Goal: Task Accomplishment & Management: Use online tool/utility

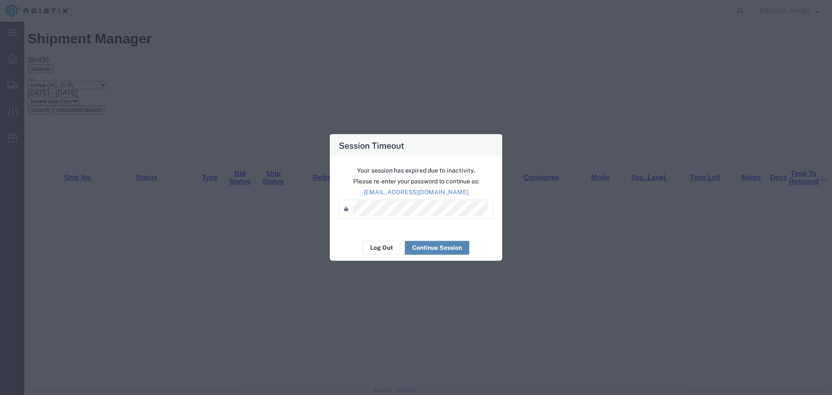
click at [441, 247] on button "Continue Session" at bounding box center [437, 248] width 65 height 14
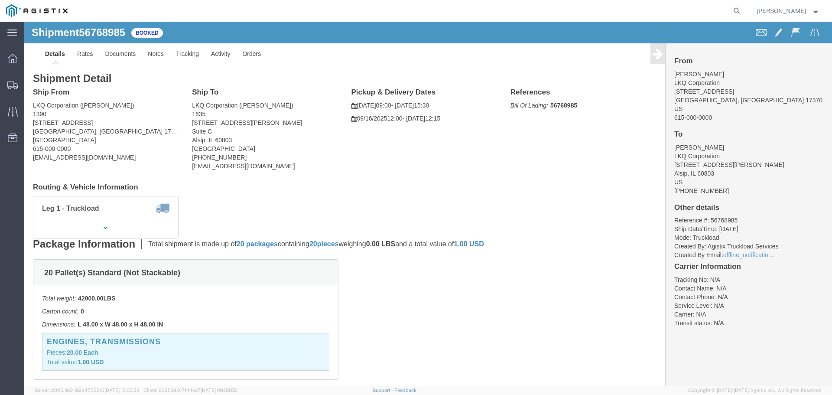
click at [11, 10] on img at bounding box center [37, 10] width 62 height 13
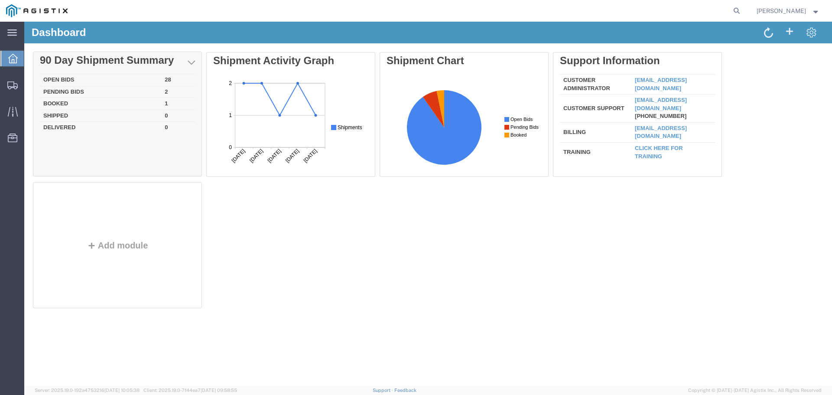
click at [62, 78] on div "Delete 90 Day Shipment Summary Open Bids 28 Pending Bids 2 Booked 1 Shipped 0 D…" at bounding box center [428, 182] width 790 height 260
click at [69, 79] on div "Delete 90 Day Shipment Summary Open Bids 28 Pending Bids 2 Booked 1 Shipped 0 D…" at bounding box center [428, 182] width 790 height 260
click at [137, 81] on td "Open Bids" at bounding box center [100, 81] width 121 height 12
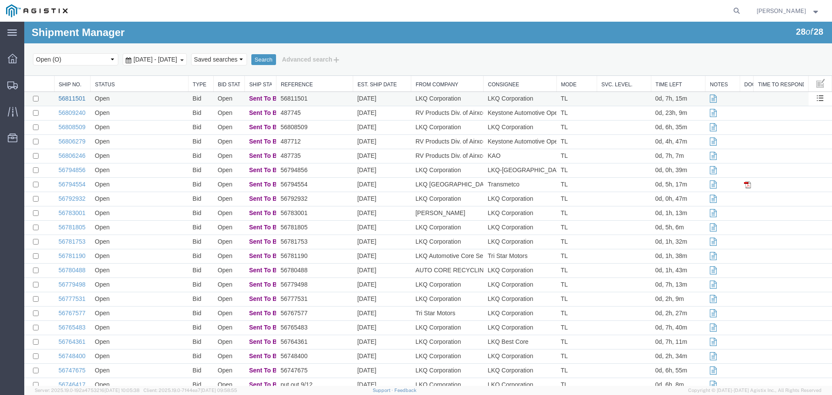
click at [74, 100] on link "56811501" at bounding box center [72, 98] width 27 height 7
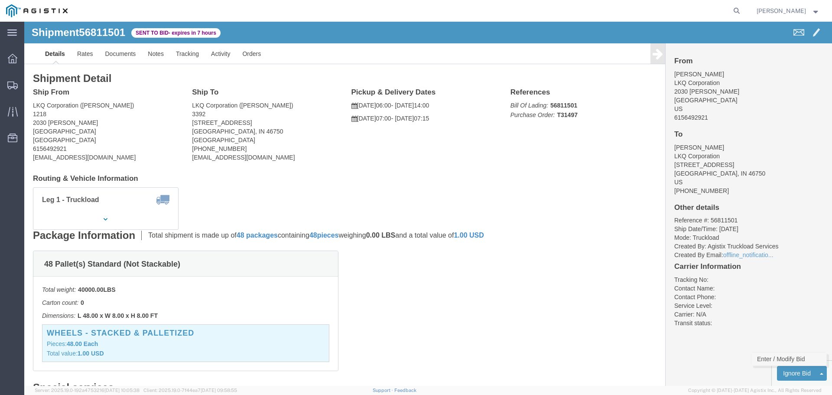
click link "Enter / Modify Bid"
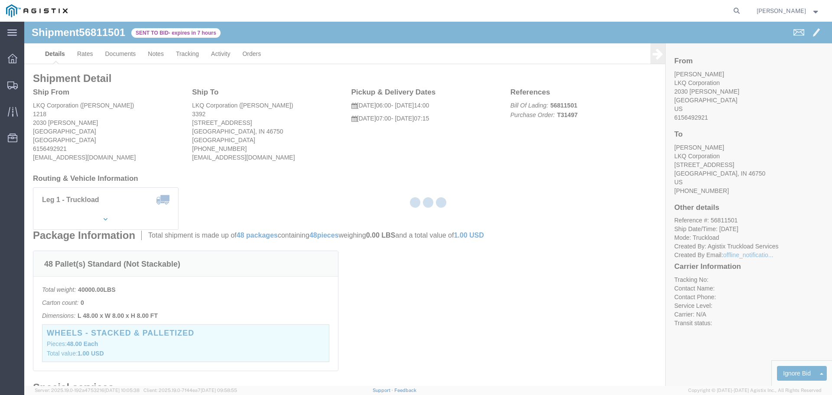
select select "22593"
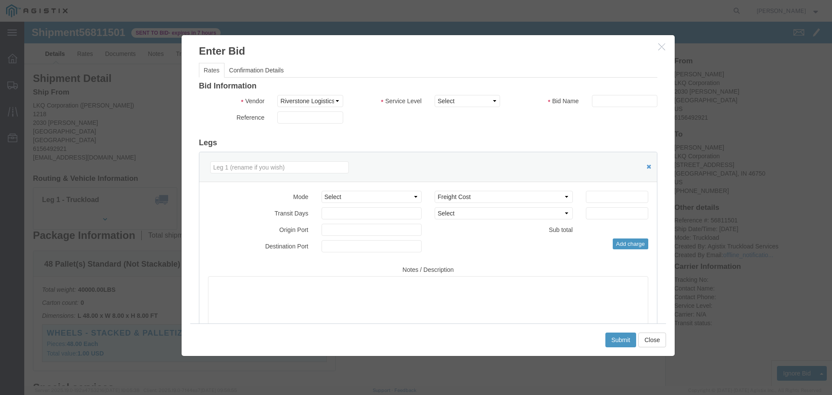
click icon "button"
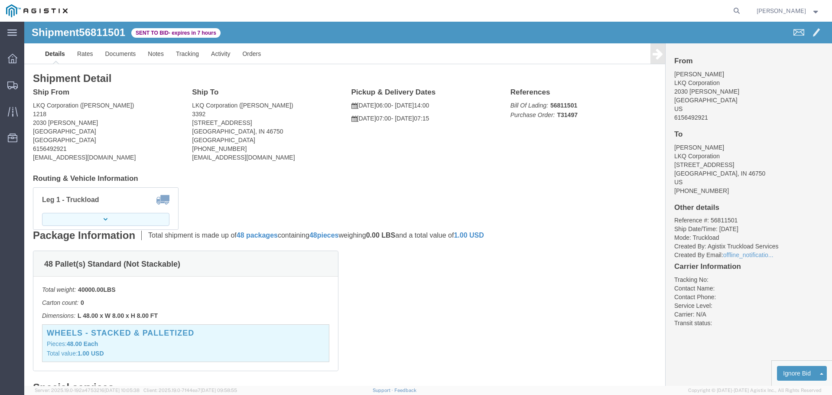
click button "button"
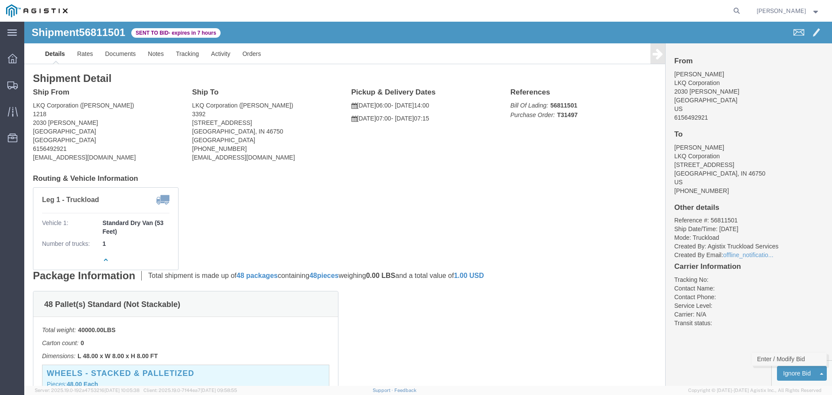
click link "Enter / Modify Bid"
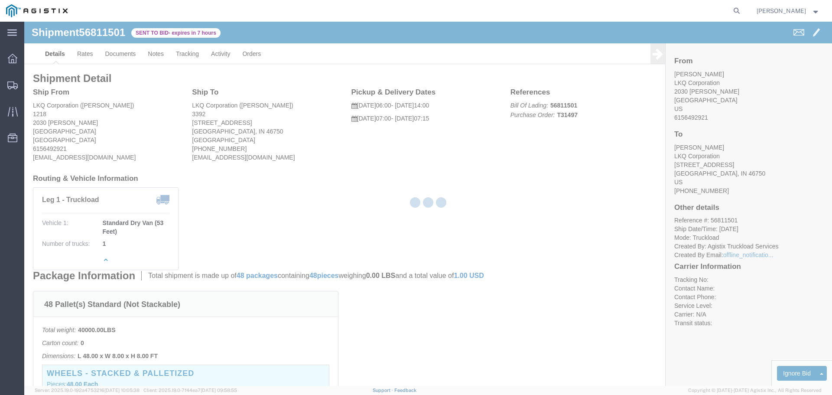
select select "22593"
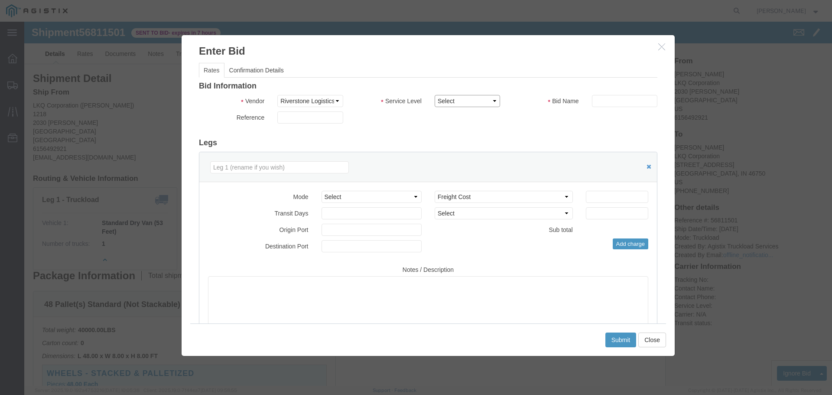
click select "Select Rail TL Standard 3 - 5 Day"
select select "41882"
click select "Select Rail TL Standard 3 - 5 Day"
click input "text"
type input "RLX"
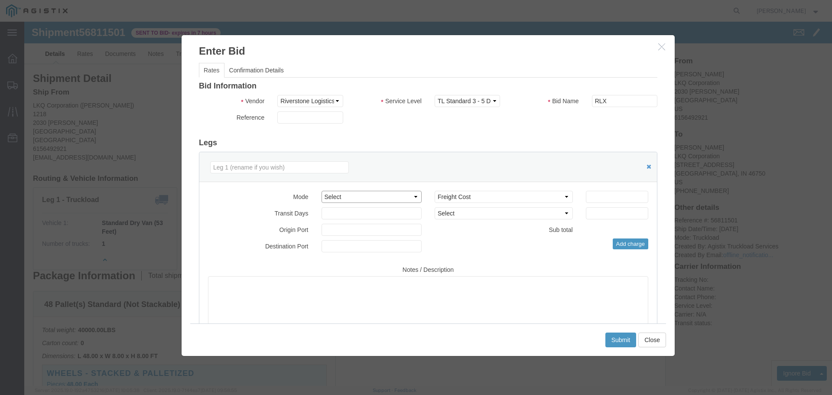
click select "Select Air Less than Truckload Multi-Leg Ocean Freight Rail Small Parcel Truckl…"
select select "TL"
click select "Select Air Less than Truckload Multi-Leg Ocean Freight Rail Small Parcel Truckl…"
click input "number"
type input "1"
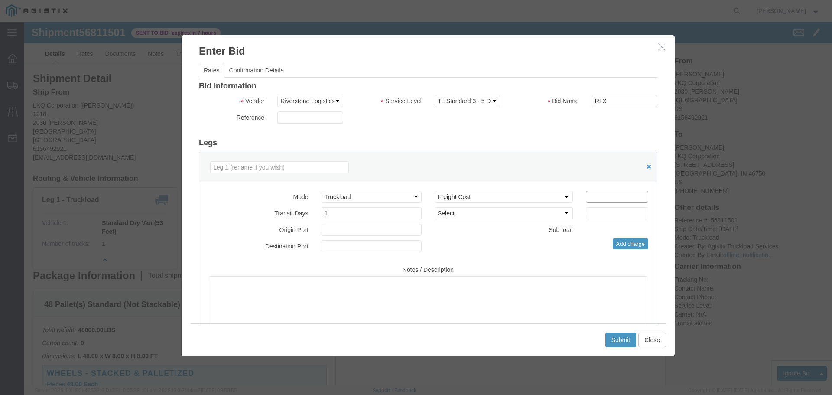
click input "number"
type input "930"
click button "Submit"
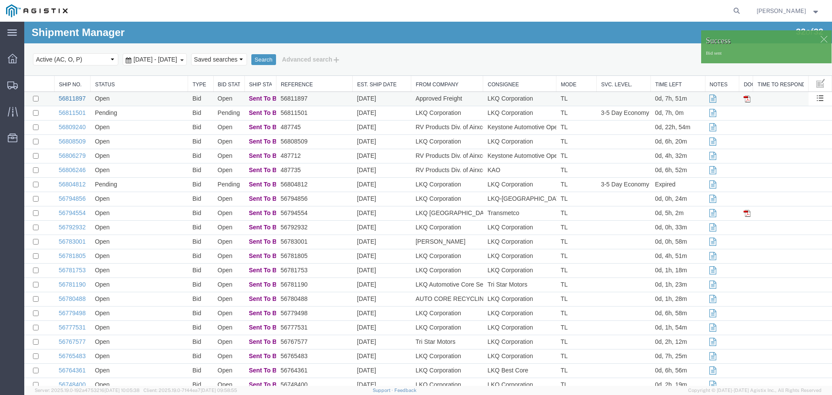
click at [69, 100] on link "56811897" at bounding box center [72, 98] width 27 height 7
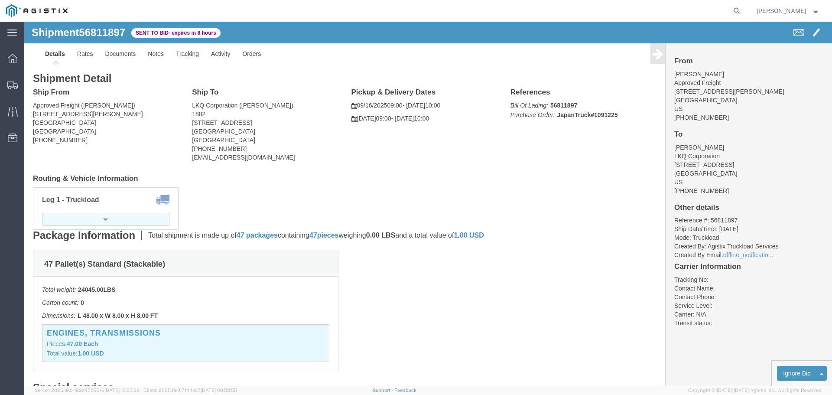
click icon "button"
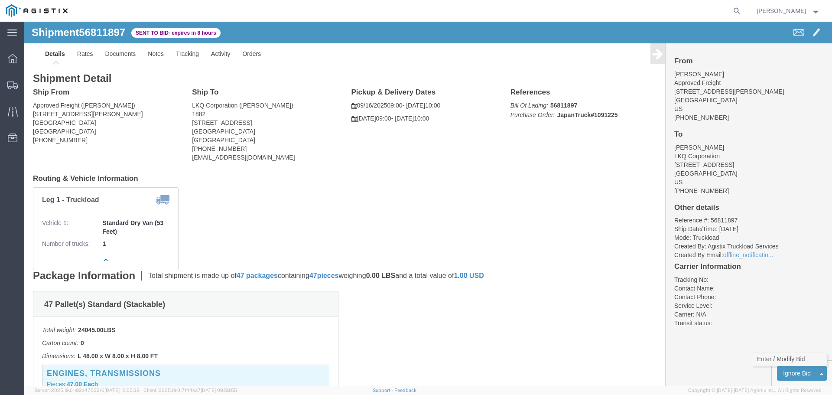
click link "Enter / Modify Bid"
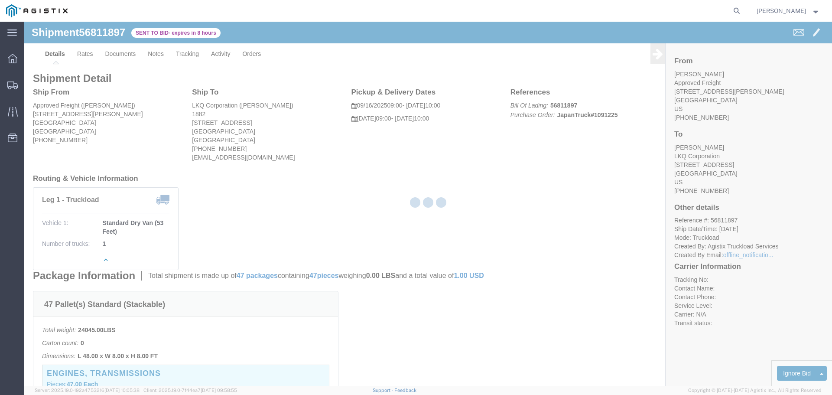
select select "22593"
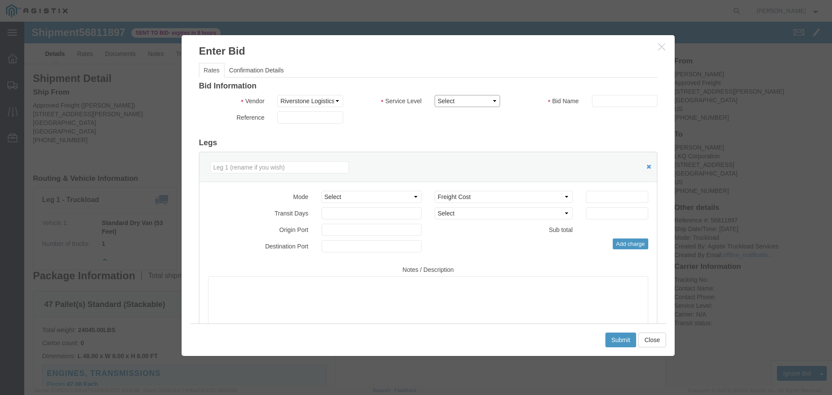
drag, startPoint x: 440, startPoint y: 78, endPoint x: 444, endPoint y: 82, distance: 5.8
click select "Select Rail TL Standard 3 - 5 Day"
select select "41882"
click select "Select Rail TL Standard 3 - 5 Day"
click select "Select Air Less than Truckload Multi-Leg Ocean Freight Rail Small Parcel Truckl…"
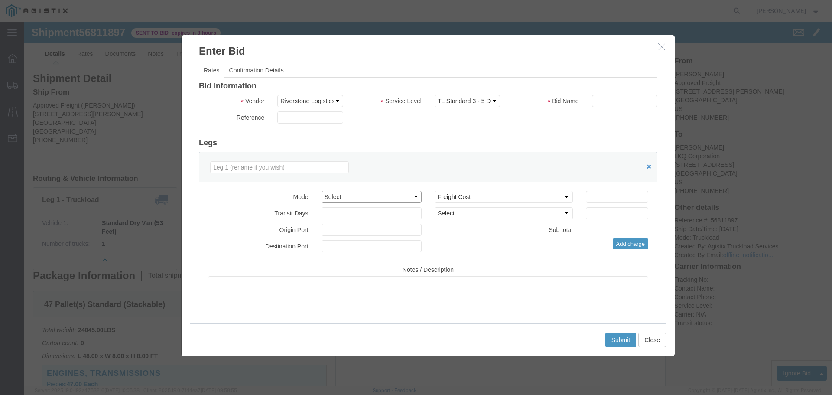
select select "TL"
click select "Select Air Less than Truckload Multi-Leg Ocean Freight Rail Small Parcel Truckl…"
click input "text"
type input "RLX"
click input "number"
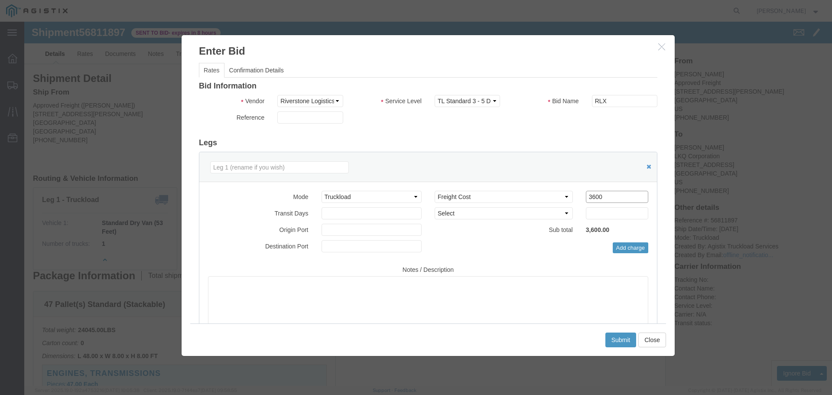
type input "3600"
click input "number"
type input "2"
click button "Submit"
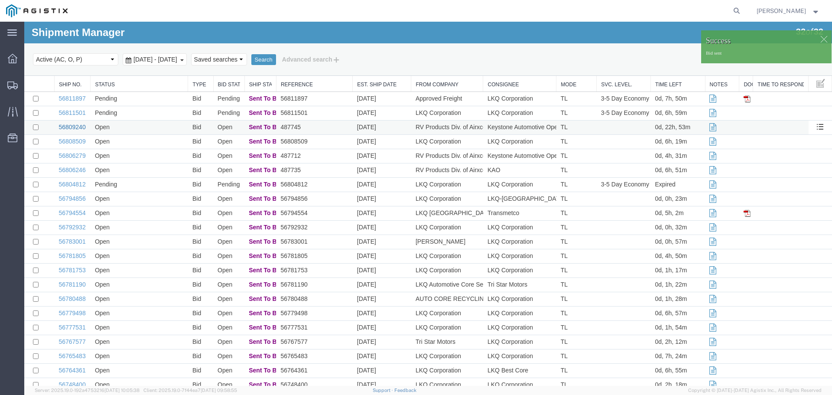
click at [77, 129] on link "56809240" at bounding box center [72, 127] width 27 height 7
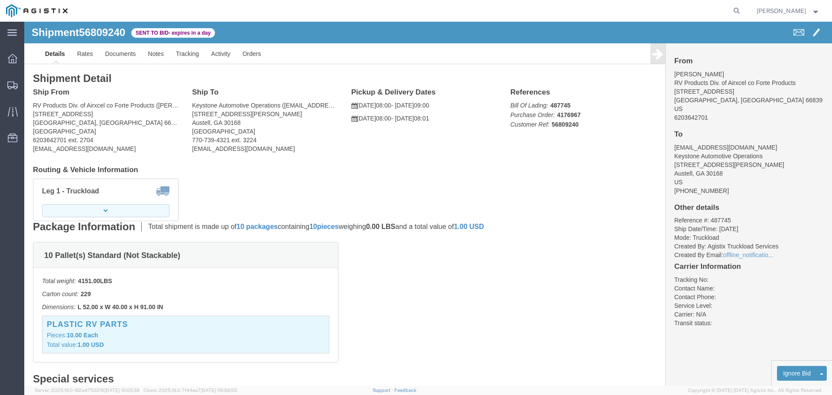
click button "button"
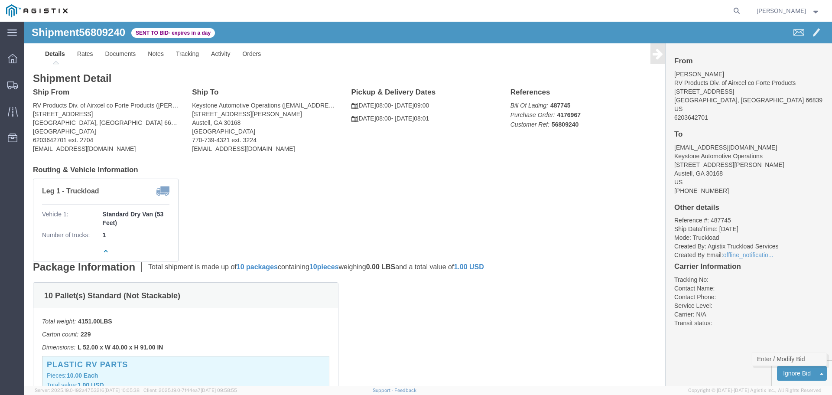
click link "Enter / Modify Bid"
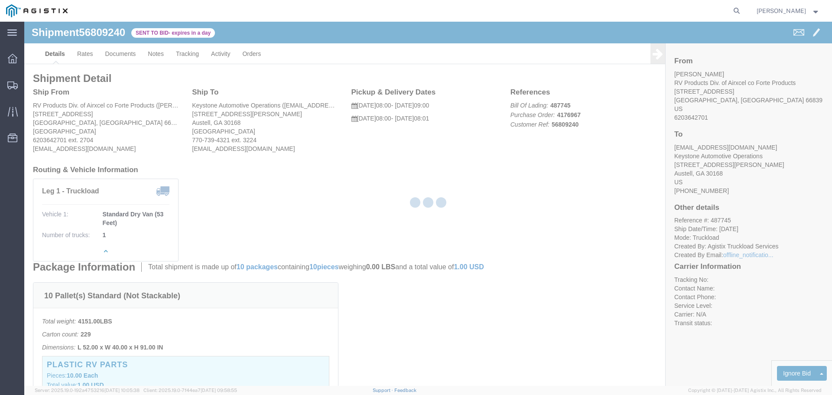
select select "22593"
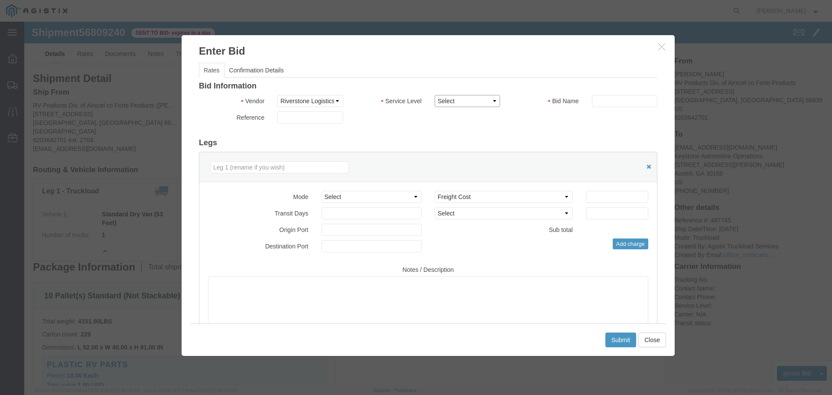
drag, startPoint x: 429, startPoint y: 80, endPoint x: 427, endPoint y: 84, distance: 4.5
click select "Select Rail TL Standard 3 - 5 Day"
select select "41882"
click select "Select Rail TL Standard 3 - 5 Day"
click input "text"
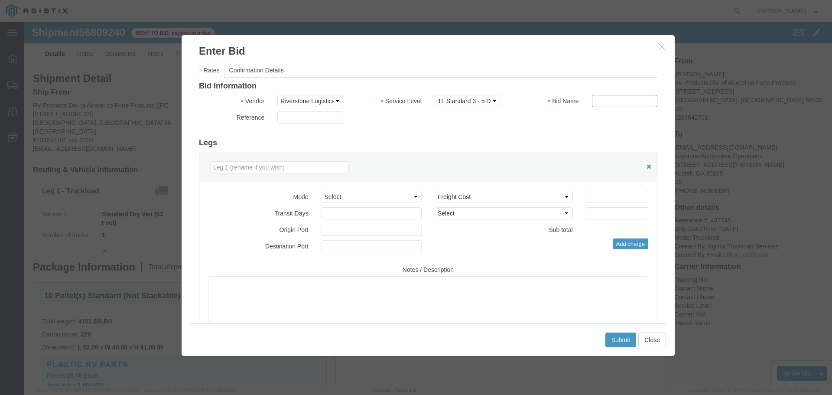
type input "RLX"
click select "Select Air Less than Truckload Multi-Leg Ocean Freight Rail Small Parcel Truckl…"
select select "TL"
click select "Select Air Less than Truckload Multi-Leg Ocean Freight Rail Small Parcel Truckl…"
click input "number"
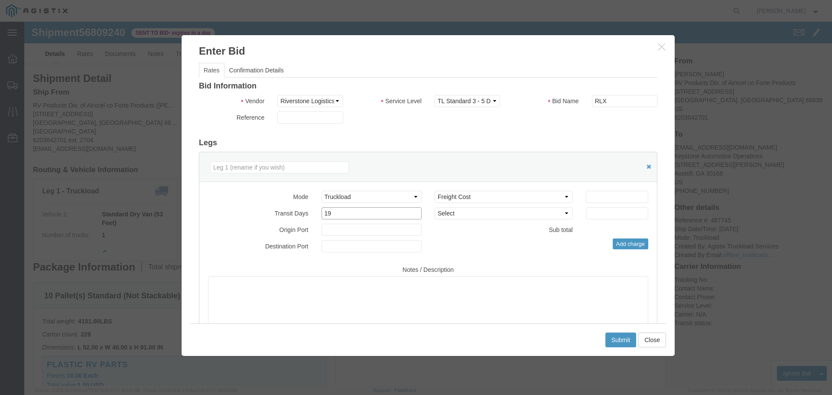
type input "1"
type input "2"
click input "number"
type input "1900"
click div "Add charge"
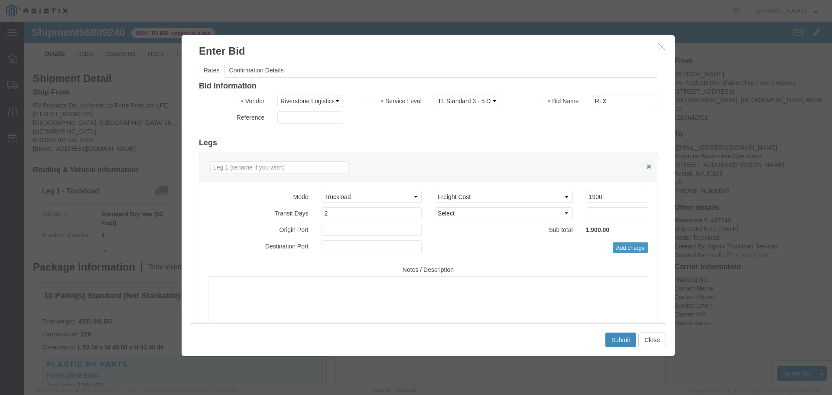
click button "Submit"
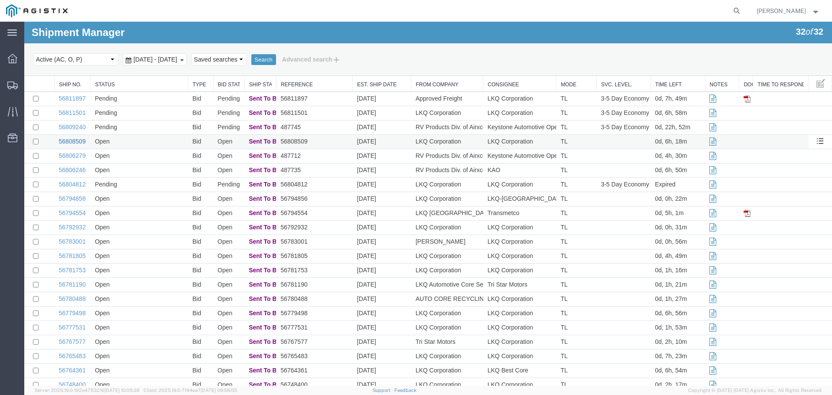
click at [77, 140] on link "56808509" at bounding box center [72, 141] width 27 height 7
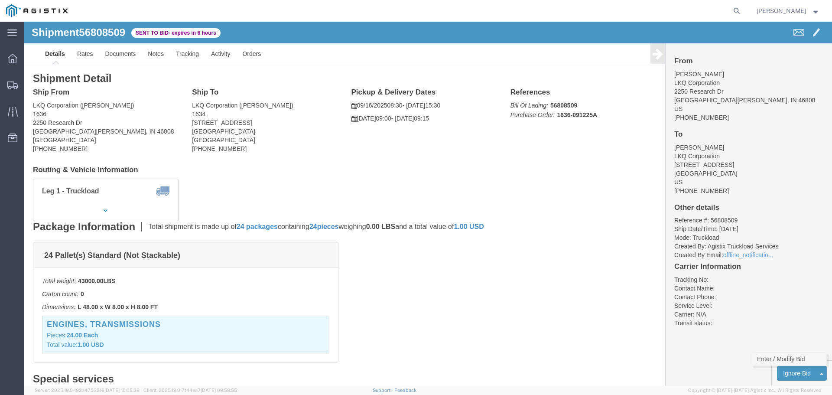
click link "Enter / Modify Bid"
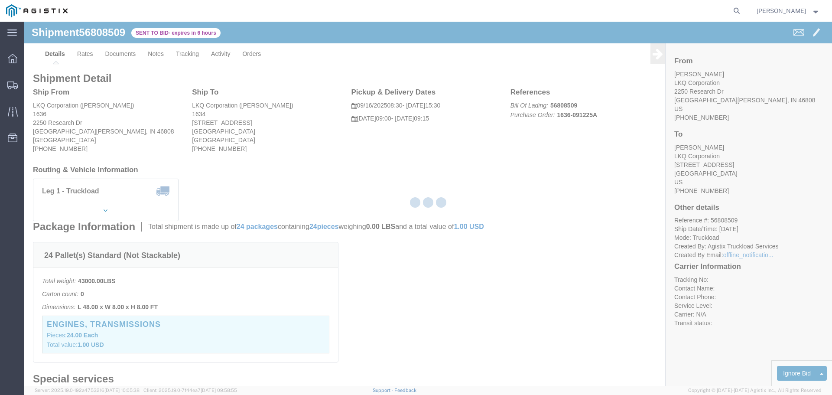
select select "22593"
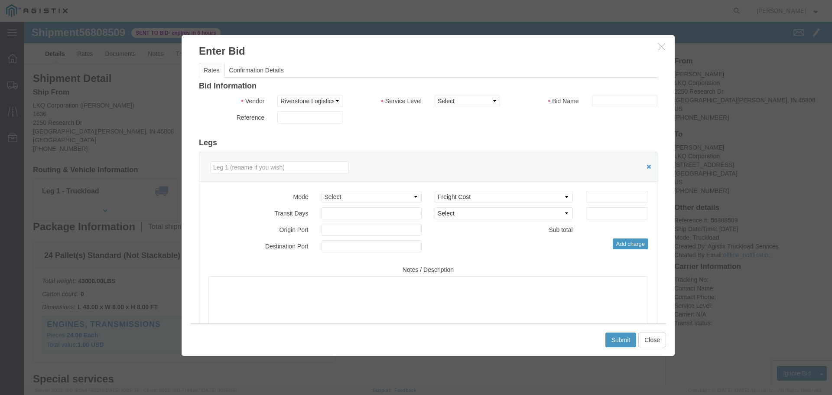
click icon "button"
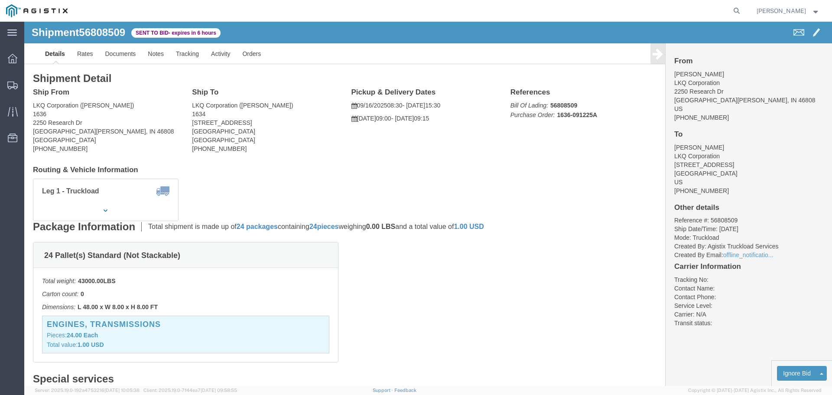
click div "Leg 1 - Truckload Vehicle 1: Standard Dry Van (53 Feet) Number of trucks: 1"
click button "button"
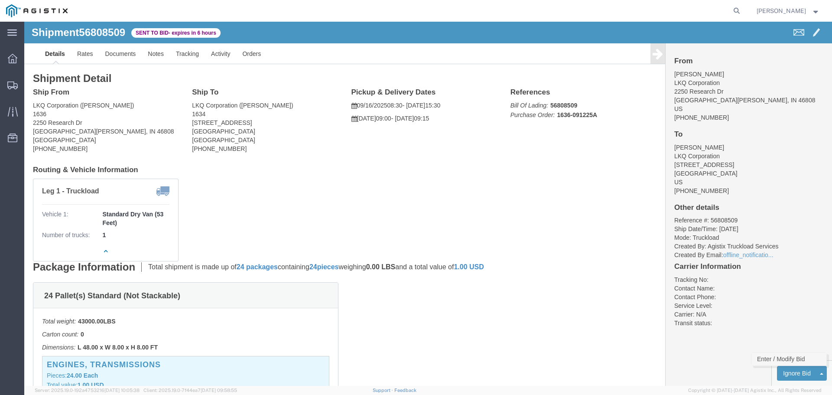
click link "Enter / Modify Bid"
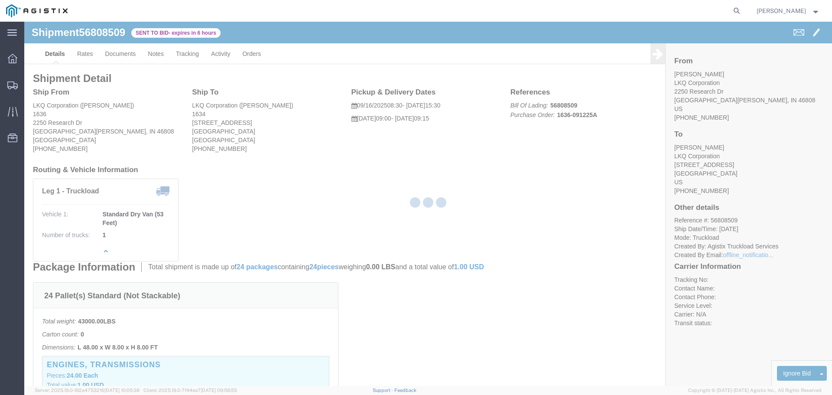
select select "22593"
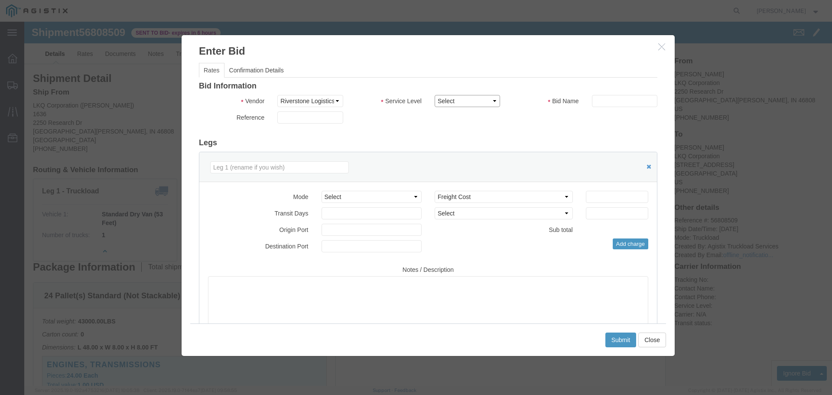
click select "Select Rail TL Standard 3 - 5 Day"
select select "41882"
click select "Select Rail TL Standard 3 - 5 Day"
click input "text"
type input "RLX"
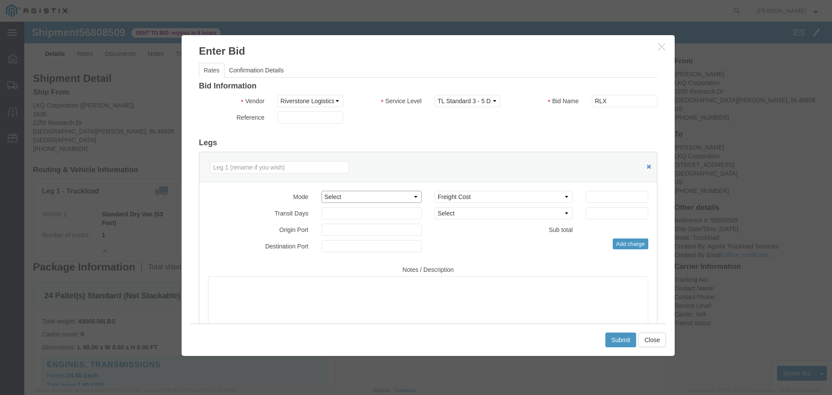
click select "Select Air Less than Truckload Multi-Leg Ocean Freight Rail Small Parcel Truckl…"
select select "TL"
click select "Select Air Less than Truckload Multi-Leg Ocean Freight Rail Small Parcel Truckl…"
click input "number"
type input "1"
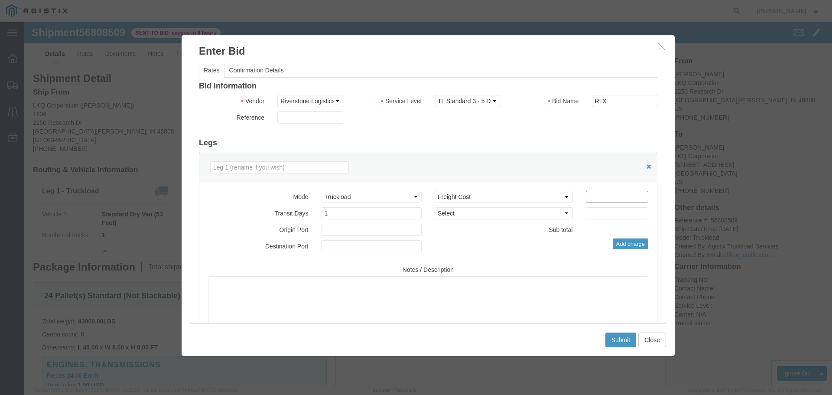
click input "number"
type input "1815"
click div "Add charge"
click button "Submit"
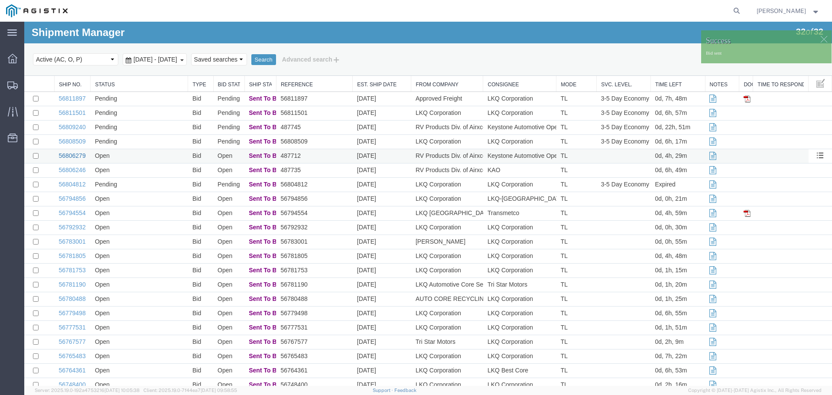
click at [66, 156] on link "56806279" at bounding box center [72, 155] width 27 height 7
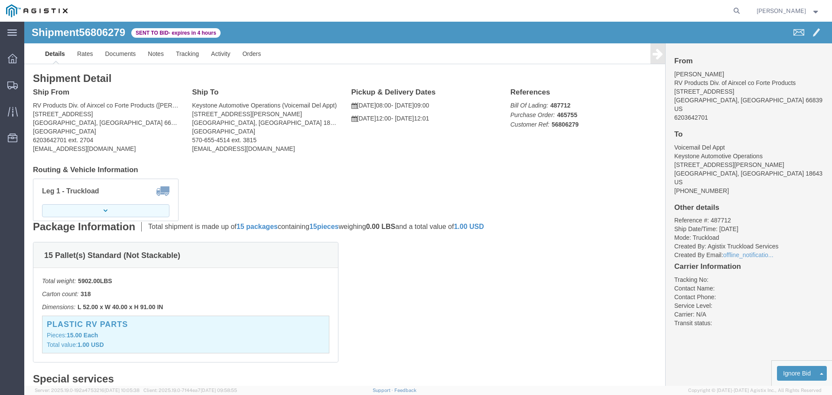
click icon "button"
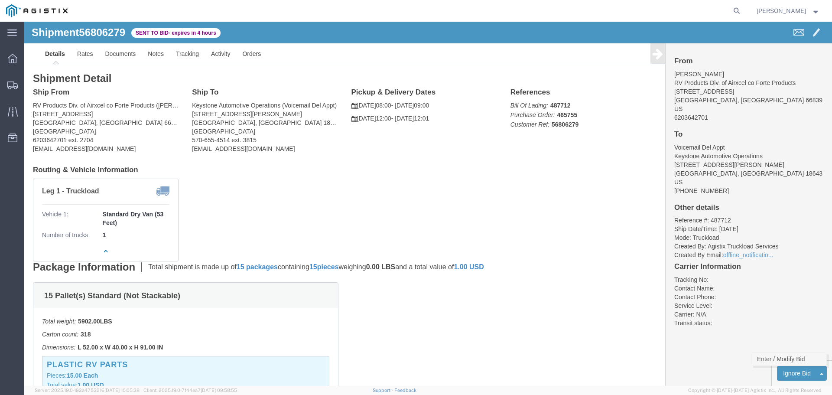
click link "Enter / Modify Bid"
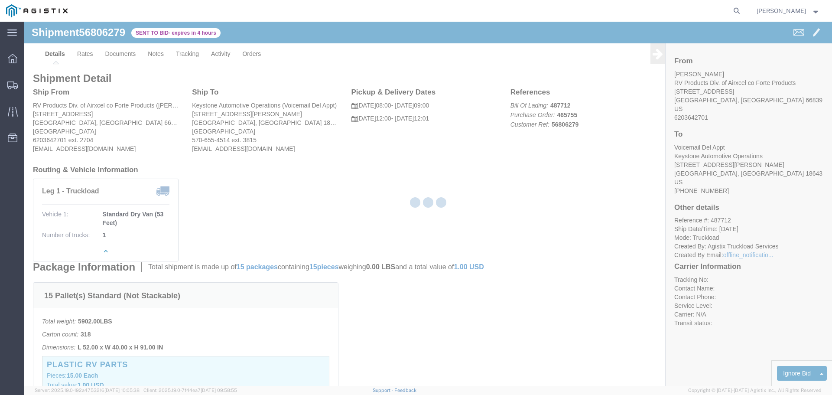
select select "22593"
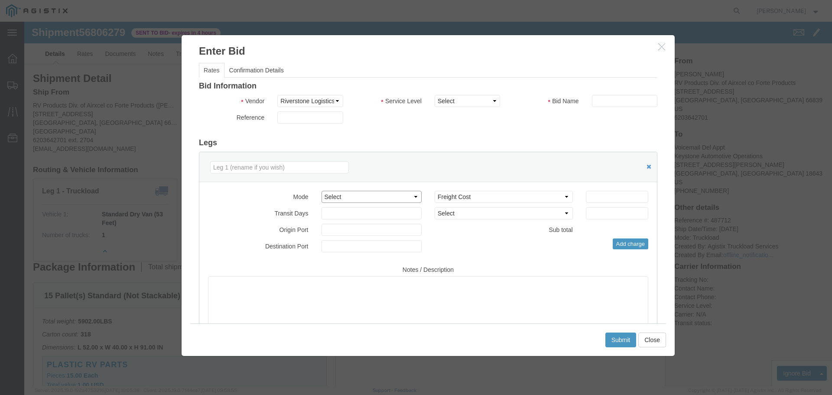
click select "Select Air Less than Truckload Multi-Leg Ocean Freight Rail Small Parcel Truckl…"
select select "TL"
click select "Select Air Less than Truckload Multi-Leg Ocean Freight Rail Small Parcel Truckl…"
click input "number"
type input "3"
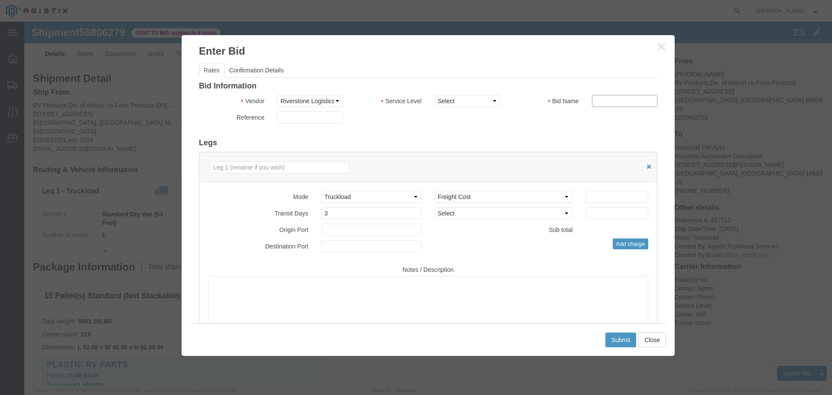
drag, startPoint x: 575, startPoint y: 76, endPoint x: 582, endPoint y: 85, distance: 11.1
click input "text"
type input "RLX"
click select "Select Rail TL Standard 3 - 5 Day"
select select "41882"
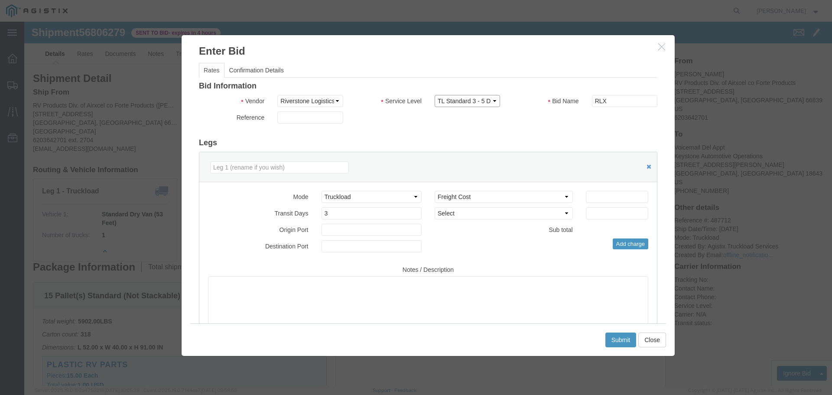
click select "Select Rail TL Standard 3 - 5 Day"
click div "Bid Information Vendor Select Riverstone Logistics LLC Service Level Select Rai…"
click input "number"
type input "2525"
click div "Add charge"
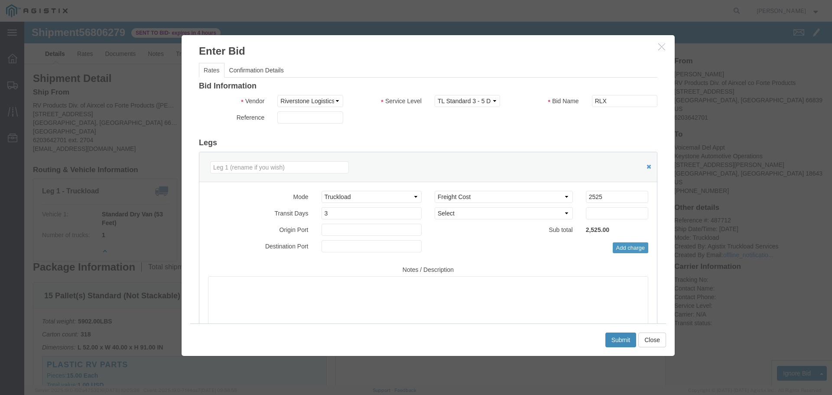
click button "Submit"
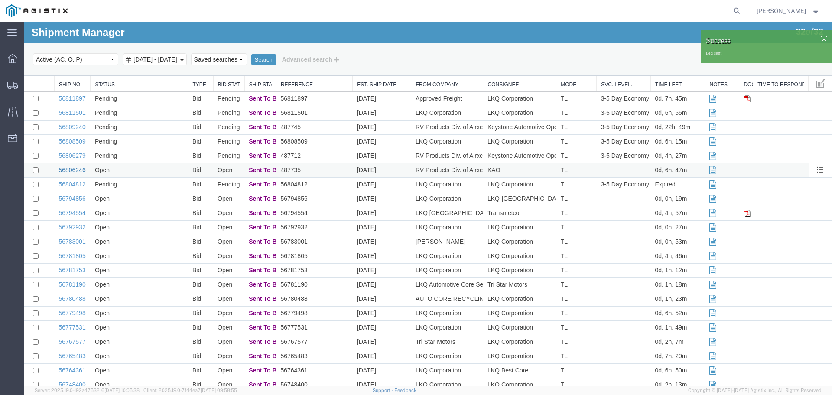
click at [78, 169] on link "56806246" at bounding box center [72, 169] width 27 height 7
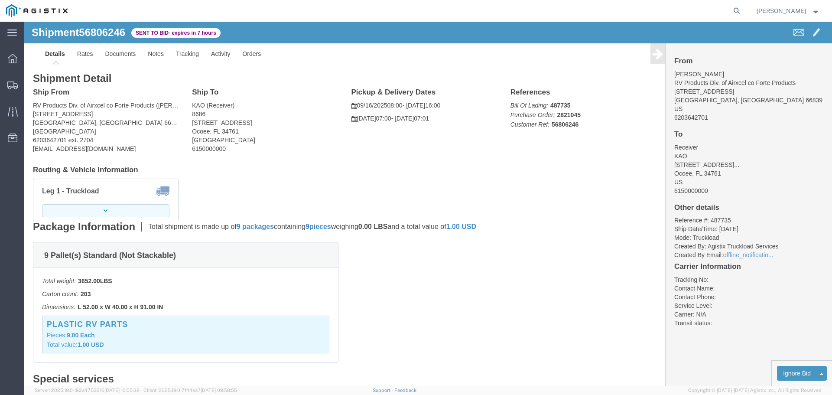
click icon "button"
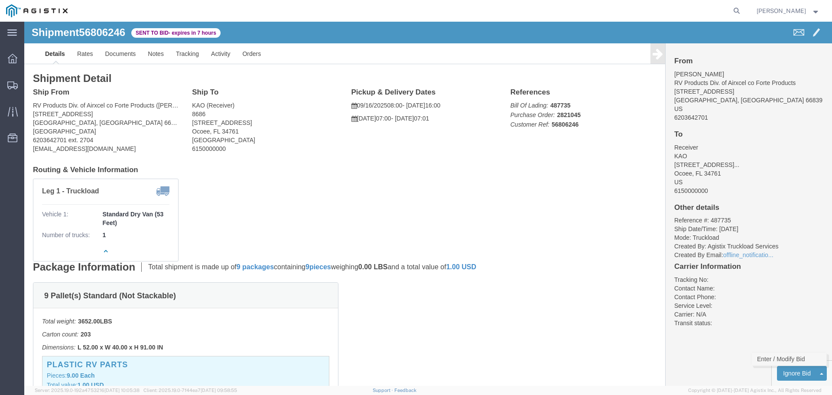
click link "Enter / Modify Bid"
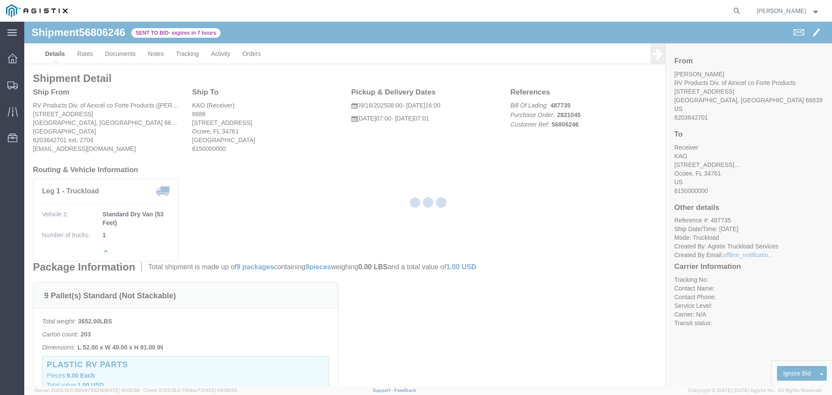
select select "22593"
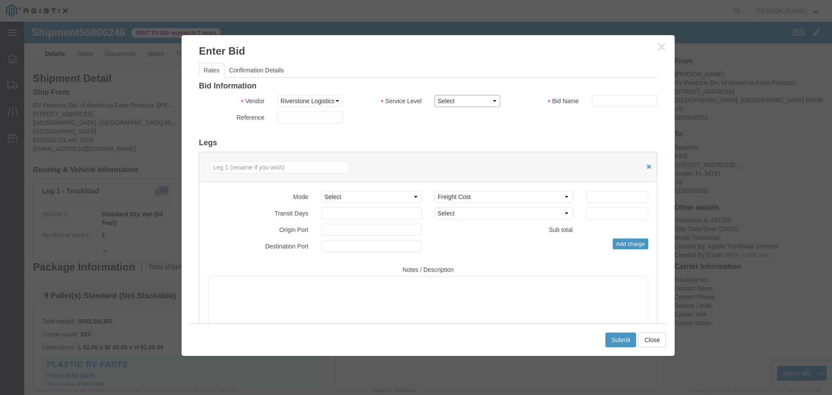
click select "Select Rail TL Standard 3 - 5 Day"
select select "41882"
click select "Select Rail TL Standard 3 - 5 Day"
click input "text"
type input "RLX"
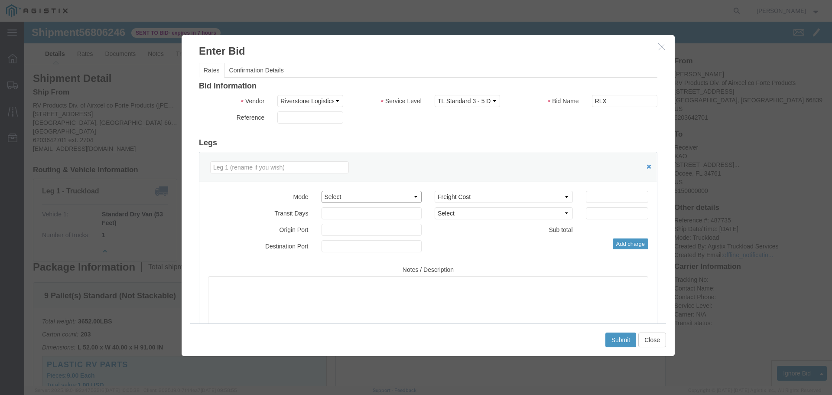
click select "Select Air Less than Truckload Multi-Leg Ocean Freight Rail Small Parcel Truckl…"
select select "TL"
click select "Select Air Less than Truckload Multi-Leg Ocean Freight Rail Small Parcel Truckl…"
click input "number"
type input "2"
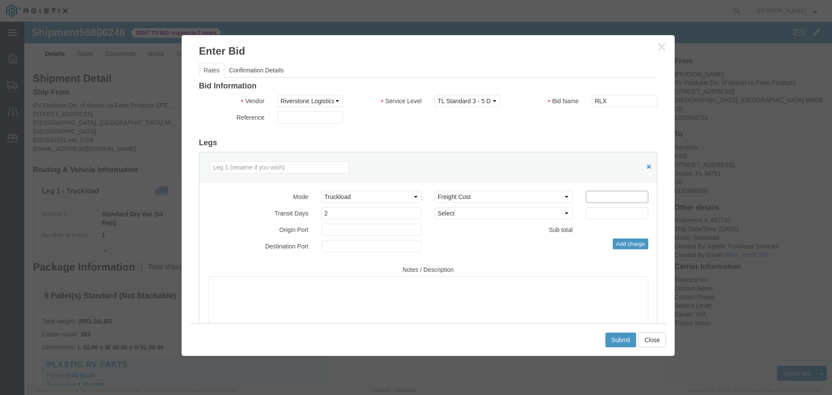
click input "number"
type input "3100"
click button "Submit"
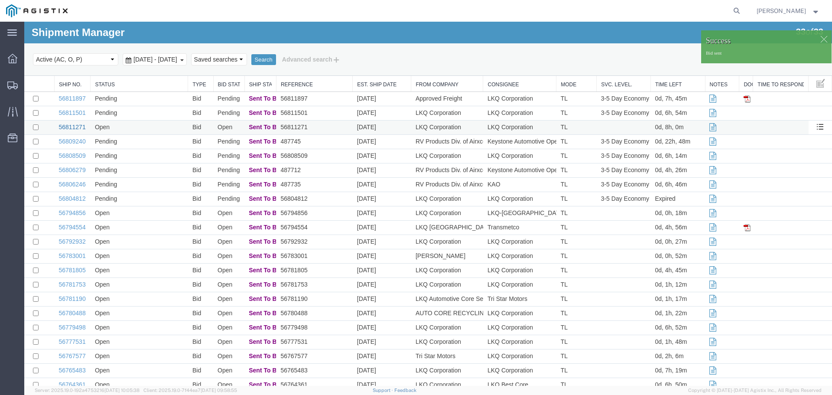
click at [67, 125] on link "56811271" at bounding box center [72, 127] width 27 height 7
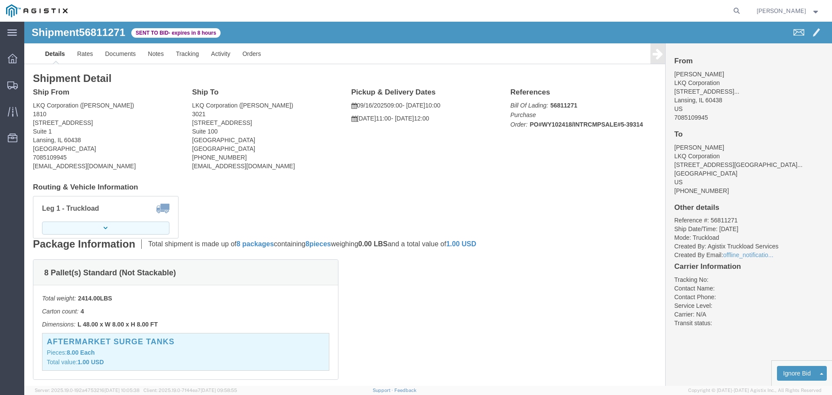
click button "button"
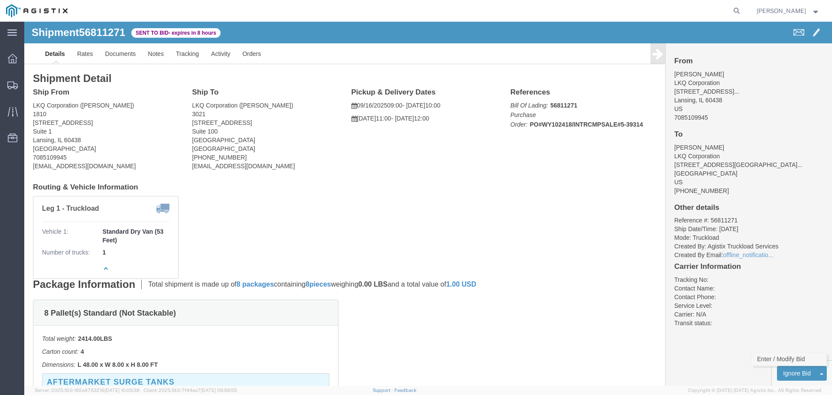
click link "Enter / Modify Bid"
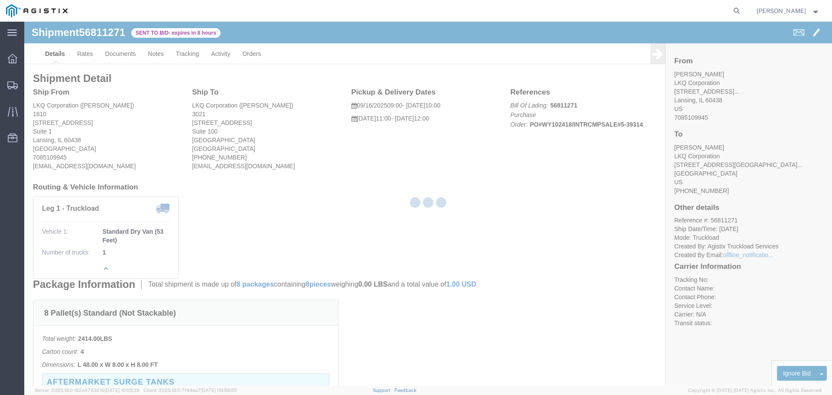
select select "22593"
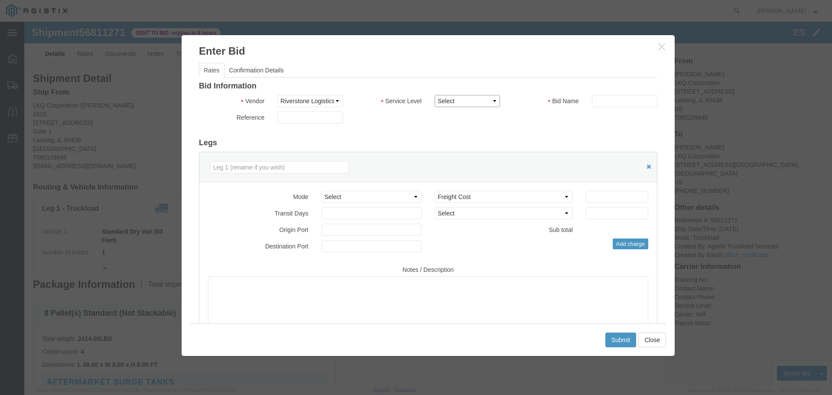
click select "Select Rail TL Standard 3 - 5 Day"
select select "41882"
click select "Select Rail TL Standard 3 - 5 Day"
click input "text"
type input "RLX"
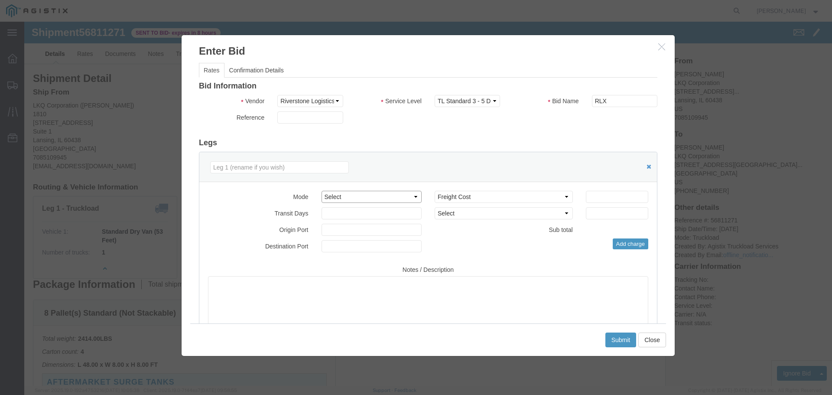
click select "Select Air Less than Truckload Multi-Leg Ocean Freight Rail Small Parcel Truckl…"
select select "TL"
click select "Select Air Less than Truckload Multi-Leg Ocean Freight Rail Small Parcel Truckl…"
click div "Mode Select Air Less than Truckload Multi-Leg Ocean Freight Rail Small Parcel T…"
click input "number"
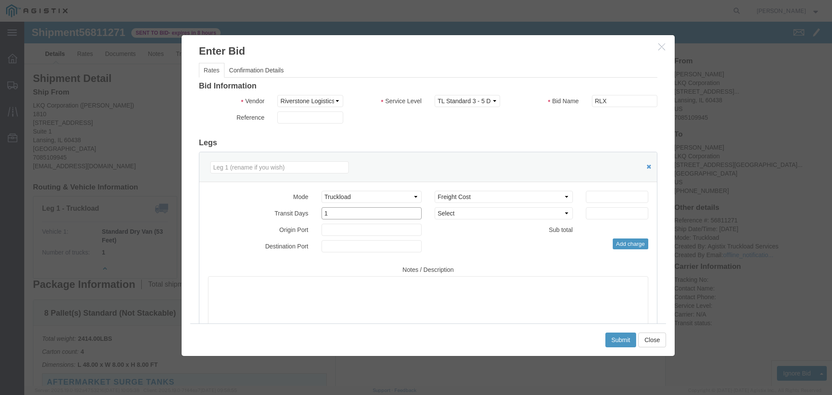
type input "1"
click input "number"
type input "1200"
click button "Submit"
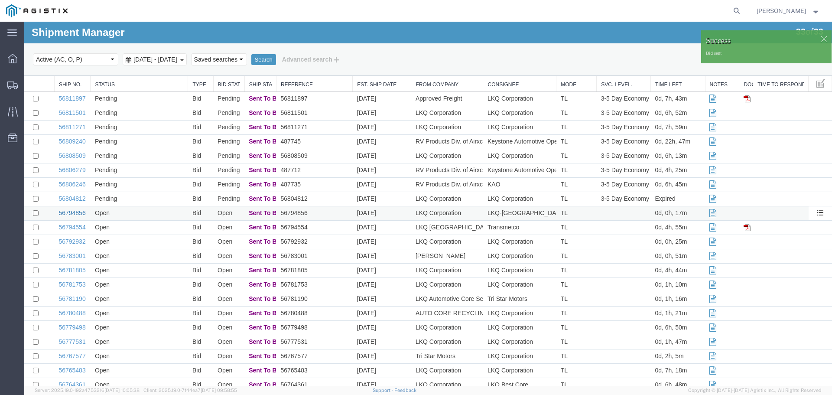
click at [78, 211] on link "56794856" at bounding box center [72, 212] width 27 height 7
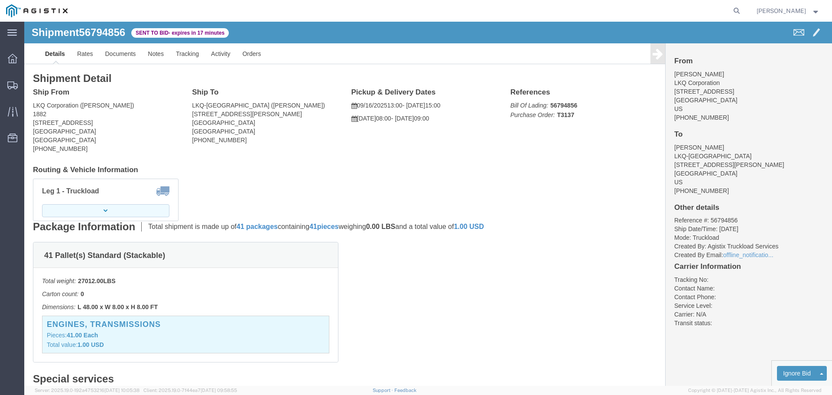
click icon "button"
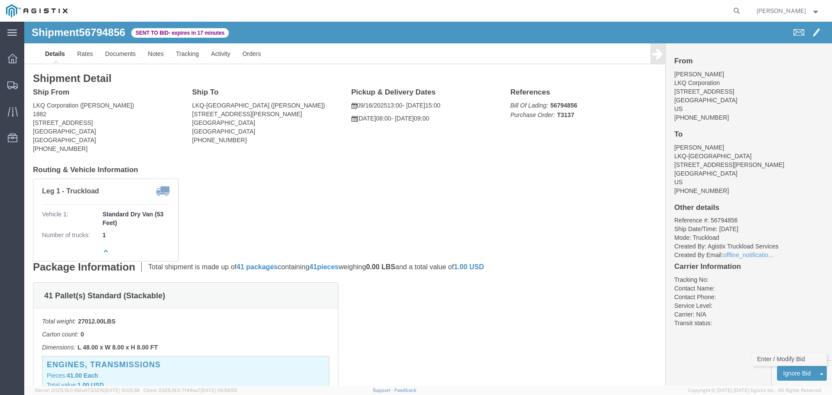
click link "Enter / Modify Bid"
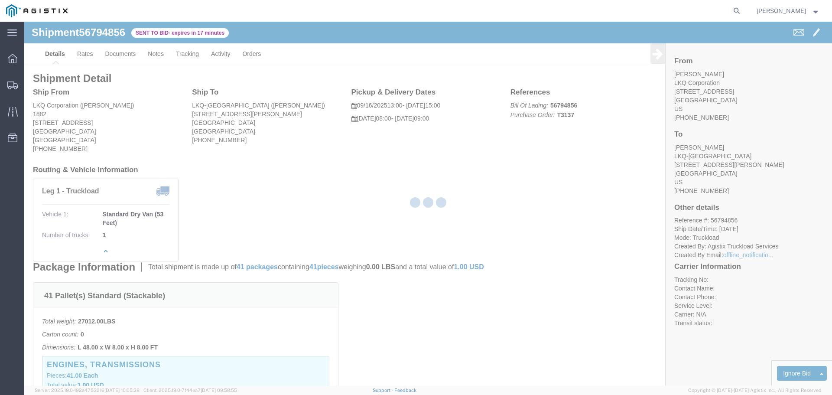
select select "22593"
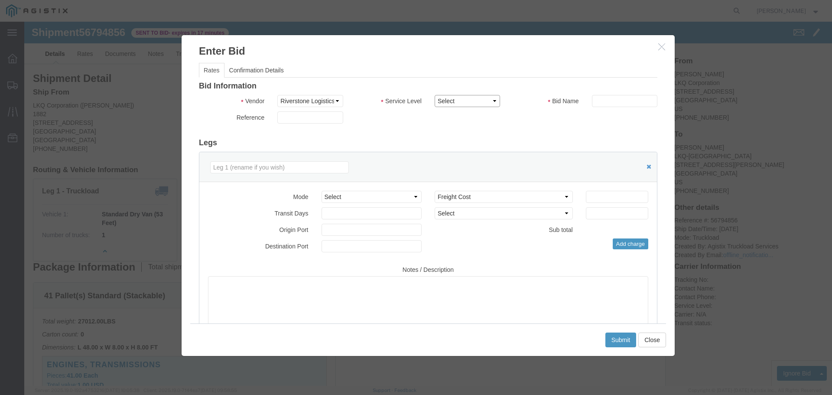
click select "Select Rail TL Standard 3 - 5 Day"
select select "41882"
click select "Select Rail TL Standard 3 - 5 Day"
click input "text"
type input "RLX"
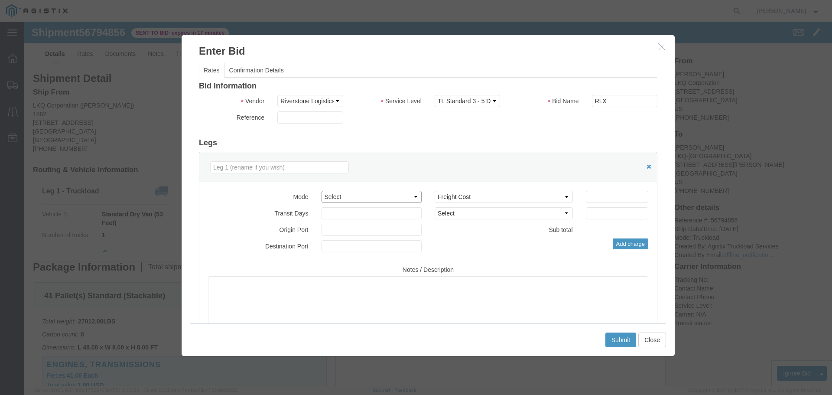
click select "Select Air Less than Truckload Multi-Leg Ocean Freight Rail Small Parcel Truckl…"
select select "TL"
click select "Select Air Less than Truckload Multi-Leg Ocean Freight Rail Small Parcel Truckl…"
click input "number"
type input "3"
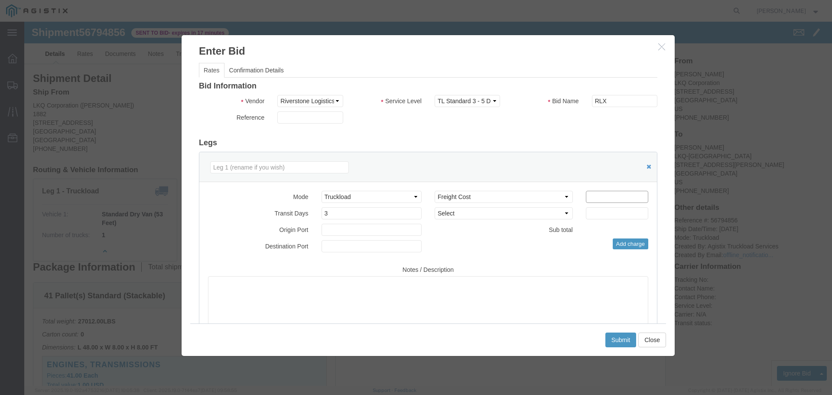
click input "number"
type input "2760"
click button "Submit"
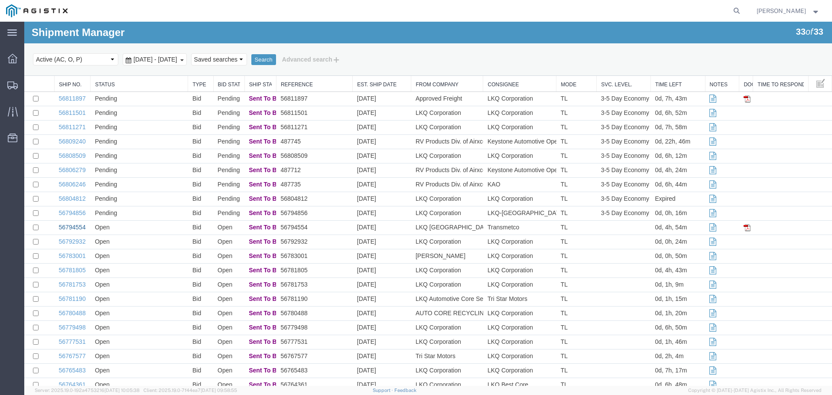
click at [80, 225] on link "56794554" at bounding box center [72, 227] width 27 height 7
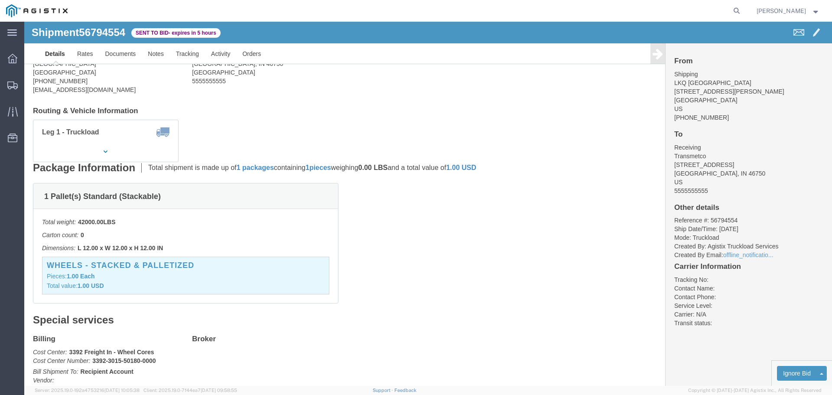
scroll to position [87, 0]
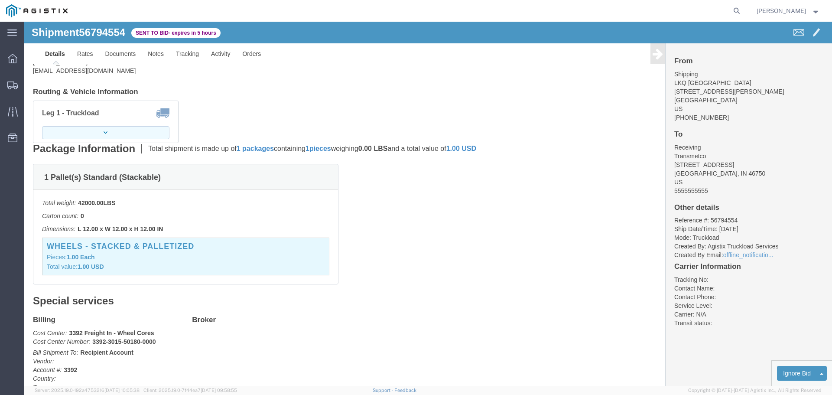
click button "button"
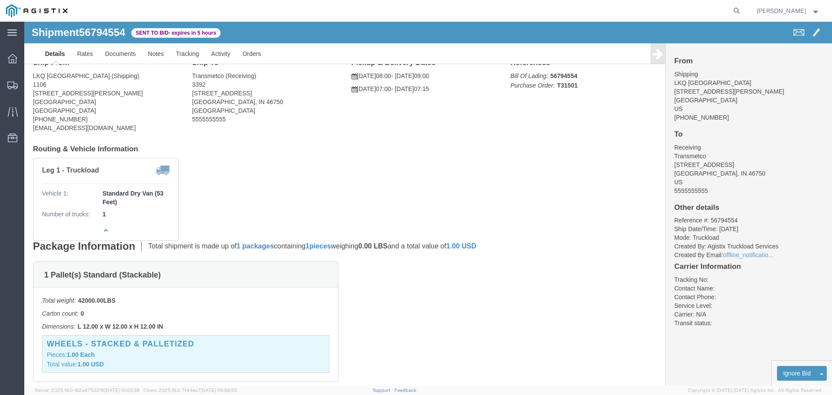
scroll to position [43, 0]
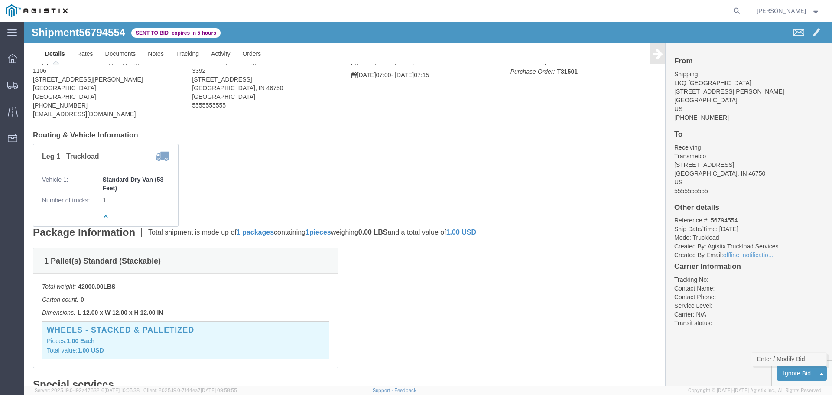
click link "Enter / Modify Bid"
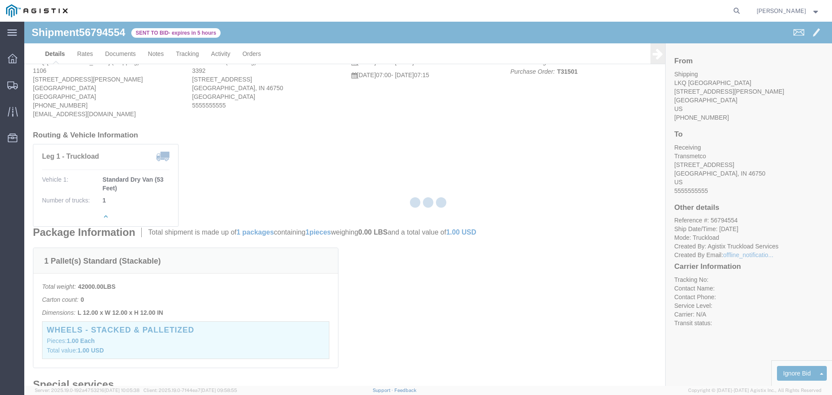
select select "22593"
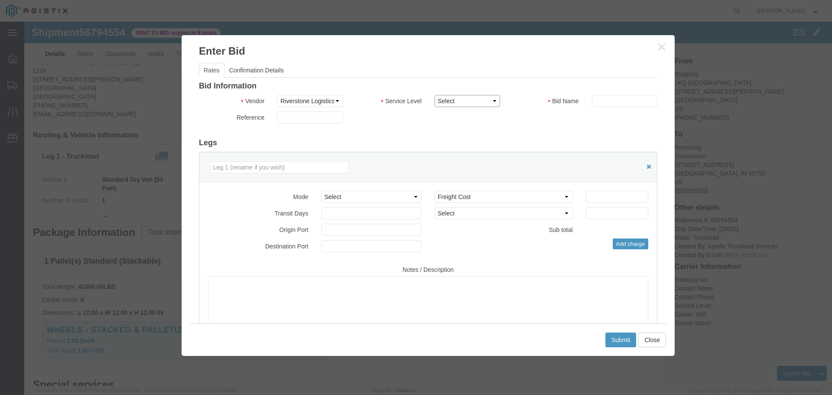
click select "Select Rail TL Standard 3 - 5 Day"
select select "41882"
click select "Select Rail TL Standard 3 - 5 Day"
click div "Bid Information Vendor Select Riverstone Logistics LLC Service Level Select Rai…"
click input "text"
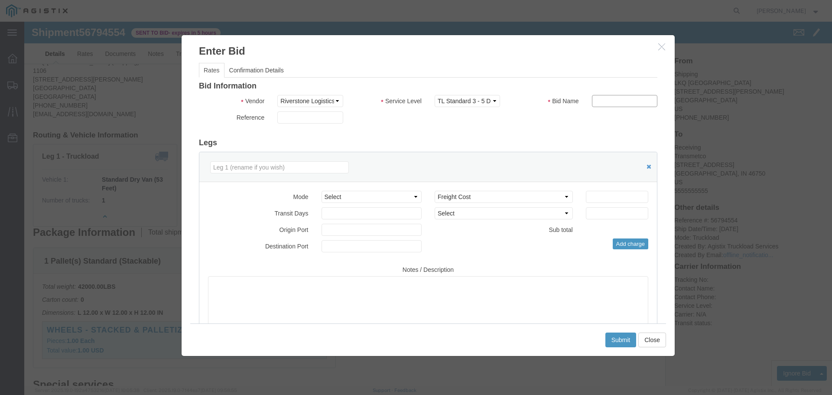
type input "RLX"
click select "Select Air Less than Truckload Multi-Leg Ocean Freight Rail Small Parcel Truckl…"
select select "TL"
click select "Select Air Less than Truckload Multi-Leg Ocean Freight Rail Small Parcel Truckl…"
click input "number"
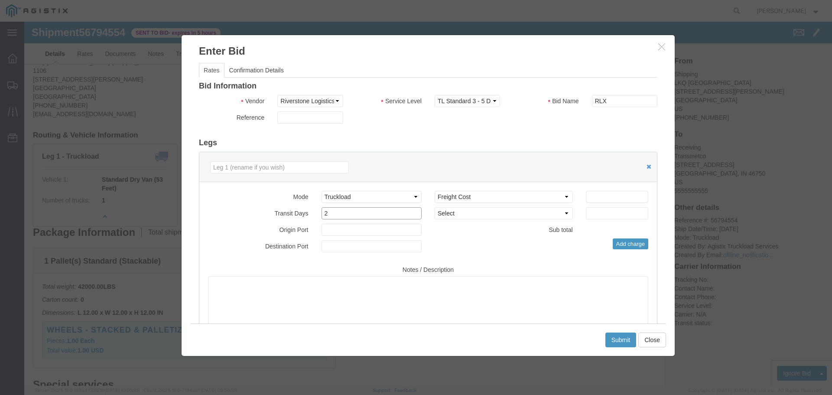
type input "2"
click input "number"
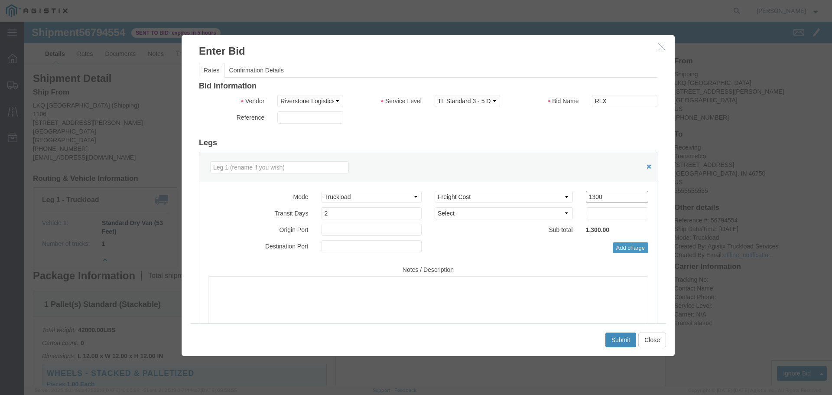
type input "1300"
click button "Submit"
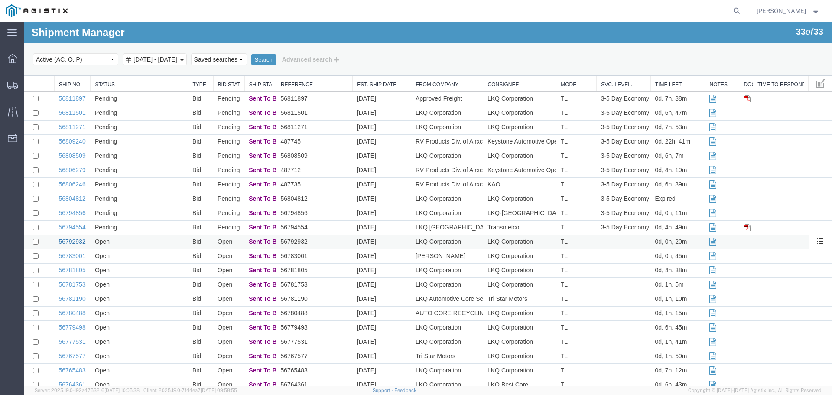
click at [73, 239] on link "56792932" at bounding box center [72, 241] width 27 height 7
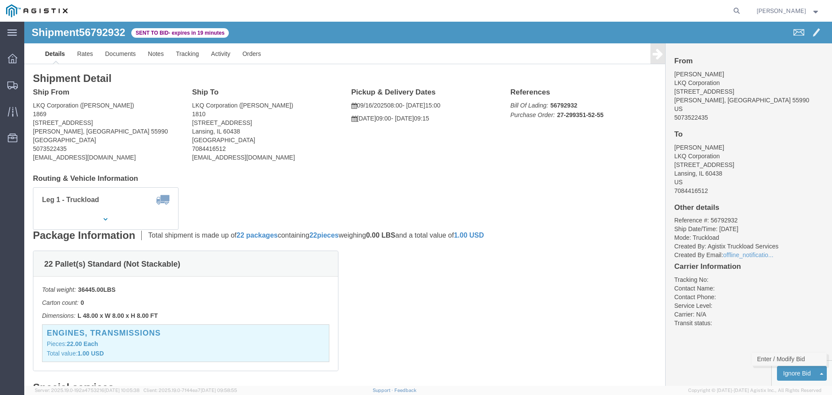
click link "Enter / Modify Bid"
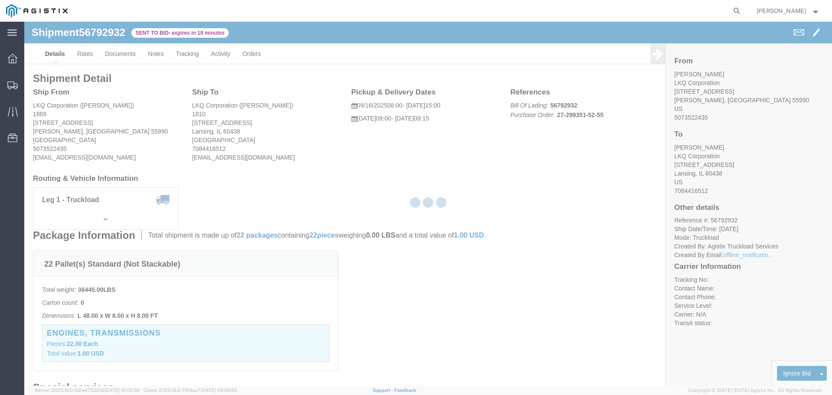
select select "22593"
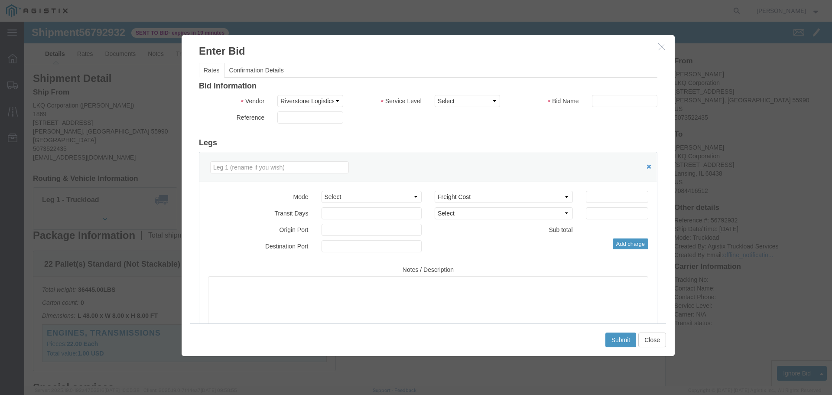
click h3 "Enter Bid"
click button "button"
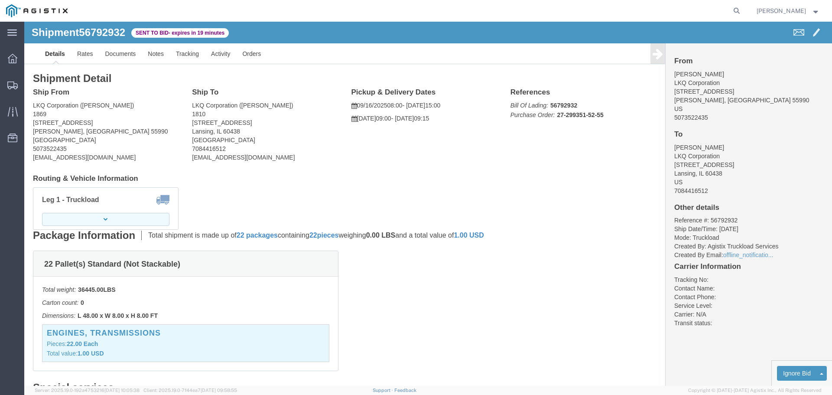
click button "button"
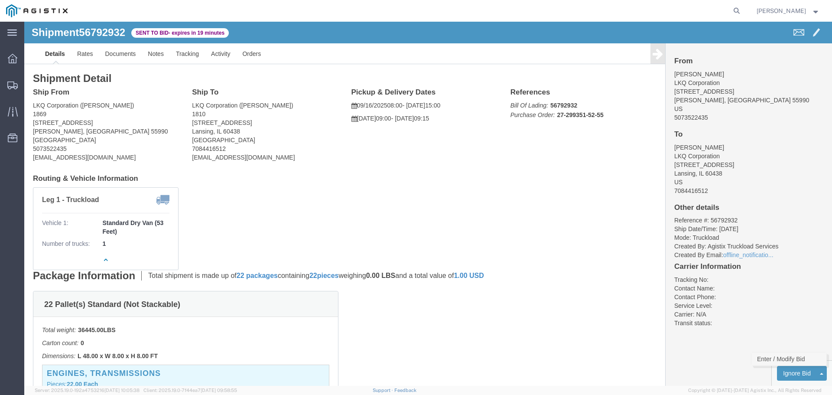
click link "Enter / Modify Bid"
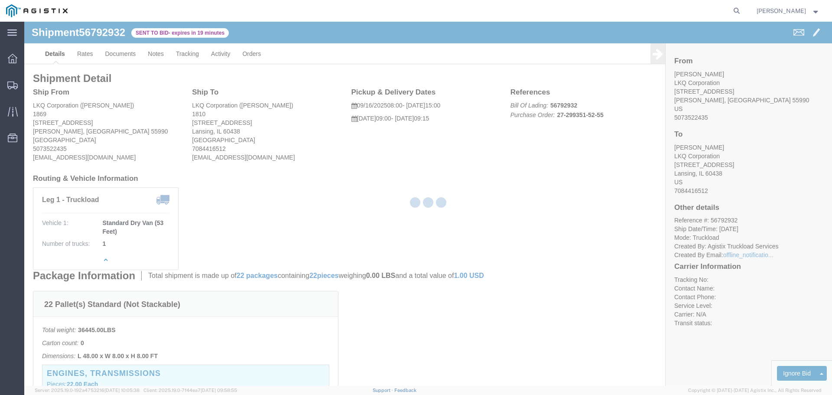
select select "22593"
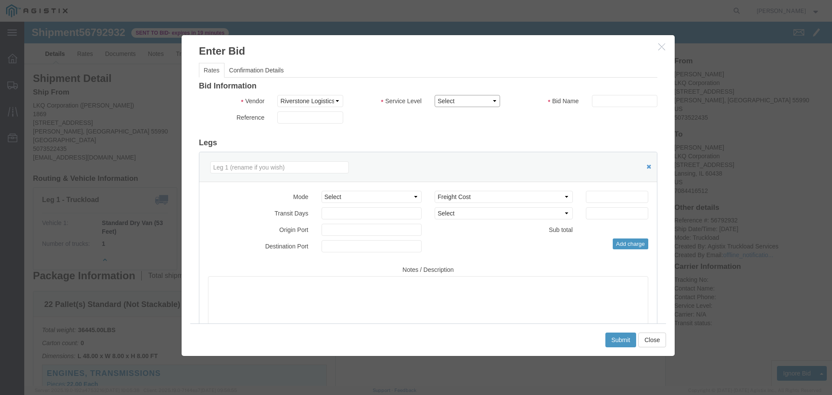
click select "Select Rail TL Standard 3 - 5 Day"
select select "41882"
click select "Select Rail TL Standard 3 - 5 Day"
click input "text"
type input "RLX"
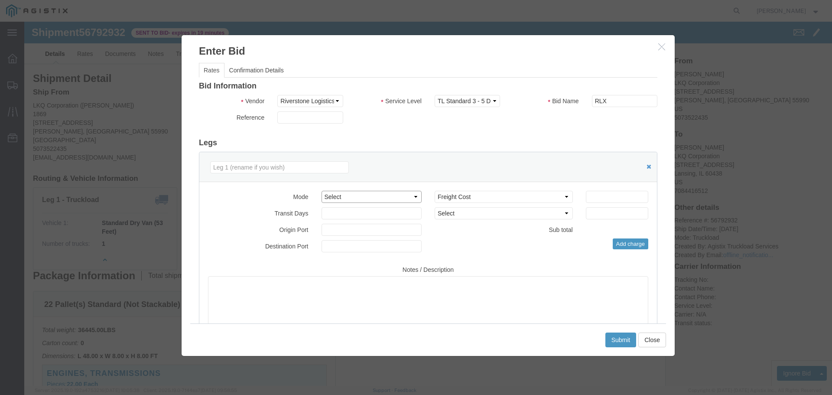
click select "Select Air Less than Truckload Multi-Leg Ocean Freight Rail Small Parcel Truckl…"
select select "TL"
click select "Select Air Less than Truckload Multi-Leg Ocean Freight Rail Small Parcel Truckl…"
click input "number"
type input "1"
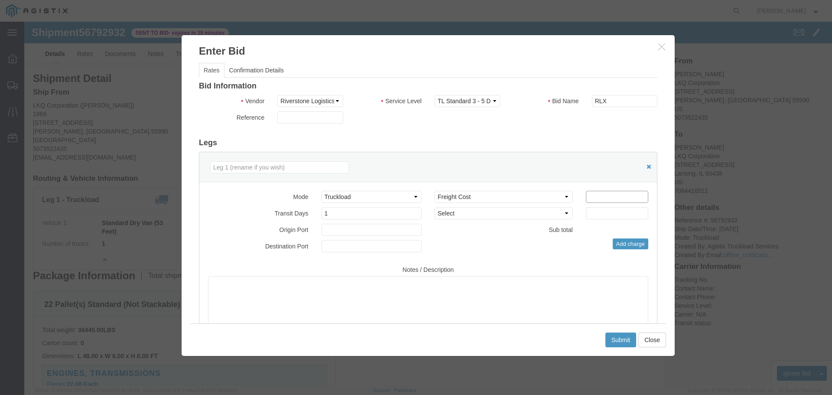
click input "number"
type input "955"
click div "Add charge"
click button "Submit"
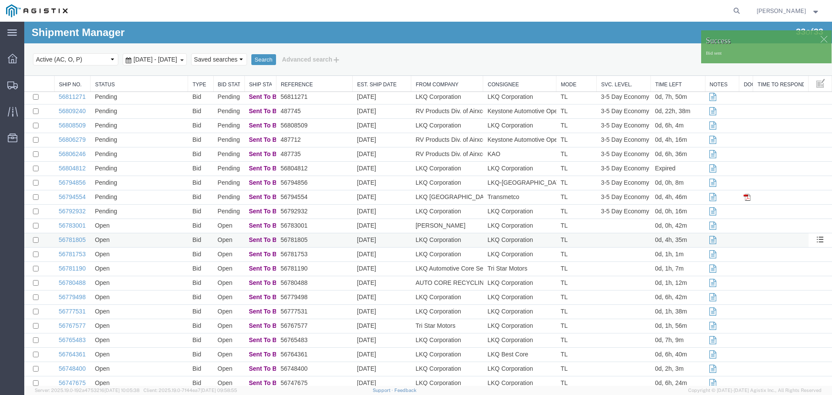
scroll to position [43, 0]
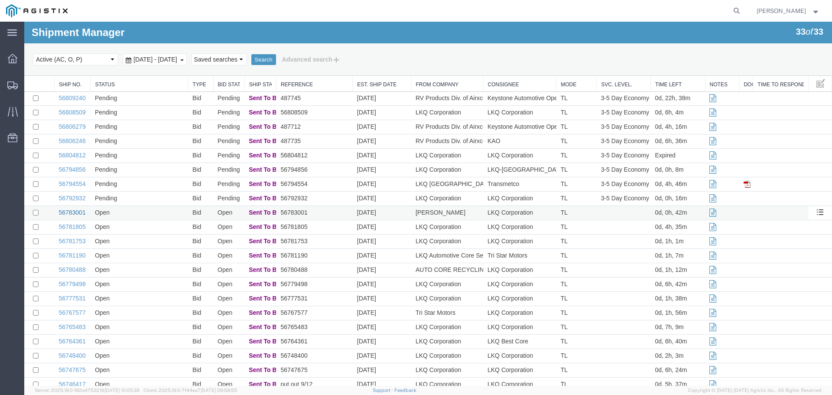
click at [72, 209] on link "56783001" at bounding box center [72, 212] width 27 height 7
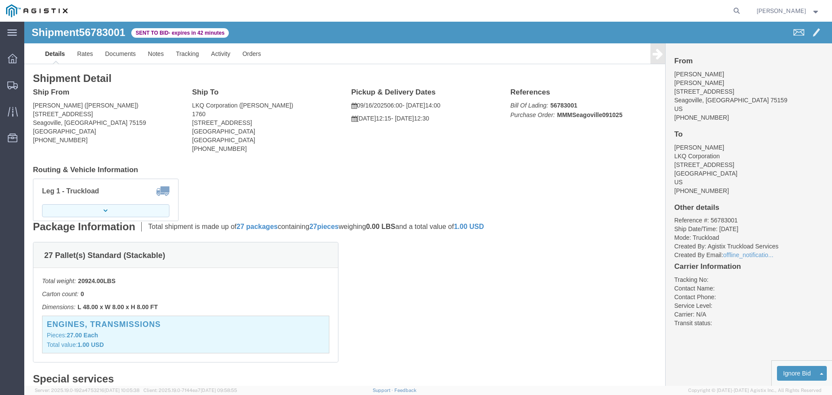
click button "button"
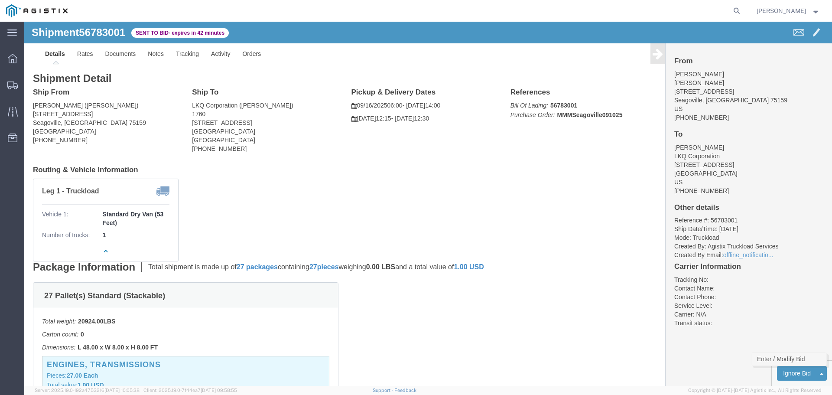
drag, startPoint x: 764, startPoint y: 337, endPoint x: 571, endPoint y: 357, distance: 194.3
click link "Enter / Modify Bid"
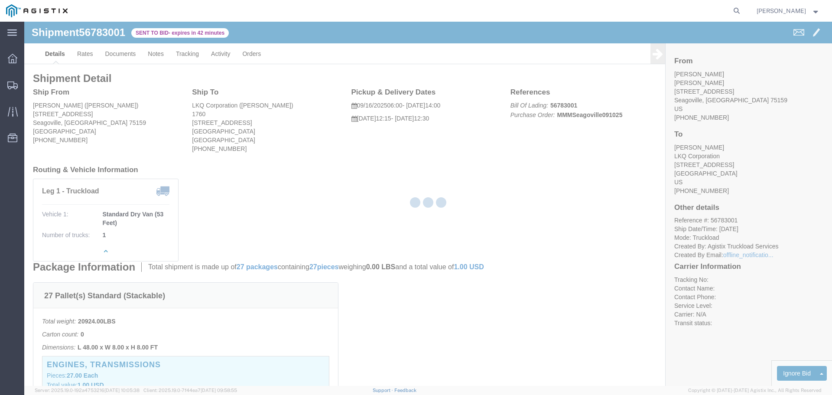
select select "22593"
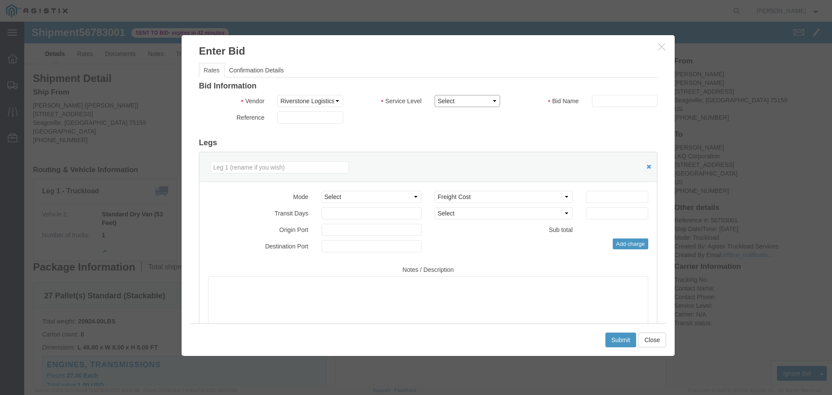
click select "Select Rail TL Standard 3 - 5 Day"
select select "41882"
click select "Select Rail TL Standard 3 - 5 Day"
click input "text"
type input "RLX"
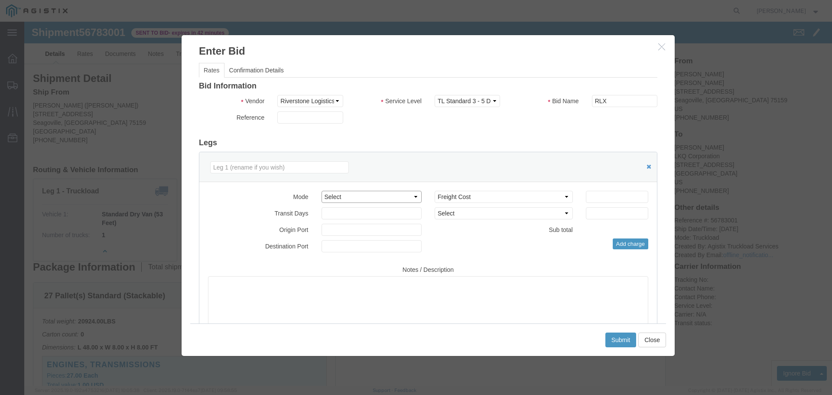
click select "Select Air Less than Truckload Multi-Leg Ocean Freight Rail Small Parcel Truckl…"
select select "TL"
click select "Select Air Less than Truckload Multi-Leg Ocean Freight Rail Small Parcel Truckl…"
click input "number"
type input "1"
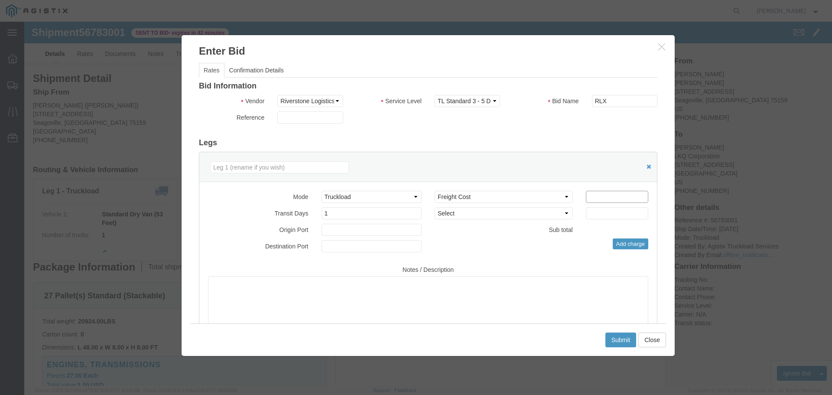
click input "number"
type input "670"
click button "Submit"
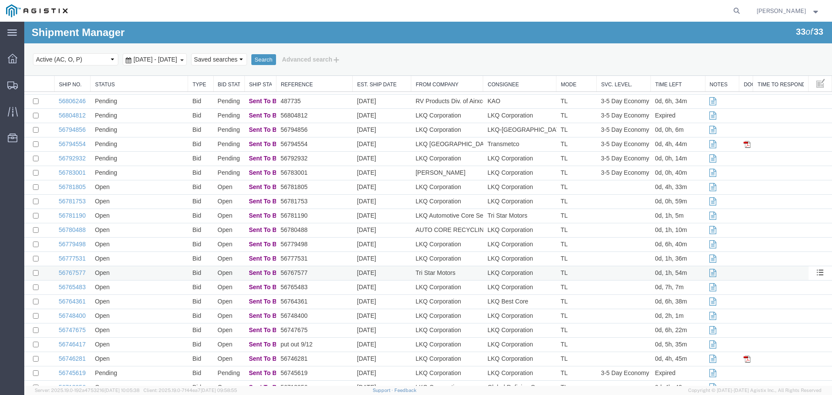
scroll to position [87, 0]
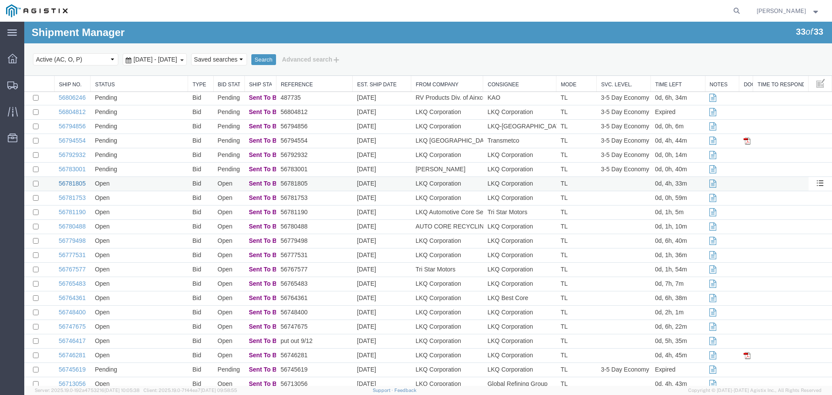
click at [75, 184] on link "56781805" at bounding box center [72, 183] width 27 height 7
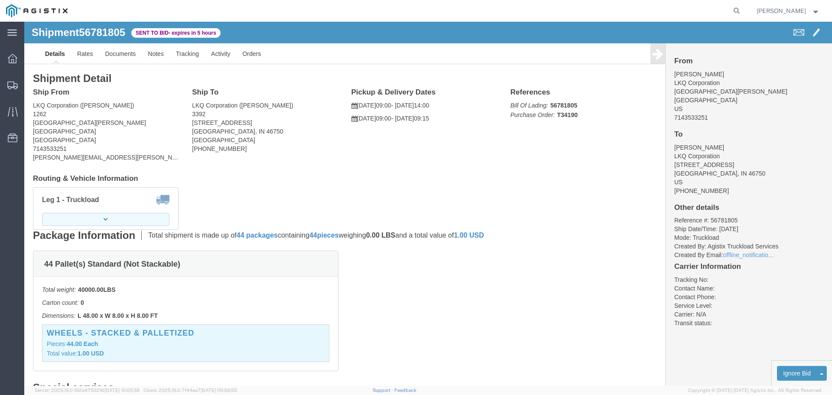
click button "button"
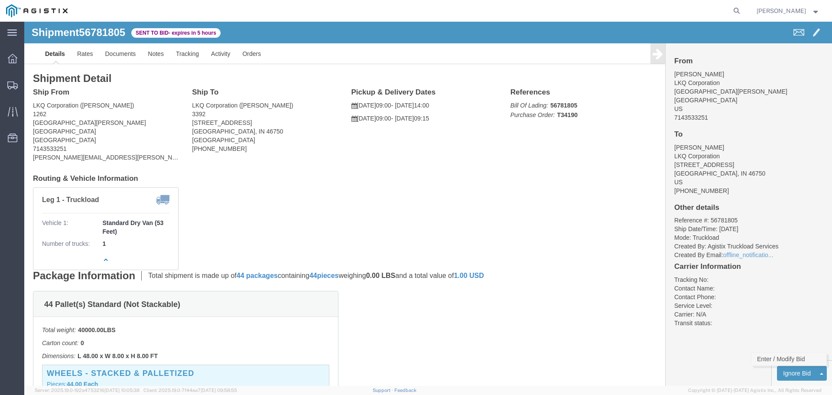
click link "Enter / Modify Bid"
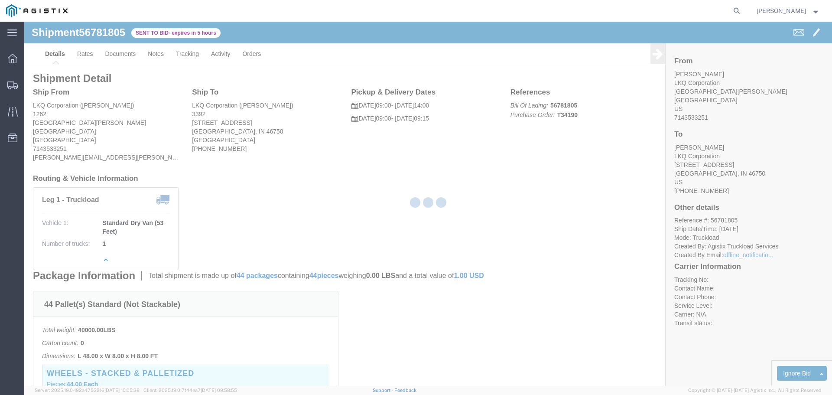
select select "22593"
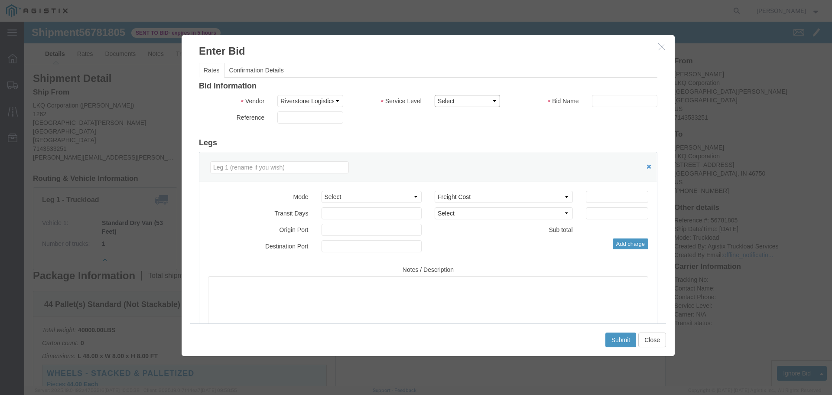
click select "Select Rail TL Standard 3 - 5 Day"
select select "41882"
click select "Select Rail TL Standard 3 - 5 Day"
click input "text"
type input "RLX"
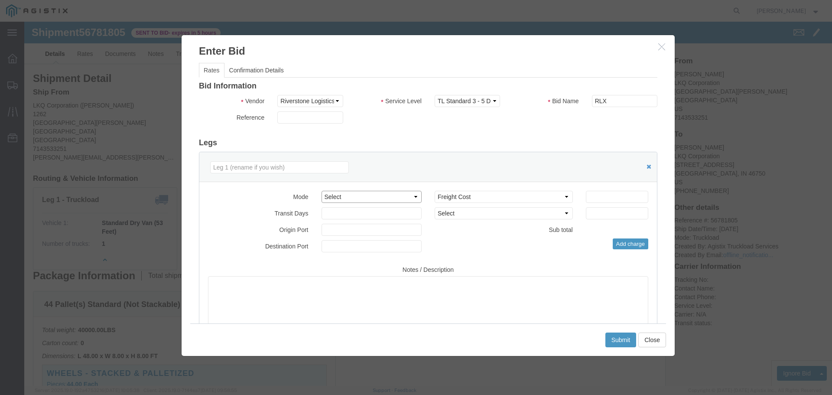
click select "Select Air Less than Truckload Multi-Leg Ocean Freight Rail Small Parcel Truckl…"
select select "TL"
click select "Select Air Less than Truckload Multi-Leg Ocean Freight Rail Small Parcel Truckl…"
click input "number"
type input "4"
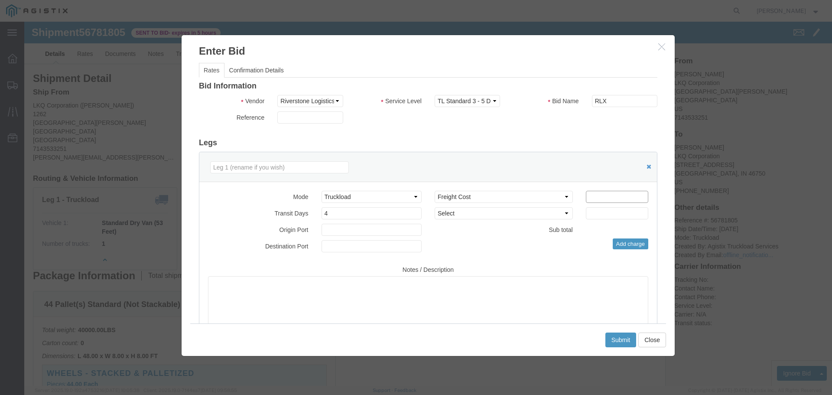
click input "number"
type input "4800"
click button "Submit"
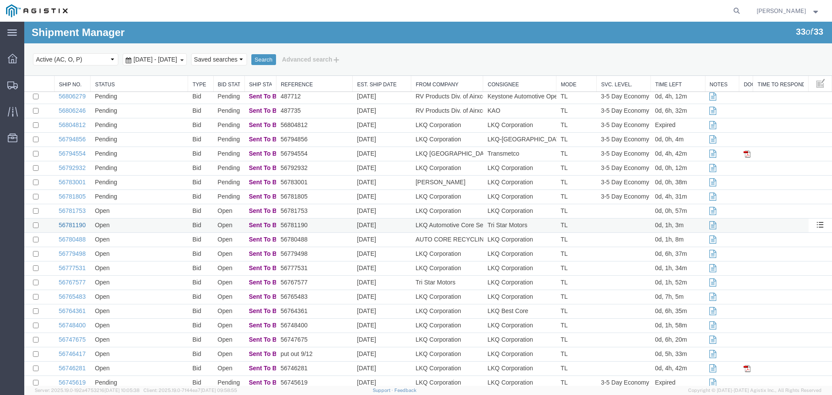
scroll to position [87, 0]
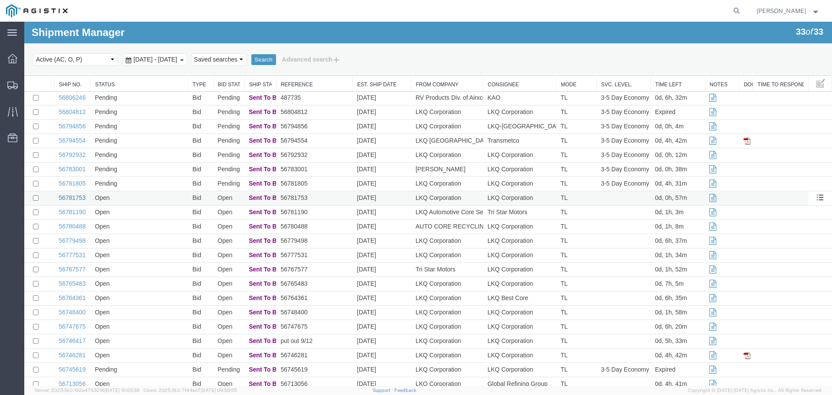
click at [74, 197] on link "56781753" at bounding box center [72, 197] width 27 height 7
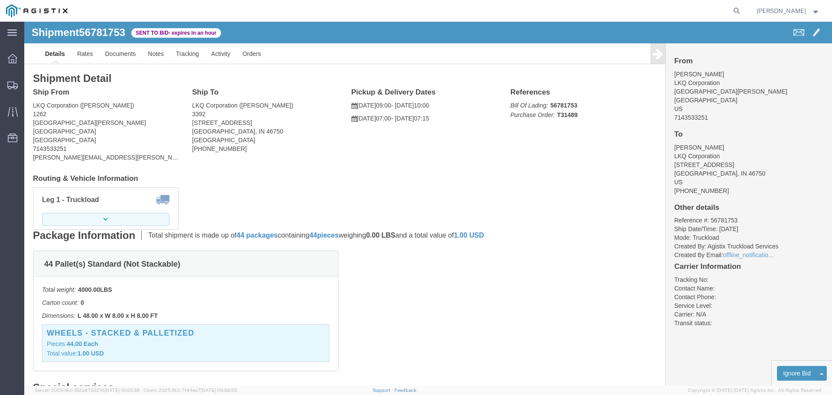
click button "button"
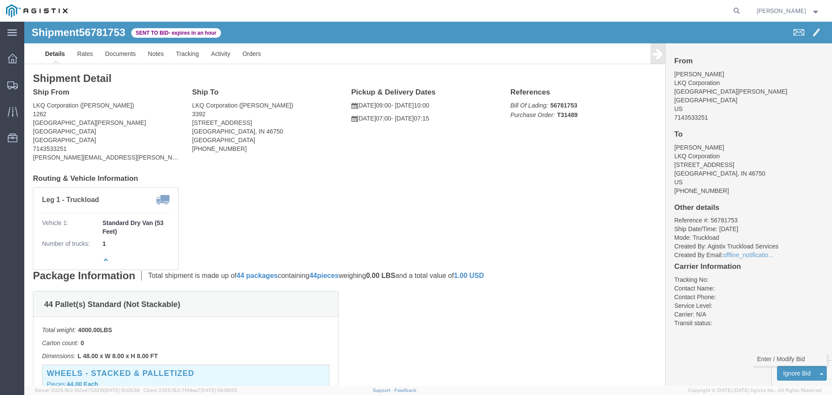
click link "Enter / Modify Bid"
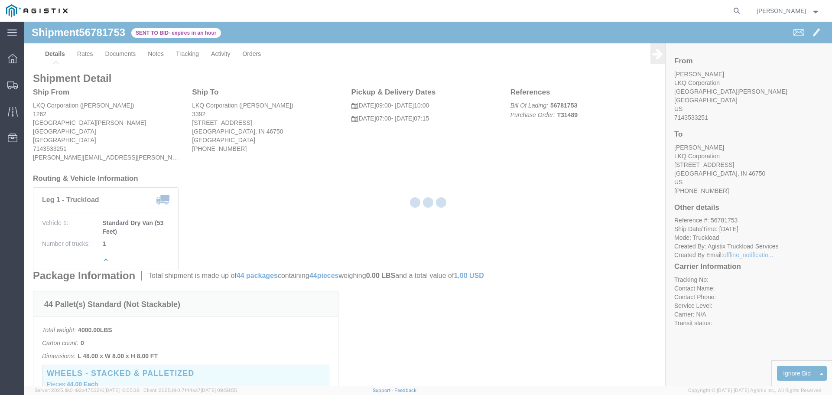
select select "22593"
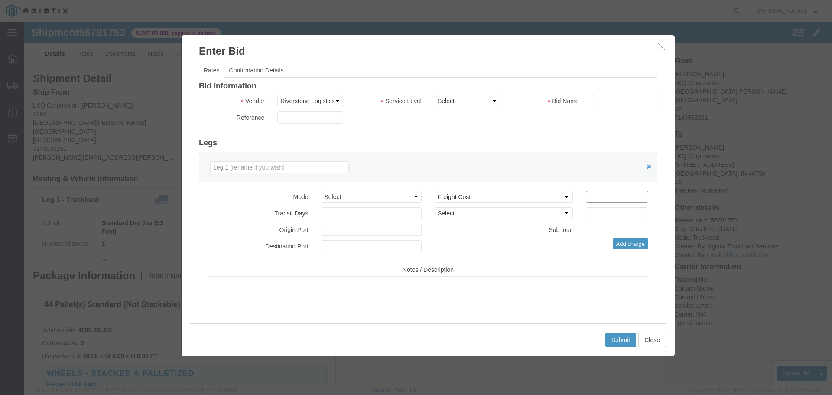
click input "number"
type input "4800"
click input "number"
type input "4"
click select "Select Air Less than Truckload Multi-Leg Ocean Freight Rail Small Parcel Truckl…"
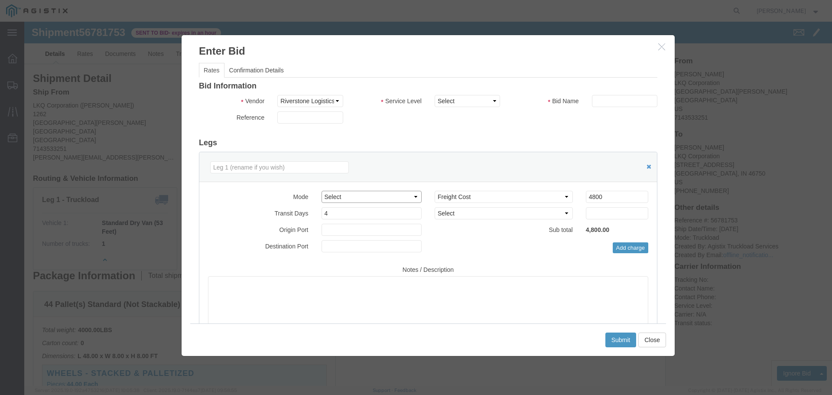
select select "TL"
click select "Select Air Less than Truckload Multi-Leg Ocean Freight Rail Small Parcel Truckl…"
click select "Select Rail TL Standard 3 - 5 Day"
select select "41882"
click select "Select Rail TL Standard 3 - 5 Day"
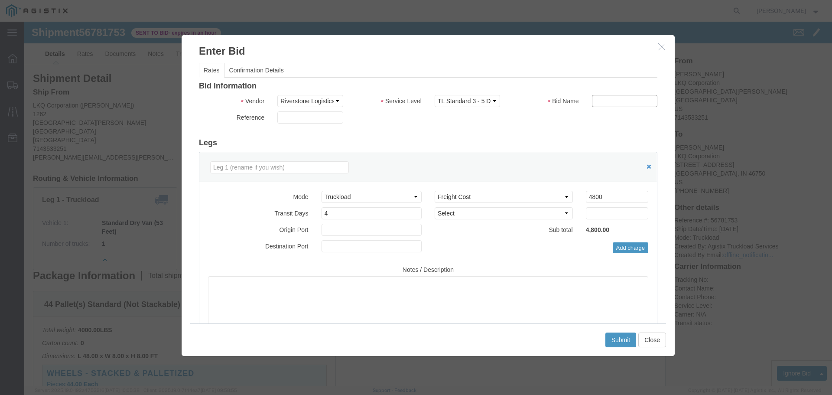
drag, startPoint x: 602, startPoint y: 81, endPoint x: 603, endPoint y: 86, distance: 4.4
click input "text"
type input "RLX"
click div "Reference"
click button "Submit"
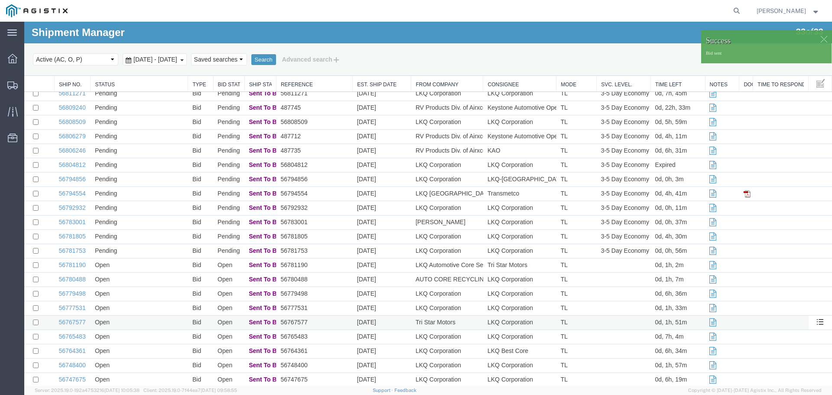
scroll to position [87, 0]
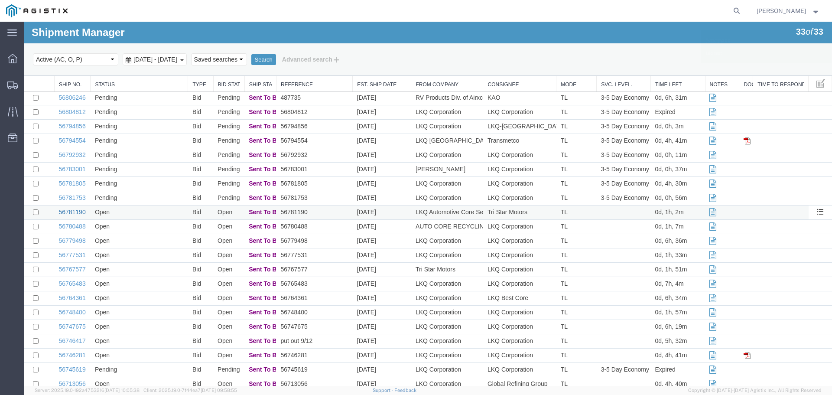
click at [73, 210] on link "56781190" at bounding box center [72, 211] width 27 height 7
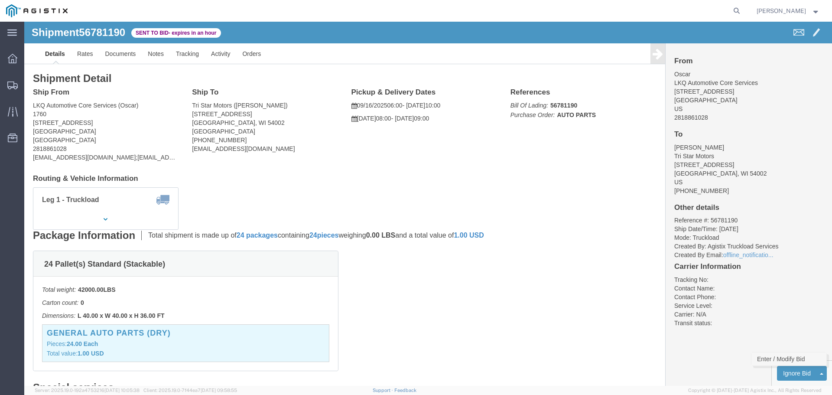
click link "Enter / Modify Bid"
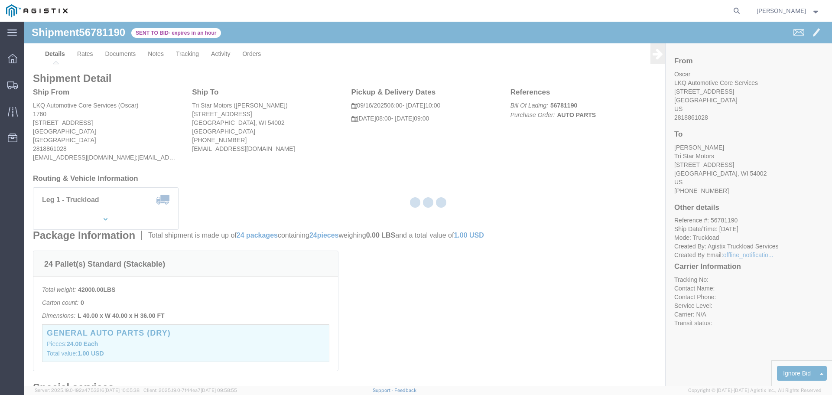
select select "22593"
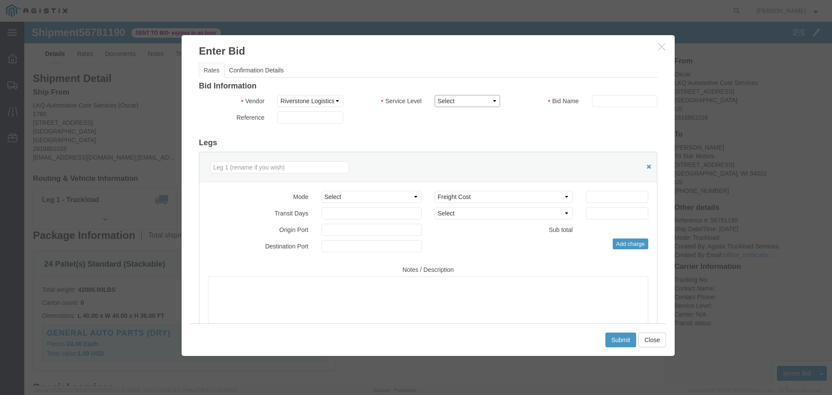
click select "Select Rail TL Standard 3 - 5 Day"
select select "41882"
click select "Select Rail TL Standard 3 - 5 Day"
click input "text"
type input "RLX"
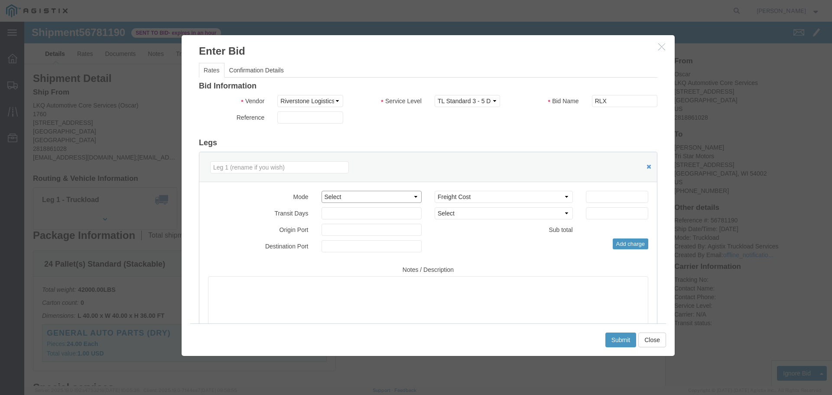
click select "Select Air Less than Truckload Multi-Leg Ocean Freight Rail Small Parcel Truckl…"
select select "TL"
click select "Select Air Less than Truckload Multi-Leg Ocean Freight Rail Small Parcel Truckl…"
click input "number"
type input "3"
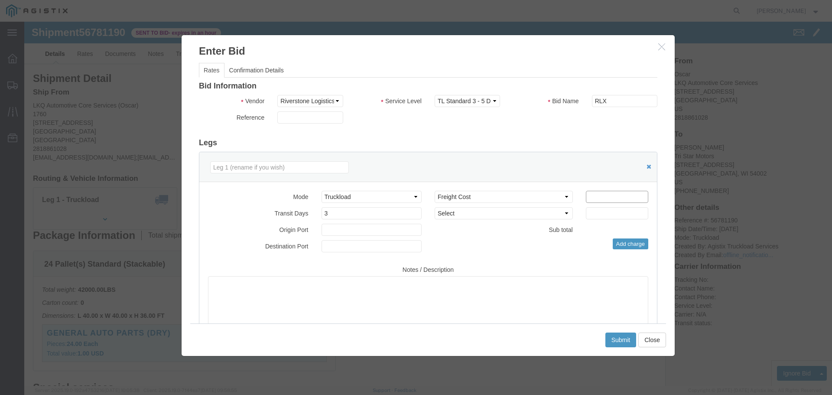
click input "number"
type input "2300"
click button "Submit"
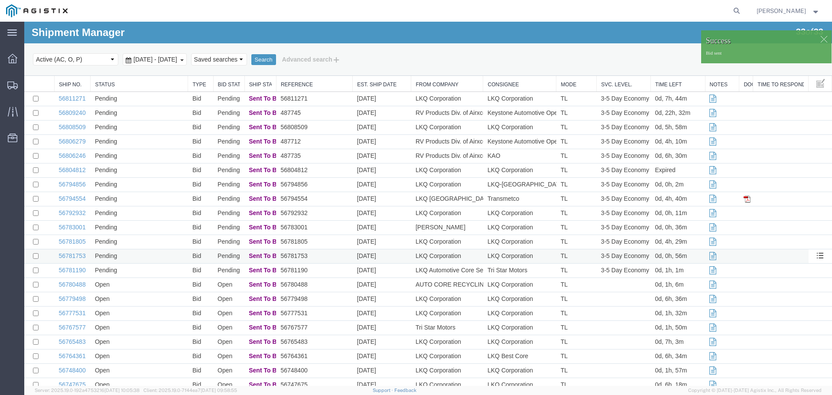
scroll to position [43, 0]
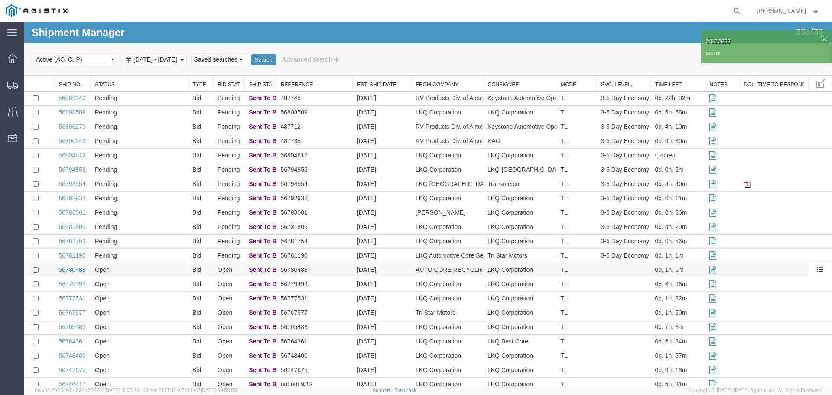
click at [72, 270] on link "56780488" at bounding box center [72, 269] width 27 height 7
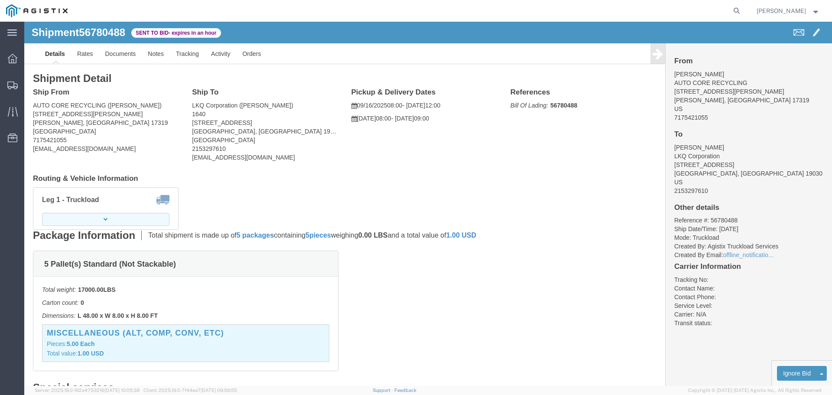
click button "button"
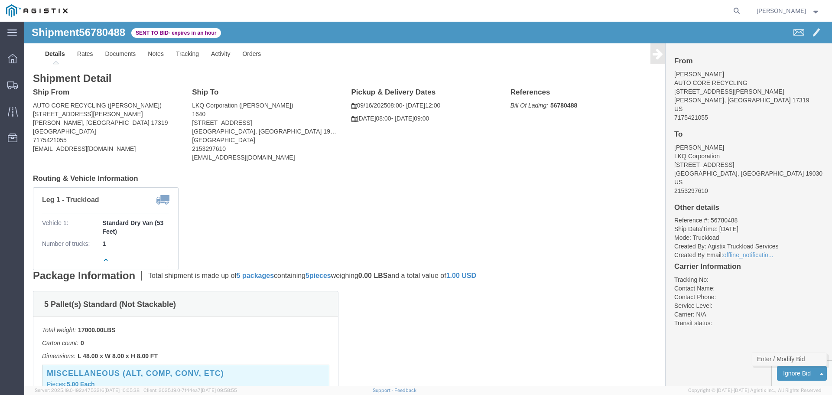
click link "Enter / Modify Bid"
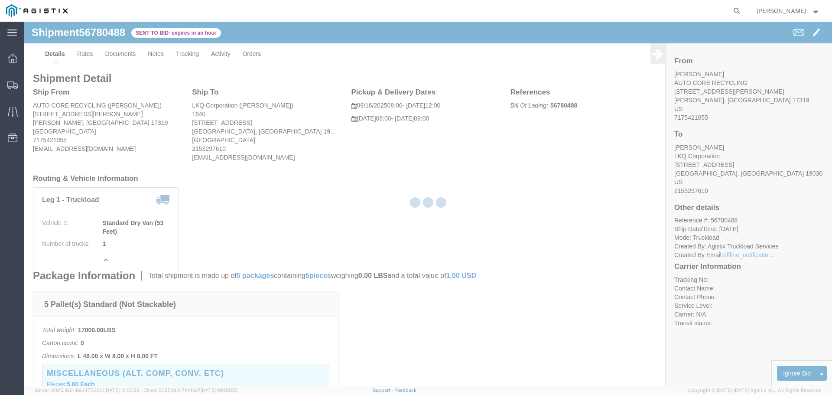
select select "22593"
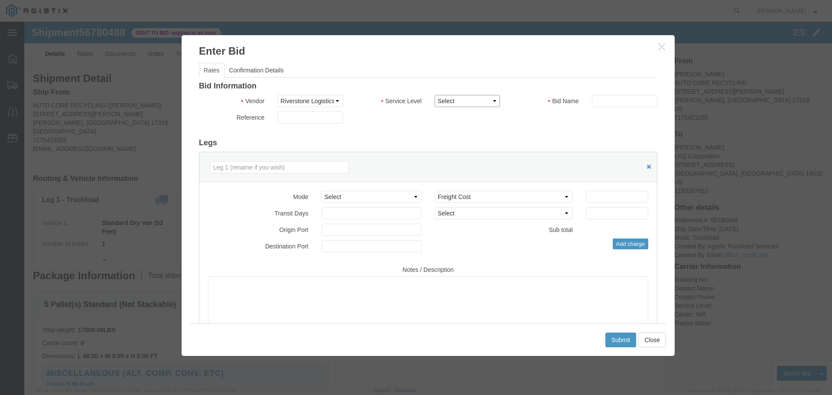
click select "Select Rail TL Standard 3 - 5 Day"
select select "41882"
click select "Select Rail TL Standard 3 - 5 Day"
click input "text"
type input "RLX"
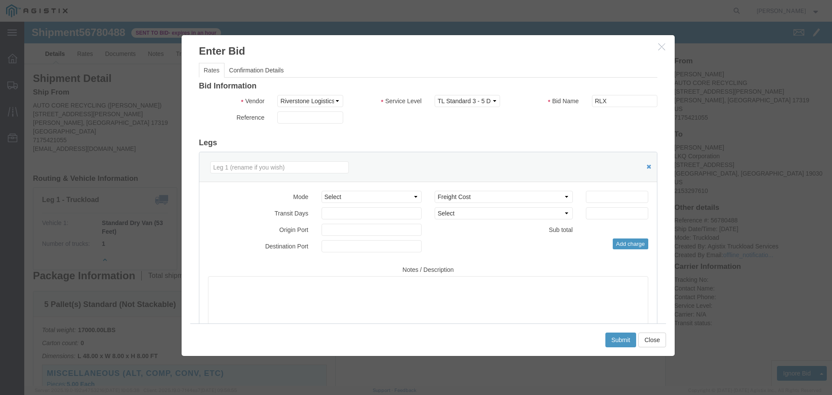
click div "Mode Select Air Less than Truckload Multi-Leg Ocean Freight Rail Small Parcel T…"
click select "Select Air Less than Truckload Multi-Leg Ocean Freight Rail Small Parcel Truckl…"
select select "TL"
click select "Select Air Less than Truckload Multi-Leg Ocean Freight Rail Small Parcel Truckl…"
click input "number"
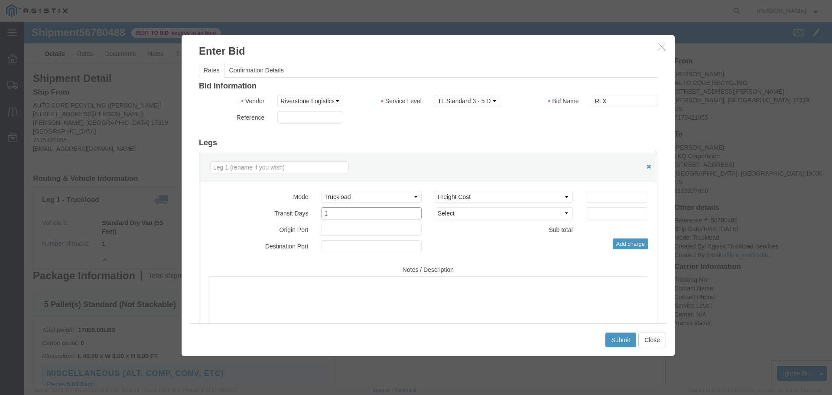
type input "1"
click input "number"
type input "600"
click button "Submit"
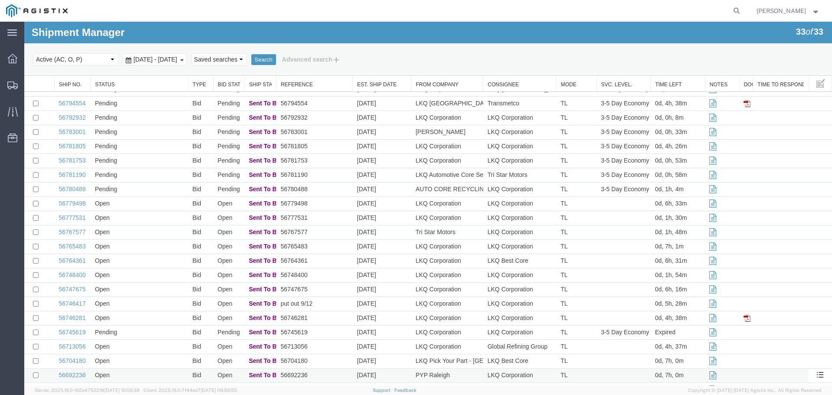
scroll to position [57, 0]
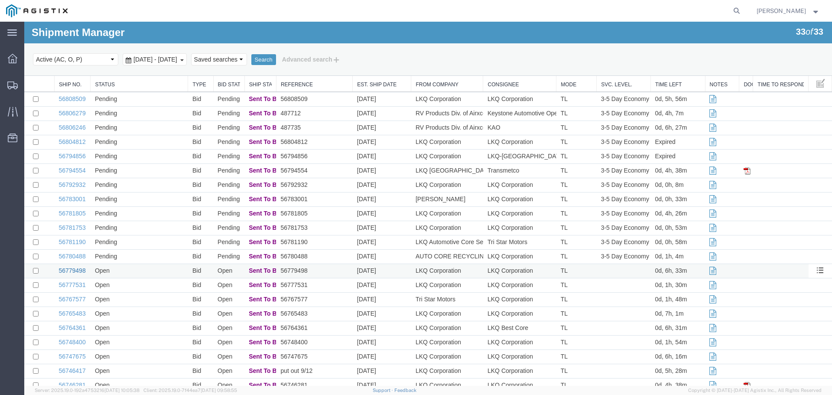
click at [69, 270] on link "56779498" at bounding box center [72, 270] width 27 height 7
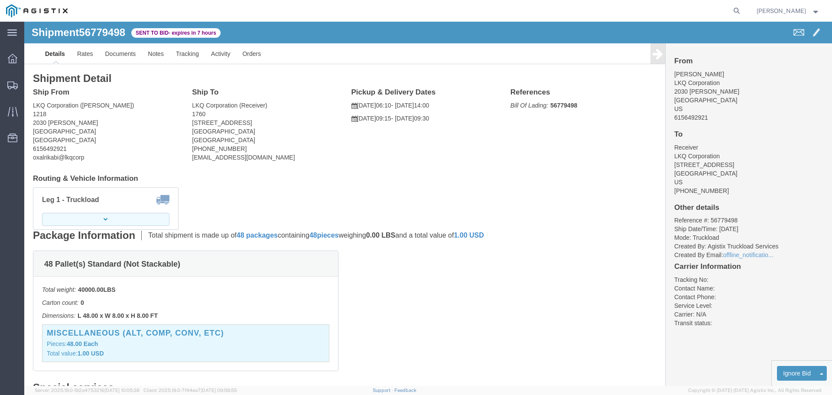
click button "button"
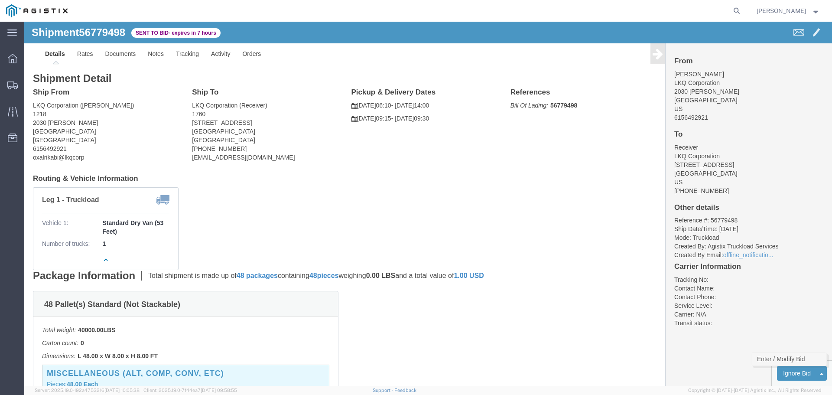
click link "Enter / Modify Bid"
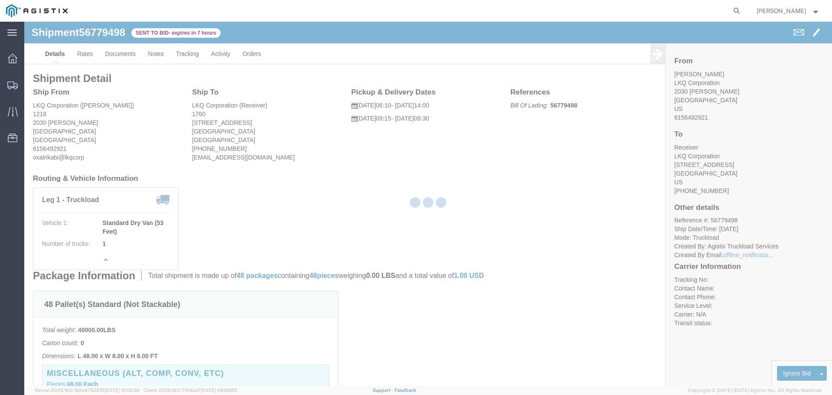
select select "22593"
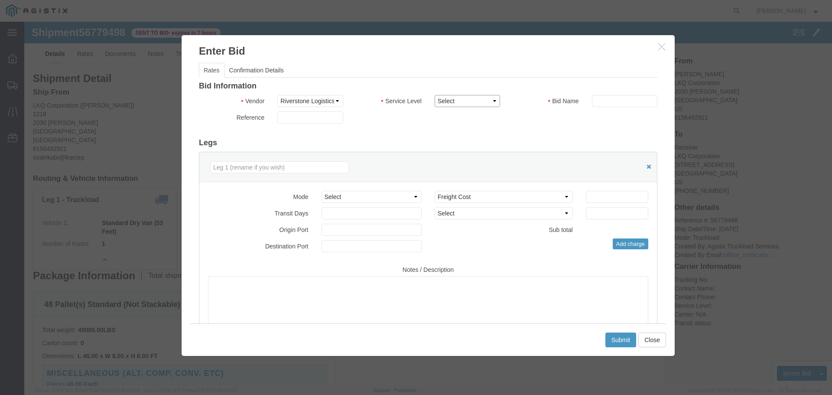
click select "Select Rail TL Standard 3 - 5 Day"
select select "41882"
click select "Select Rail TL Standard 3 - 5 Day"
click input "text"
type input "RLX"
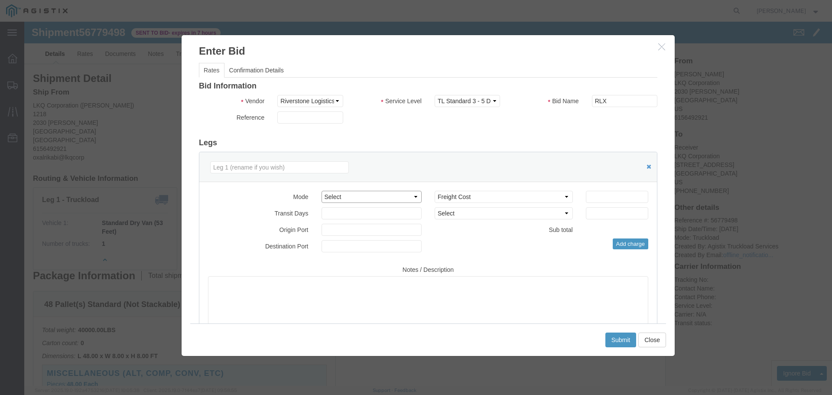
click select "Select Air Less than Truckload Multi-Leg Ocean Freight Rail Small Parcel Truckl…"
select select "TL"
click select "Select Air Less than Truckload Multi-Leg Ocean Freight Rail Small Parcel Truckl…"
click input "number"
type input "2"
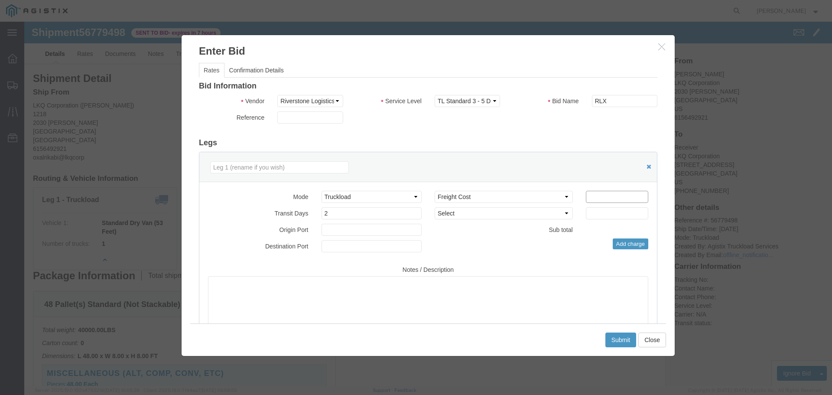
click input "number"
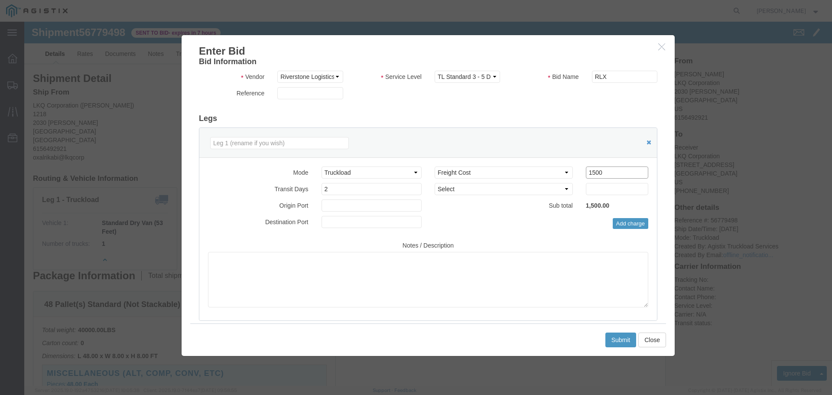
scroll to position [43, 0]
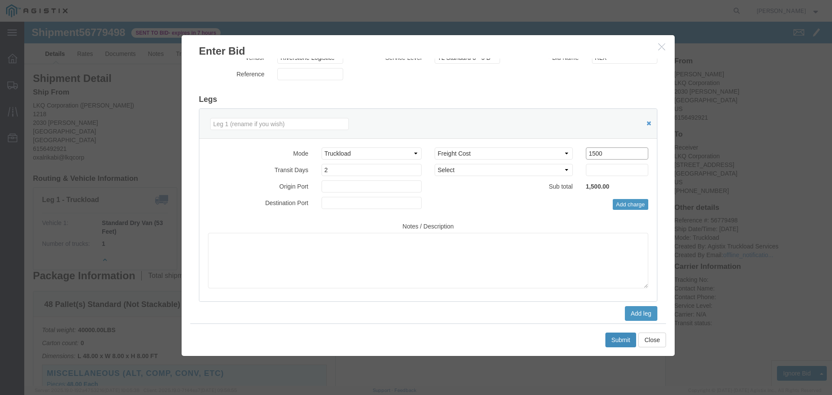
type input "1500"
click button "Submit"
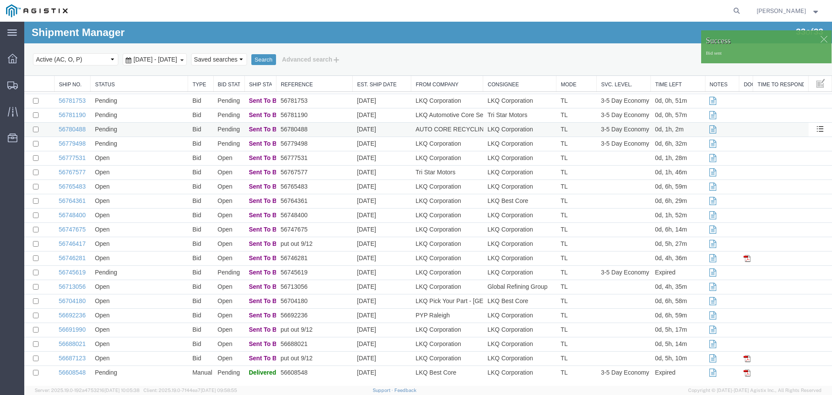
scroll to position [187, 0]
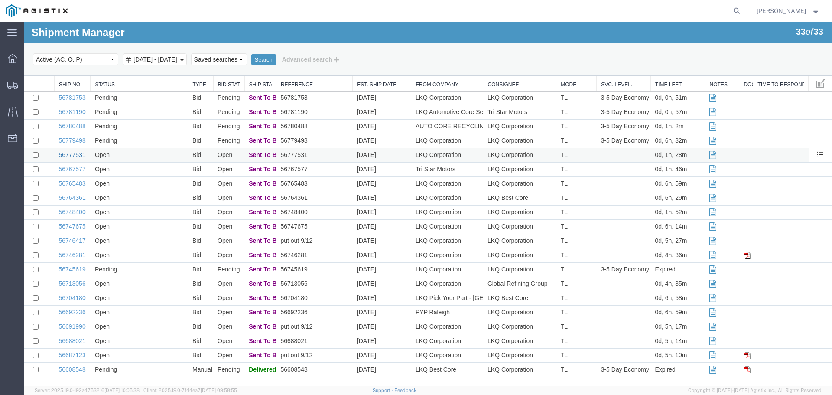
click at [69, 152] on link "56777531" at bounding box center [72, 154] width 27 height 7
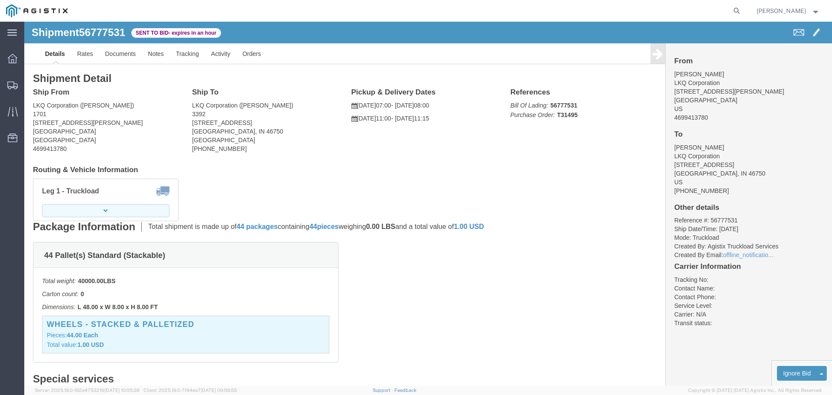
click button "button"
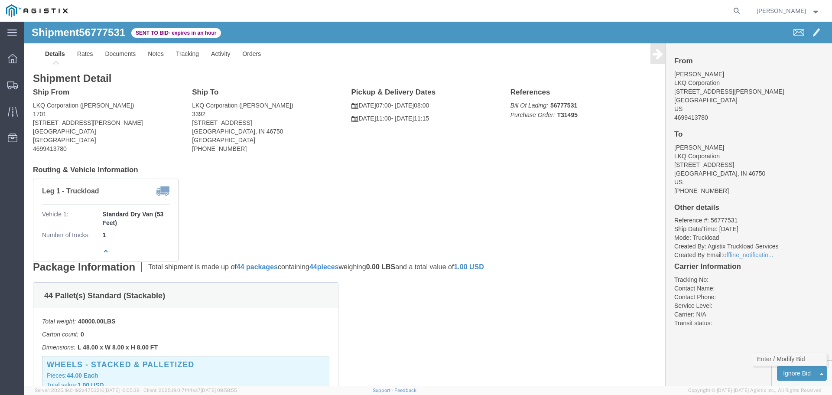
click link "Enter / Modify Bid"
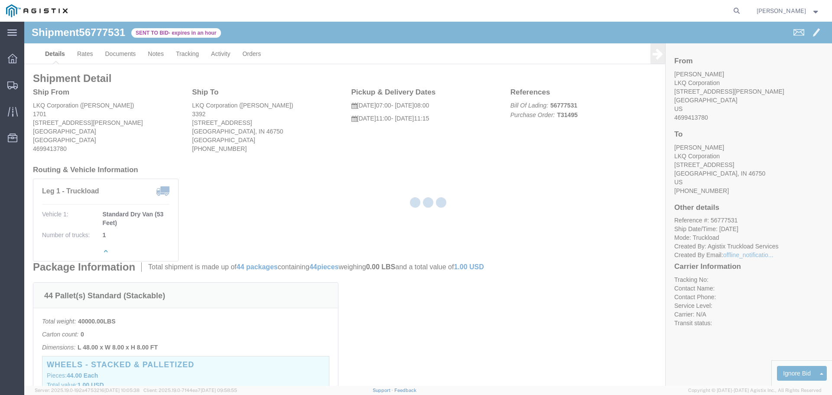
select select "22593"
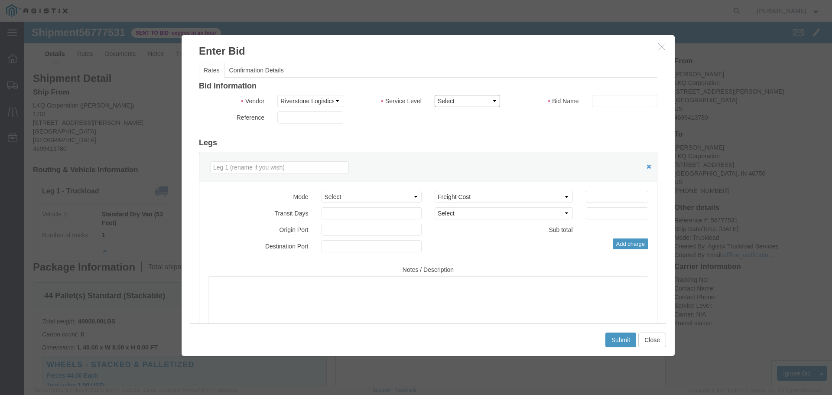
click select "Select Rail TL Standard 3 - 5 Day"
select select "41882"
click select "Select Rail TL Standard 3 - 5 Day"
click input "text"
type input "RLX"
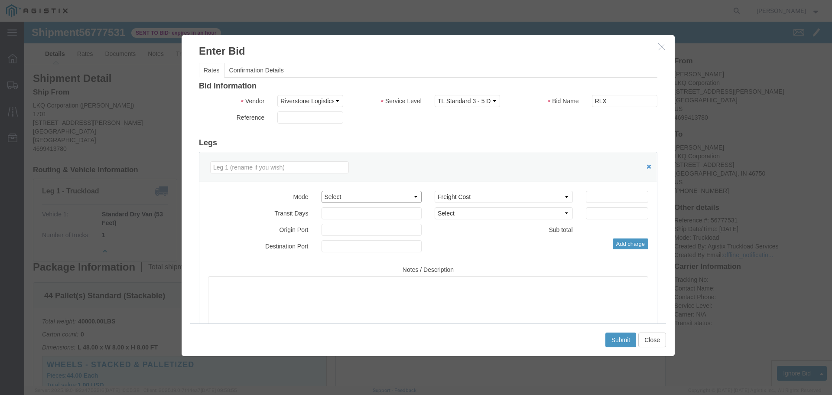
click select "Select Air Less than Truckload Multi-Leg Ocean Freight Rail Small Parcel Truckl…"
select select "TL"
click select "Select Air Less than Truckload Multi-Leg Ocean Freight Rail Small Parcel Truckl…"
click input "number"
type input "2"
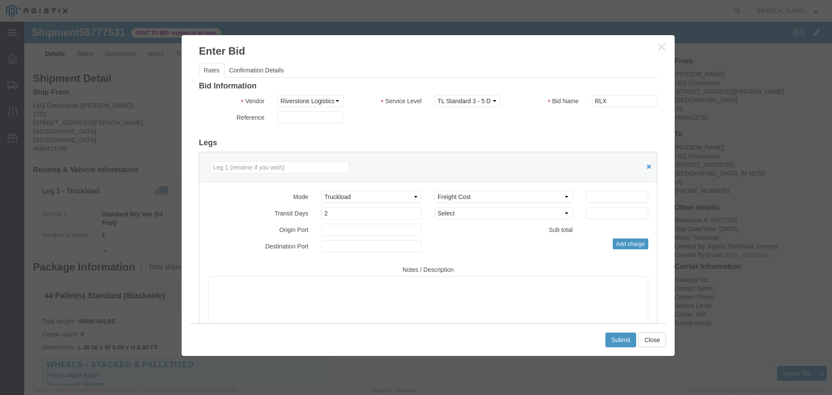
click icon "button"
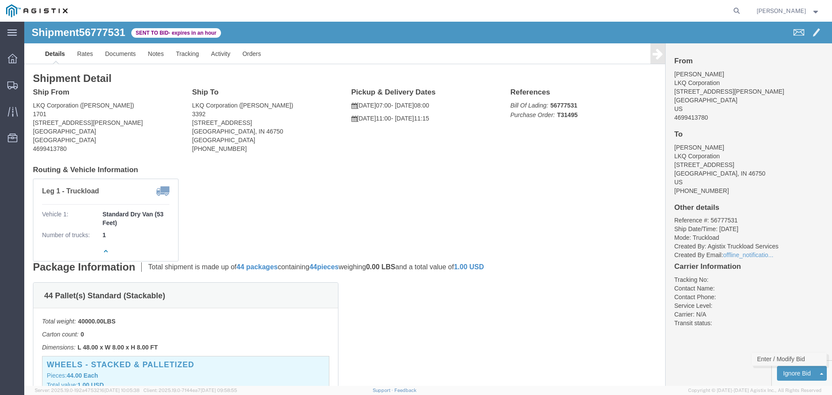
click link "Enter / Modify Bid"
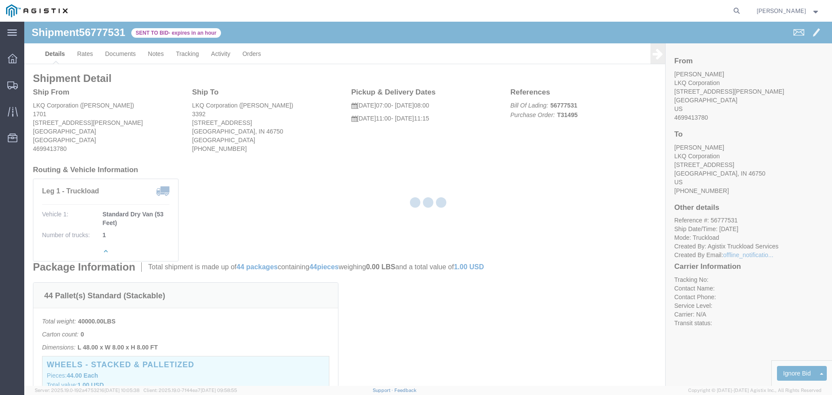
select select "22593"
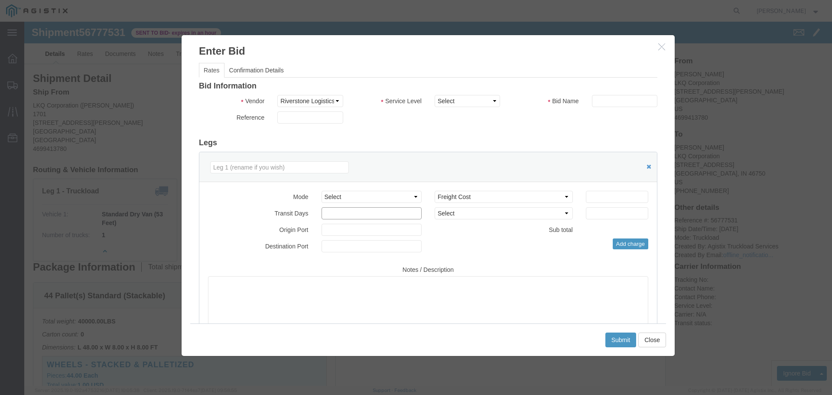
click input "number"
type input "2"
click select "Select Rail TL Standard 3 - 5 Day"
select select "41882"
click select "Select Rail TL Standard 3 - 5 Day"
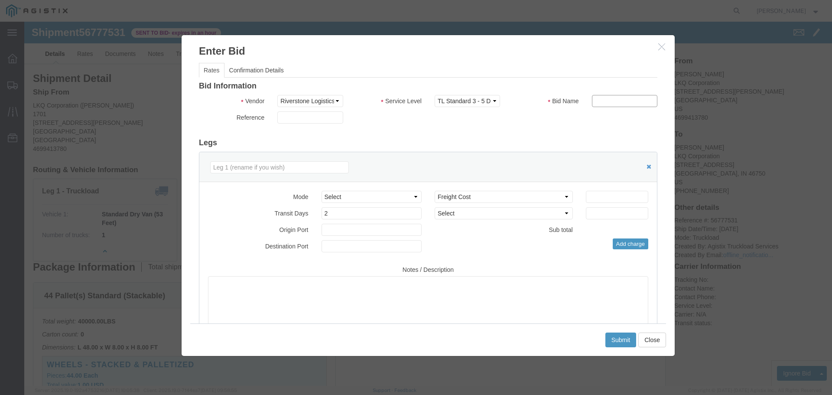
click input "text"
type input "RLX"
click select "Select Air Less than Truckload Multi-Leg Ocean Freight Rail Small Parcel Truckl…"
select select "TL"
click select "Select Air Less than Truckload Multi-Leg Ocean Freight Rail Small Parcel Truckl…"
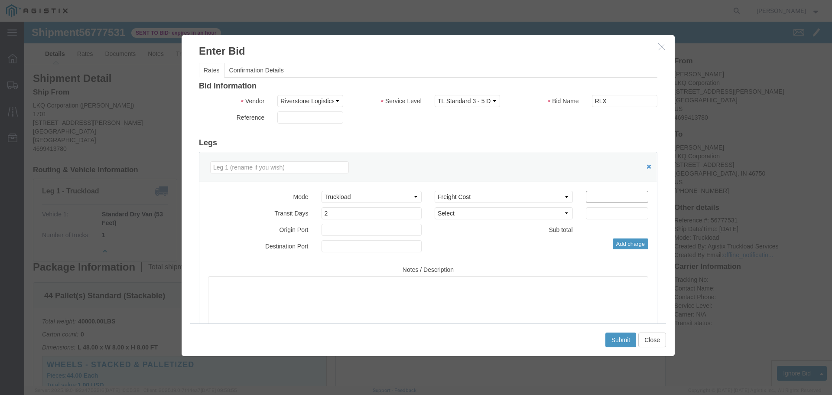
click input "number"
type input "1835"
click button "Submit"
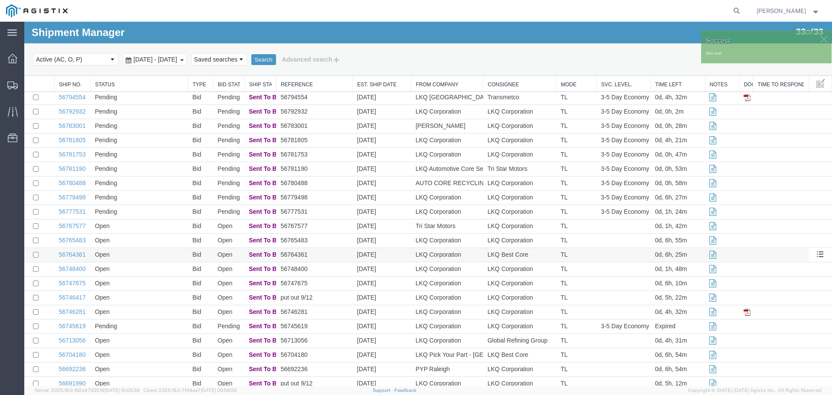
scroll to position [187, 0]
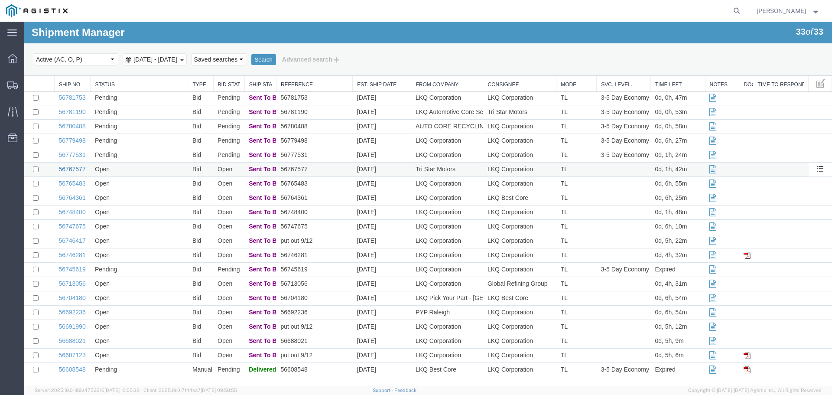
click at [71, 168] on link "56767577" at bounding box center [72, 169] width 27 height 7
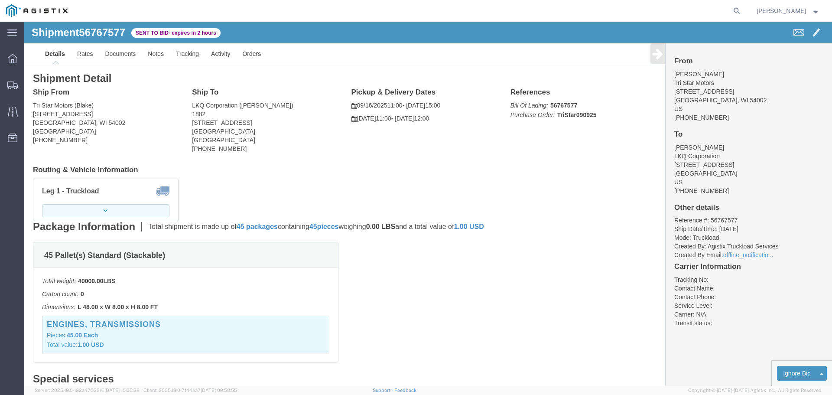
click button "button"
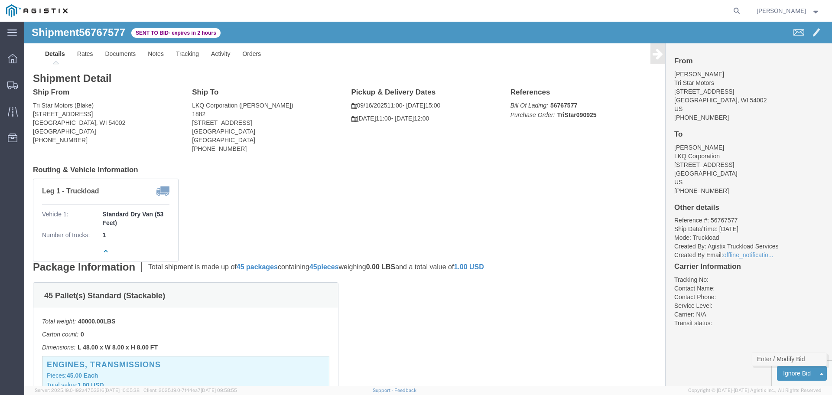
click link "Enter / Modify Bid"
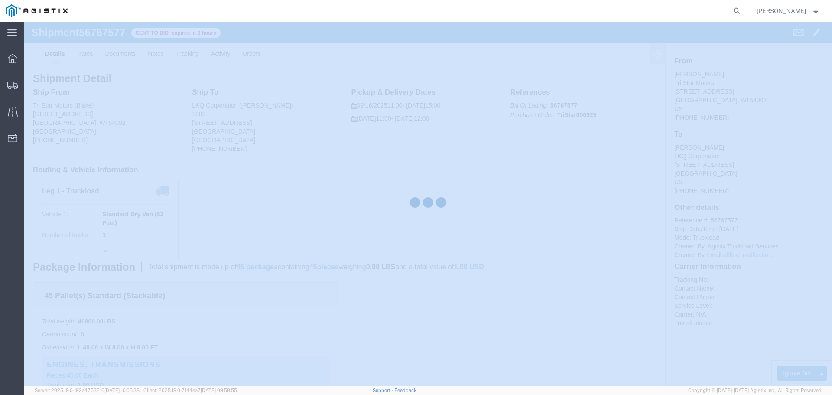
select select "22593"
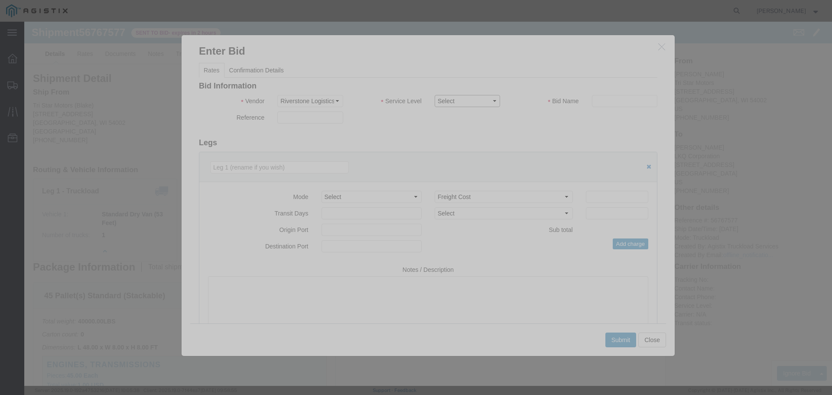
click select "Select Rail TL Standard 3 - 5 Day"
select select "41882"
click select "Select Rail TL Standard 3 - 5 Day"
click input "text"
type input "RLX"
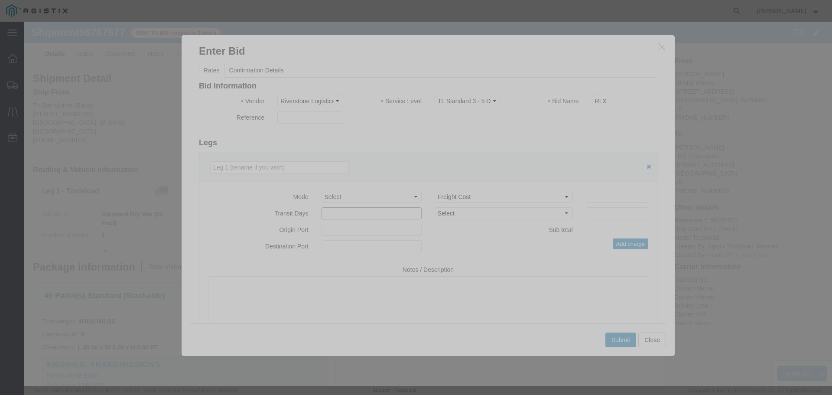
drag, startPoint x: 355, startPoint y: 183, endPoint x: 356, endPoint y: 178, distance: 4.8
click div "Mode Select Air Less than Truckload Multi-Leg Ocean Freight Rail Small Parcel T…"
click select "Select Air Less than Truckload Multi-Leg Ocean Freight Rail Small Parcel Truckl…"
select select "TL"
click select "Select Air Less than Truckload Multi-Leg Ocean Freight Rail Small Parcel Truckl…"
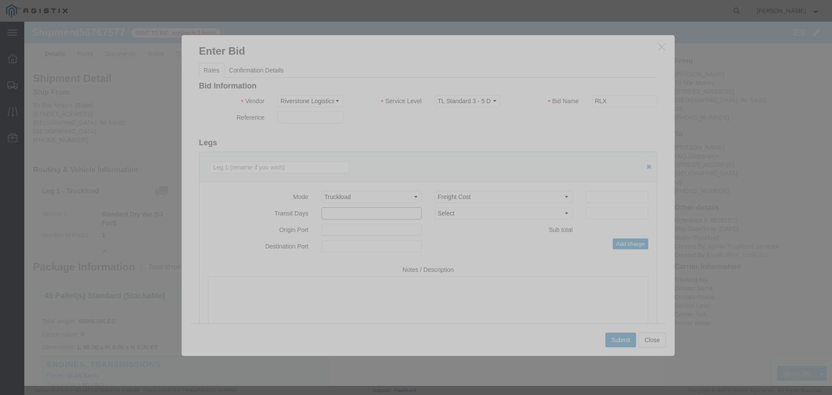
click input "number"
type input "3"
type input "2"
click input "number"
type input "1"
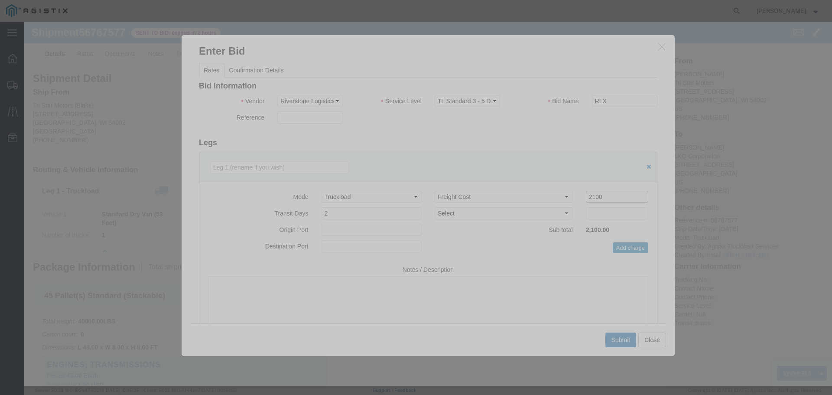
type input "2100"
click button "Submit"
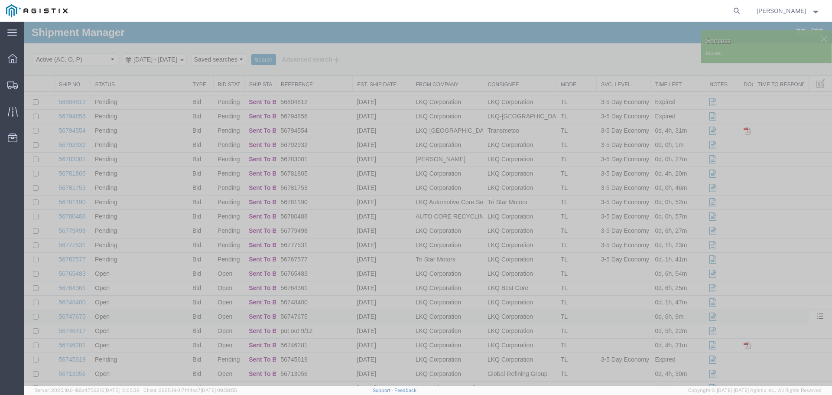
scroll to position [130, 0]
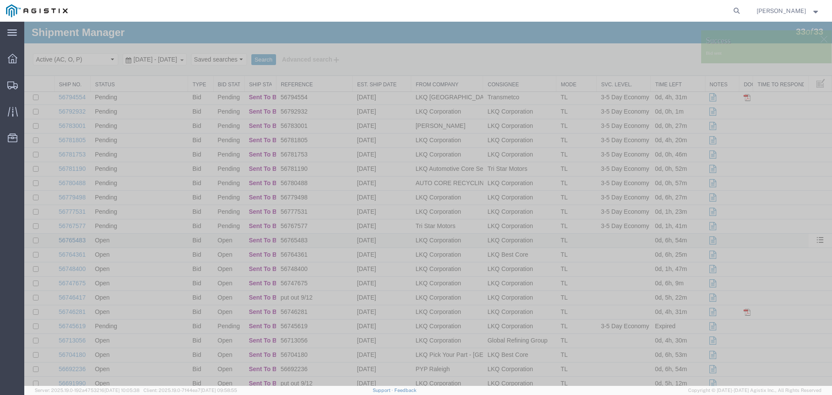
click at [76, 240] on link "56765483" at bounding box center [72, 240] width 27 height 7
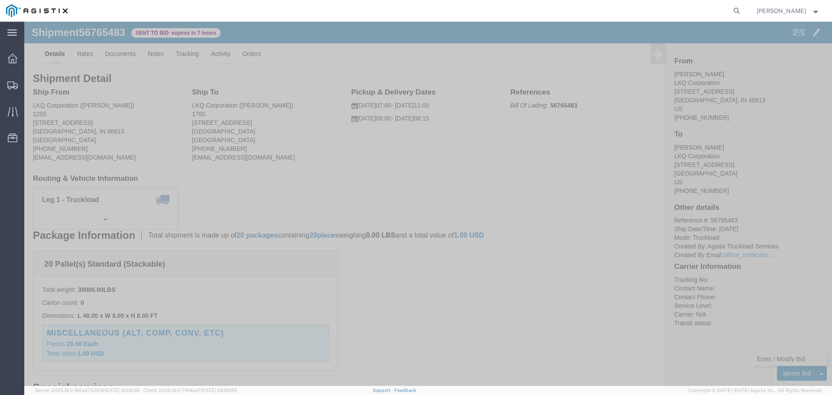
click link "Enter / Modify Bid"
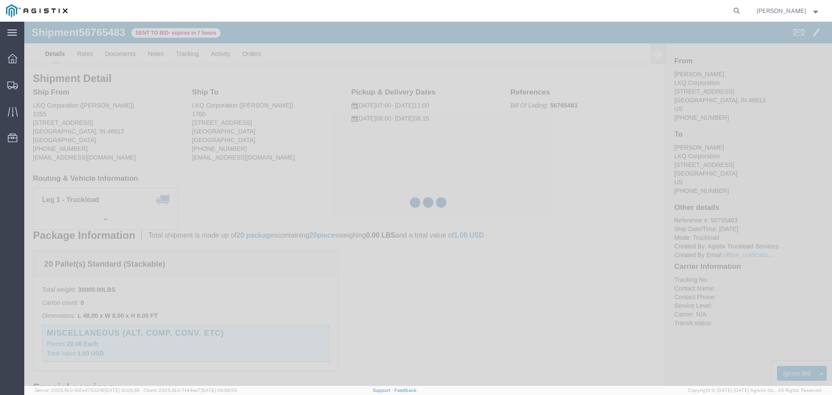
select select "22593"
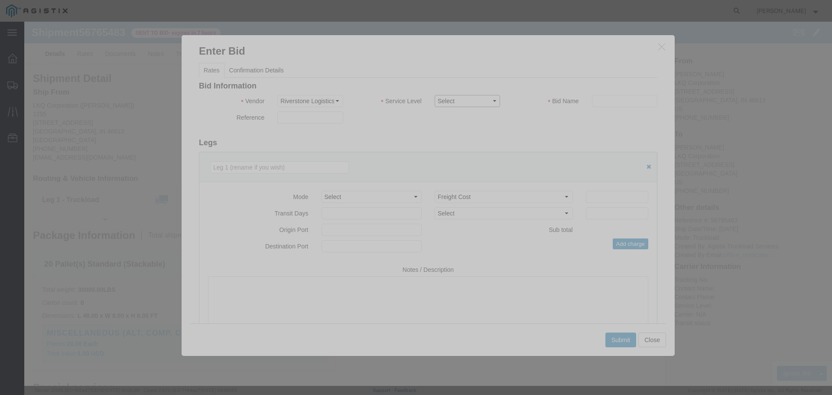
click select "Select Rail TL Standard 3 - 5 Day"
select select "41882"
click select "Select Rail TL Standard 3 - 5 Day"
click input "text"
type input "RLX"
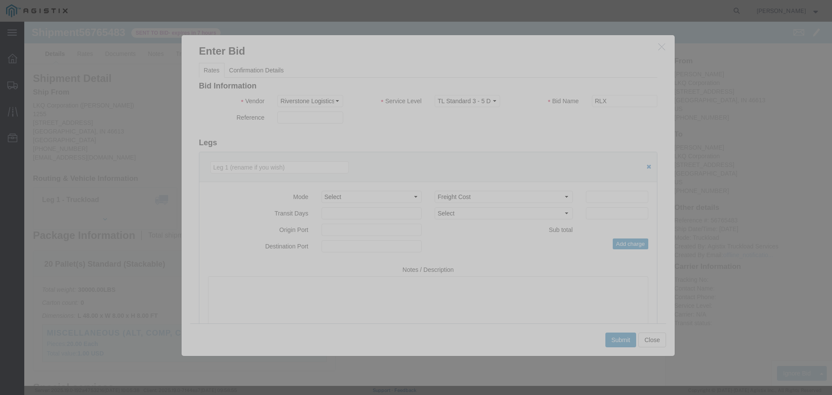
click div "Mode Select Air Less than Truckload Multi-Leg Ocean Freight Rail Small Parcel T…"
click select "Select Air Less than Truckload Multi-Leg Ocean Freight Rail Small Parcel Truckl…"
select select "TL"
click select "Select Air Less than Truckload Multi-Leg Ocean Freight Rail Small Parcel Truckl…"
click input "number"
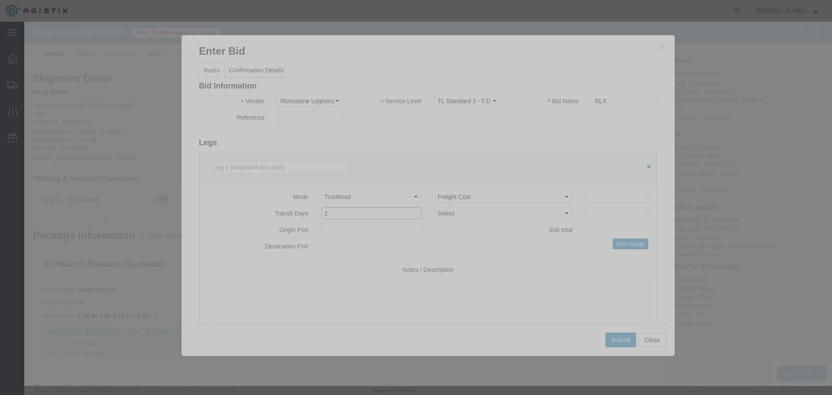
type input "2"
click input "number"
type input "2200"
click button "Submit"
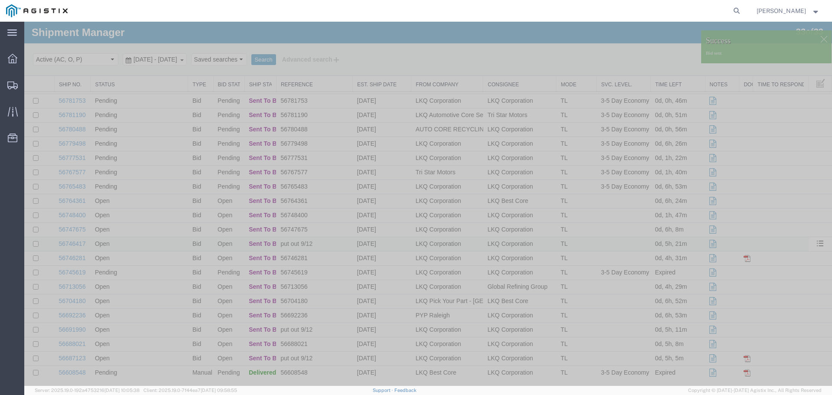
scroll to position [187, 0]
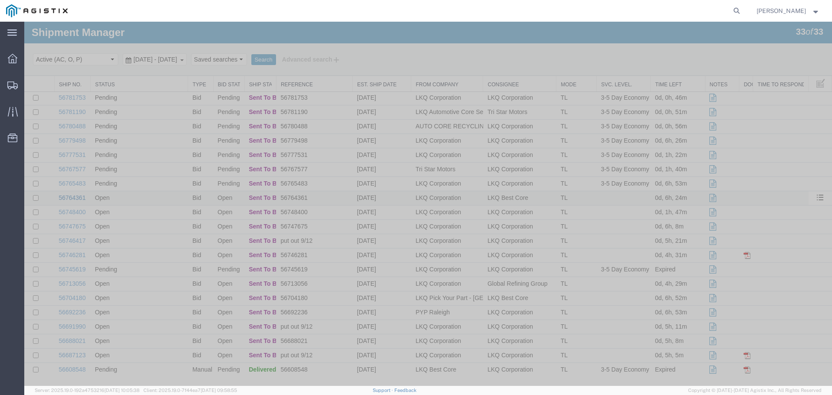
click at [78, 195] on link "56764361" at bounding box center [72, 197] width 27 height 7
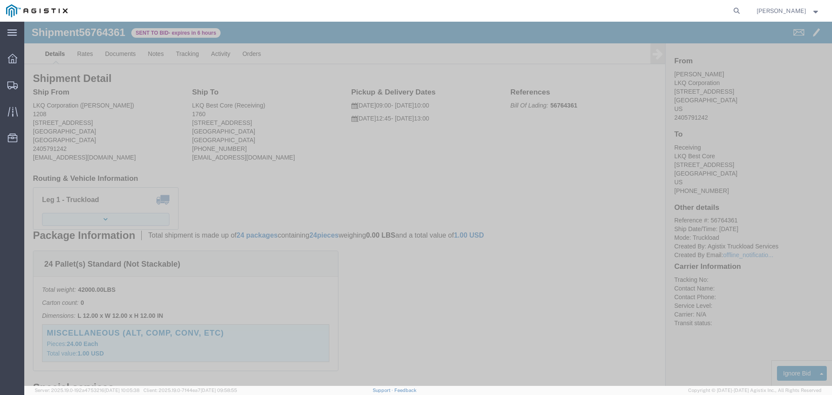
click button "button"
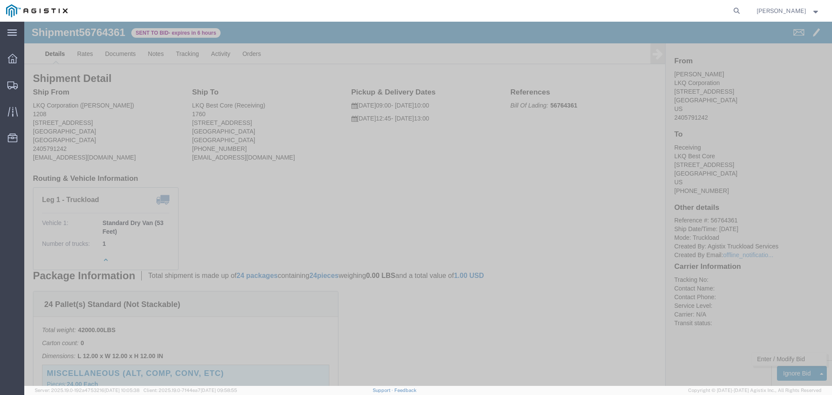
click link "Enter / Modify Bid"
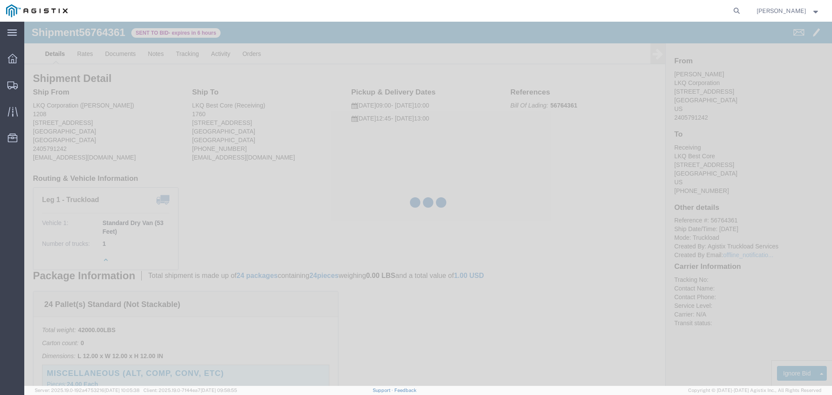
select select "22593"
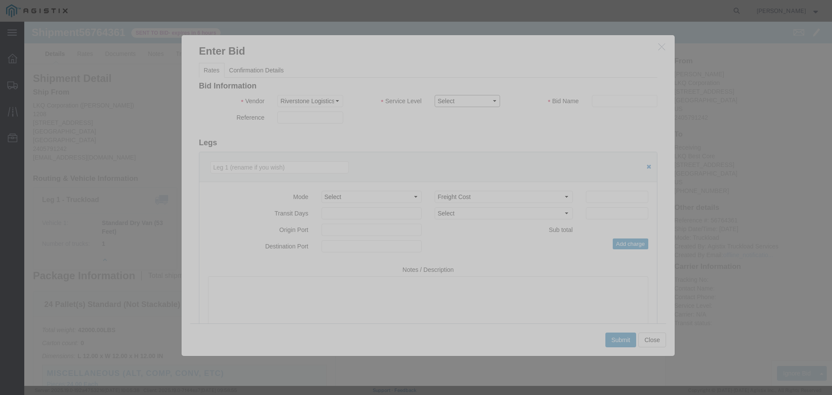
click select "Select Rail TL Standard 3 - 5 Day"
select select "41882"
click select "Select Rail TL Standard 3 - 5 Day"
click div "Bid Information Vendor Select Riverstone Logistics LLC Service Level Select Rai…"
click input "text"
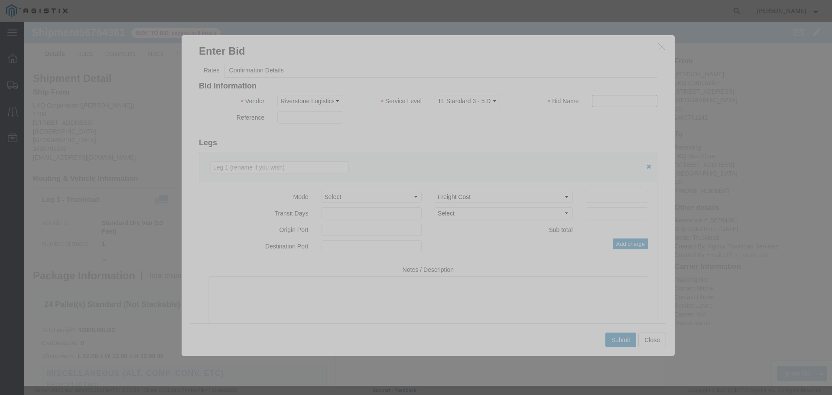
type input "RLX"
click select "Select Air Less than Truckload Multi-Leg Ocean Freight Rail Small Parcel Truckl…"
select select "TL"
click select "Select Air Less than Truckload Multi-Leg Ocean Freight Rail Small Parcel Truckl…"
click input "number"
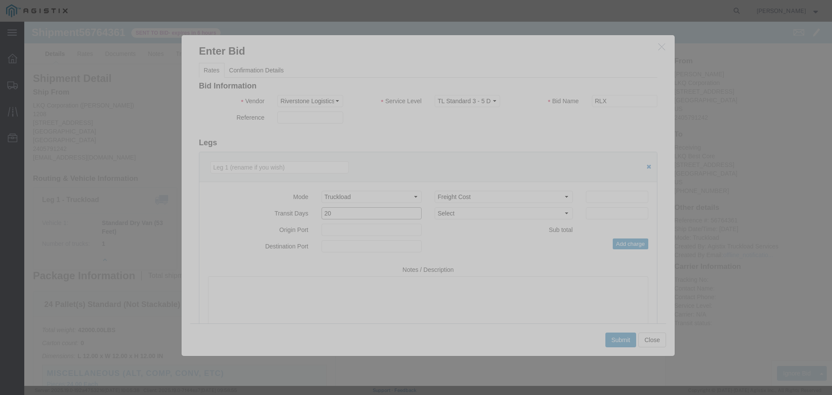
type input "2"
click input "number"
type input "2000"
click button "Submit"
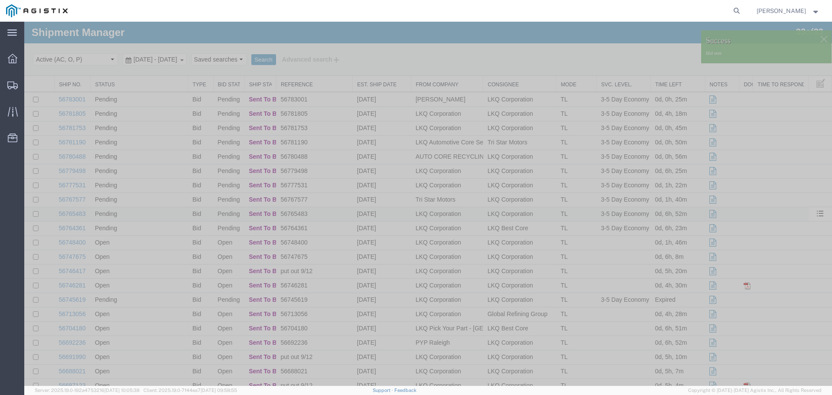
scroll to position [187, 0]
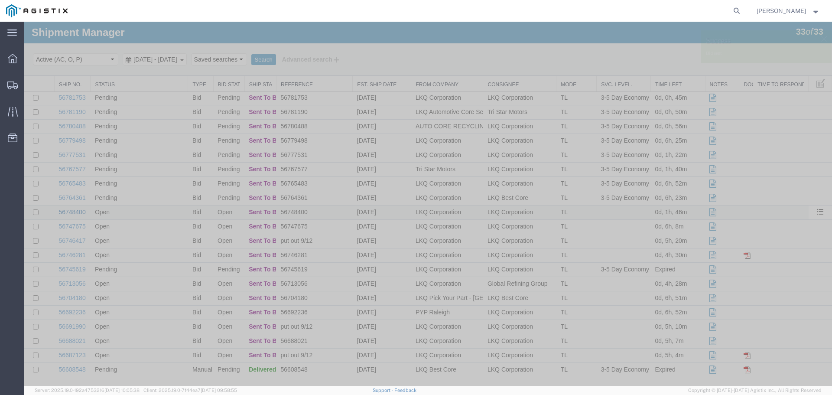
click at [68, 209] on link "56748400" at bounding box center [72, 211] width 27 height 7
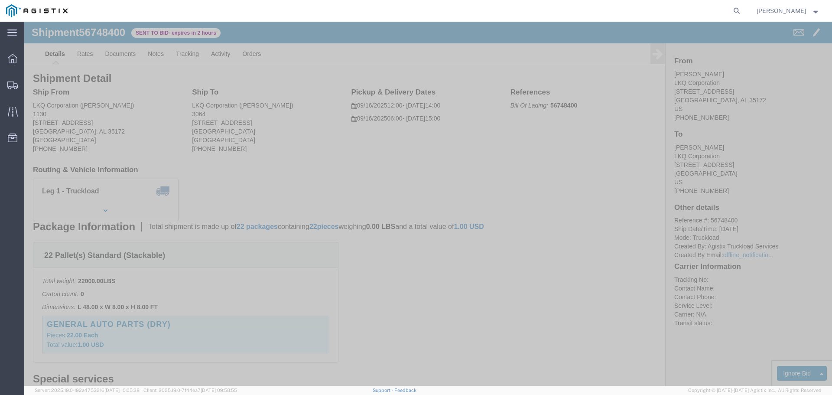
click link "Enter / Modify Bid"
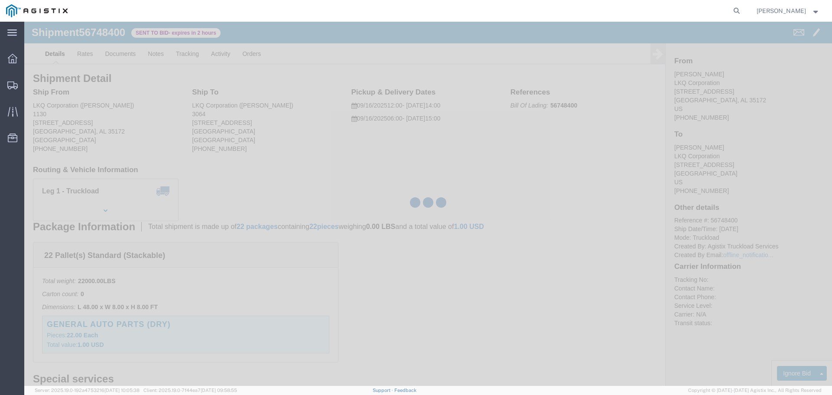
select select "22593"
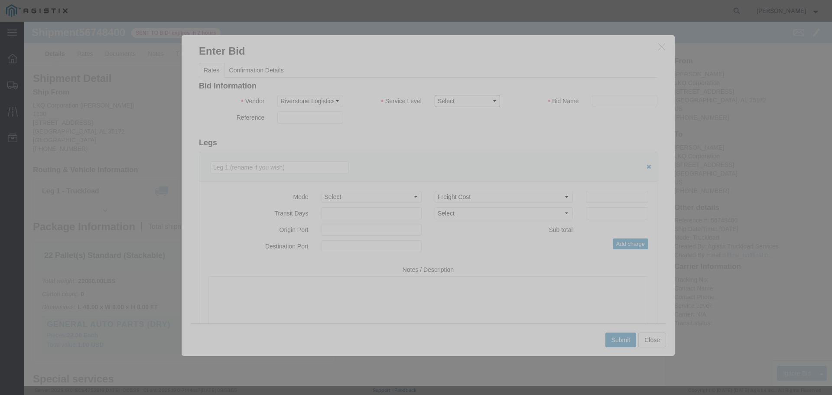
click select "Select Rail TL Standard 3 - 5 Day"
select select "41882"
click select "Select Rail TL Standard 3 - 5 Day"
click input "text"
type input "RLX"
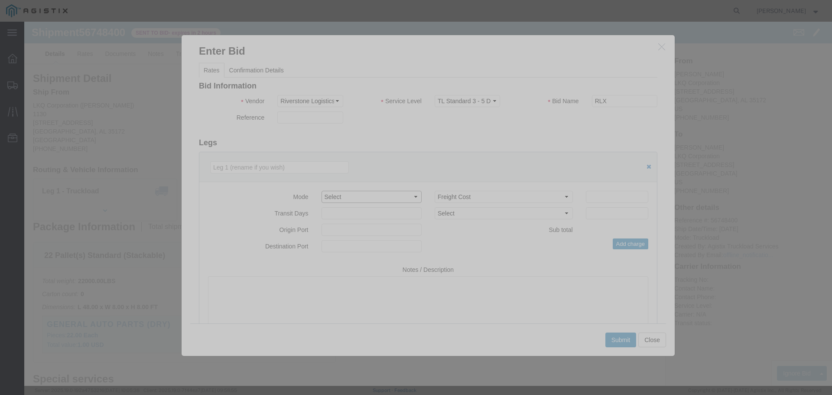
click select "Select Air Less than Truckload Multi-Leg Ocean Freight Rail Small Parcel Truckl…"
click textarea
click select "Select Air Less than Truckload Multi-Leg Ocean Freight Rail Small Parcel Truckl…"
select select "TL"
click select "Select Air Less than Truckload Multi-Leg Ocean Freight Rail Small Parcel Truckl…"
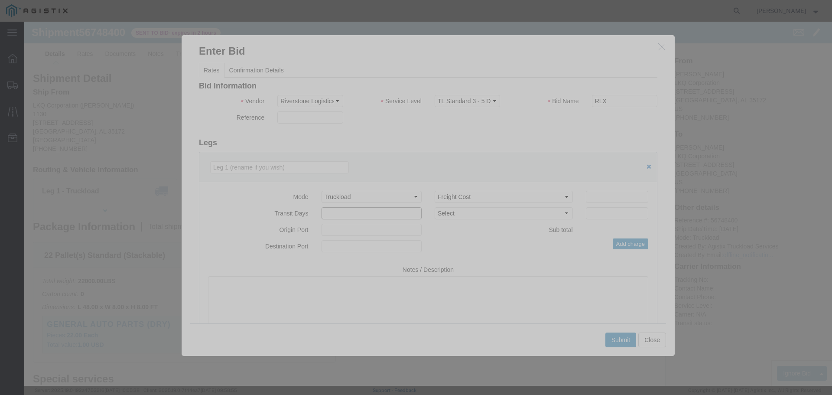
click input "number"
type input "2"
type input "1"
click input "number"
type input "580"
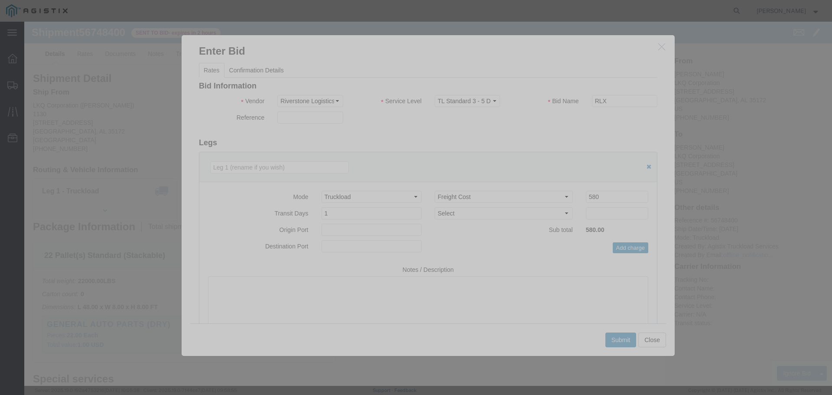
click div "Mode Select Air Less than Truckload Multi-Leg Ocean Freight Rail Small Parcel T…"
click button "Submit"
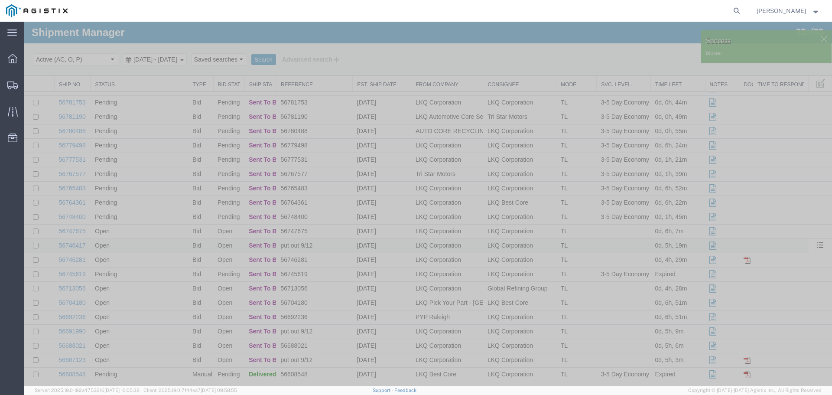
scroll to position [187, 0]
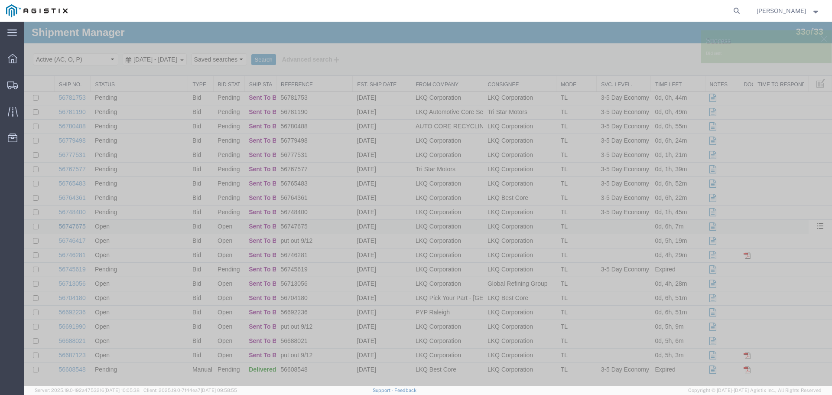
click at [78, 224] on link "56747675" at bounding box center [72, 226] width 27 height 7
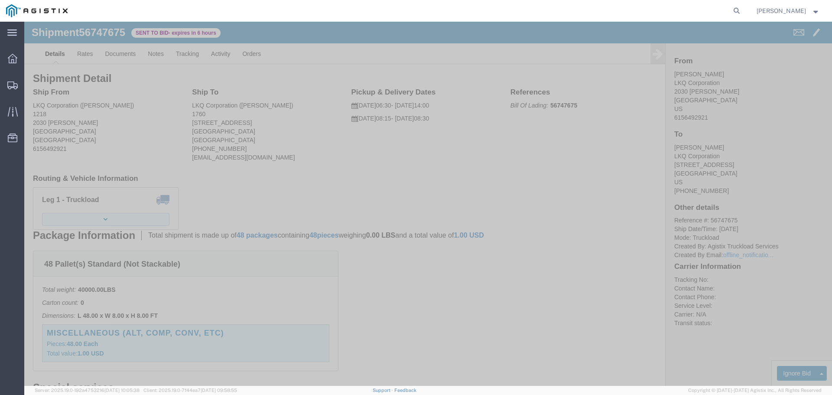
click button "button"
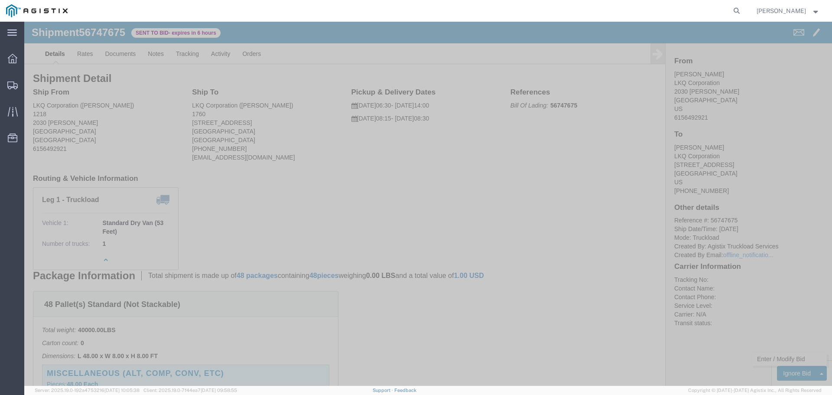
click link "Enter / Modify Bid"
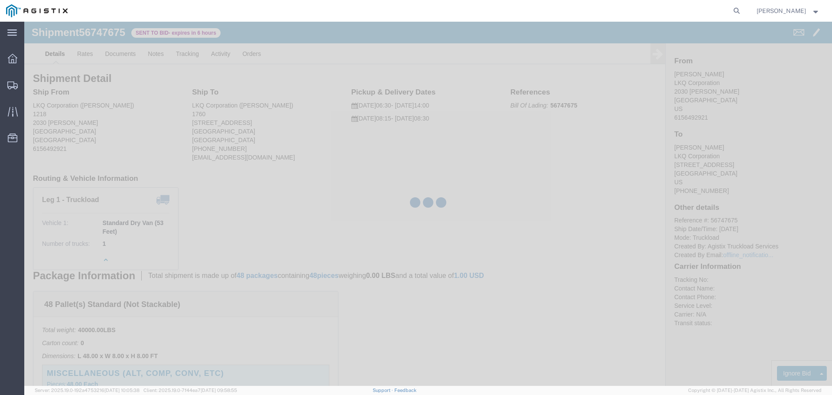
select select "22593"
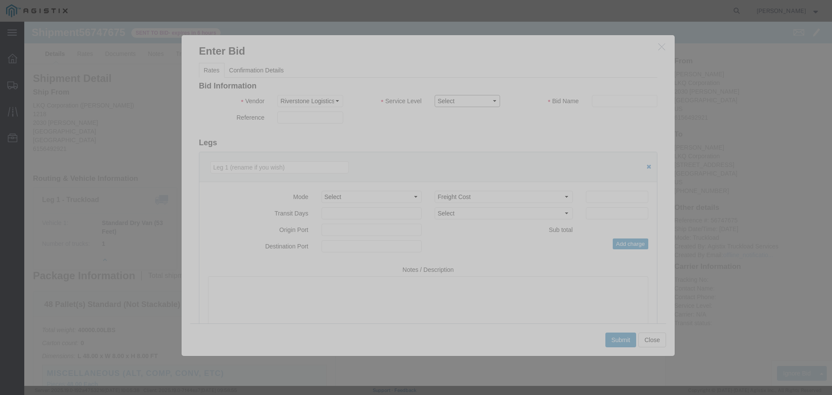
click select "Select Rail TL Standard 3 - 5 Day"
select select "41882"
click select "Select Rail TL Standard 3 - 5 Day"
click div "Bid Information Vendor Select Riverstone Logistics LLC Service Level Select Rai…"
click input "text"
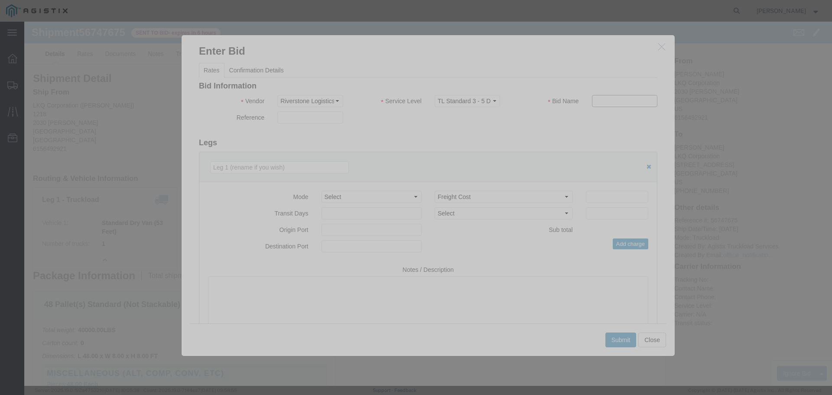
type input "RLX"
click h3 "Legs"
click select "Select Air Less than Truckload Multi-Leg Ocean Freight Rail Small Parcel Truckl…"
select select "TL"
click select "Select Air Less than Truckload Multi-Leg Ocean Freight Rail Small Parcel Truckl…"
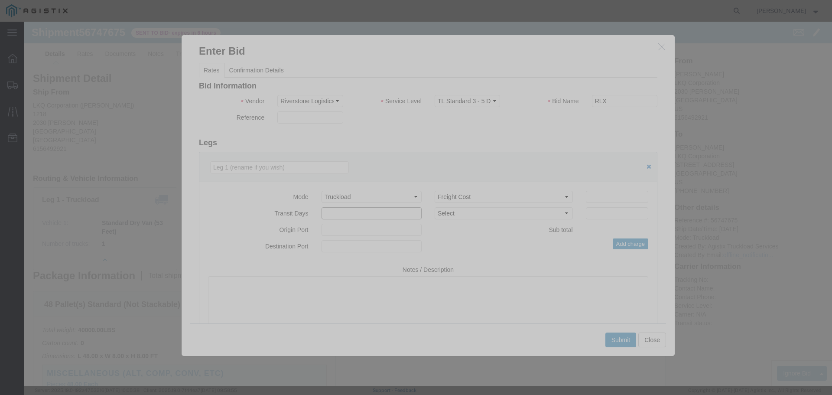
click input "number"
type input "2"
click input "number"
type input "1480"
click button "Submit"
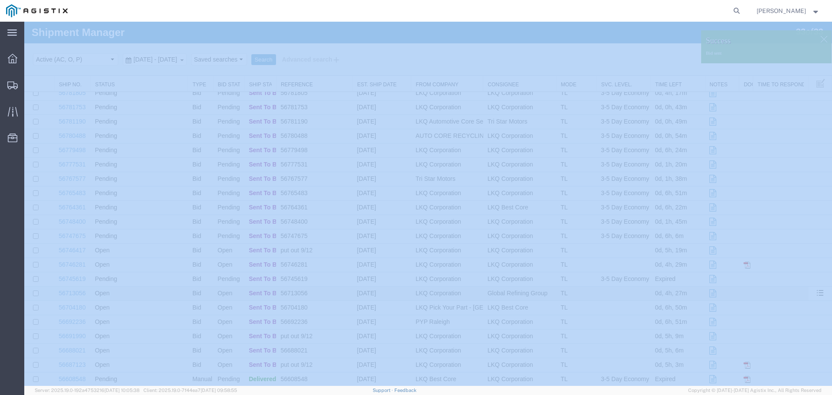
scroll to position [187, 0]
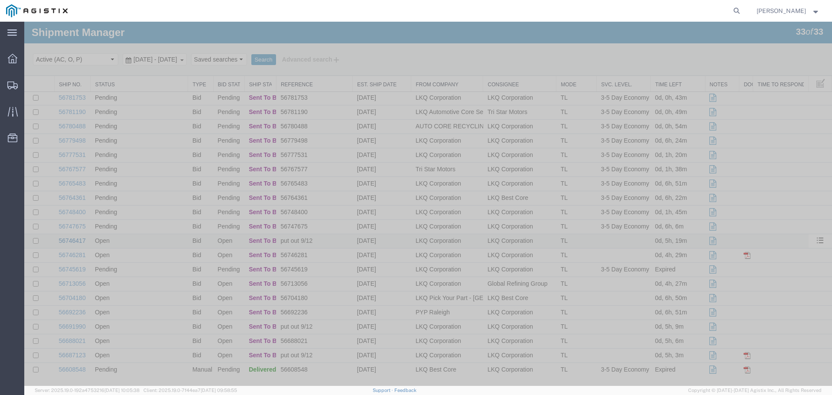
click at [74, 241] on link "56746417" at bounding box center [72, 240] width 27 height 7
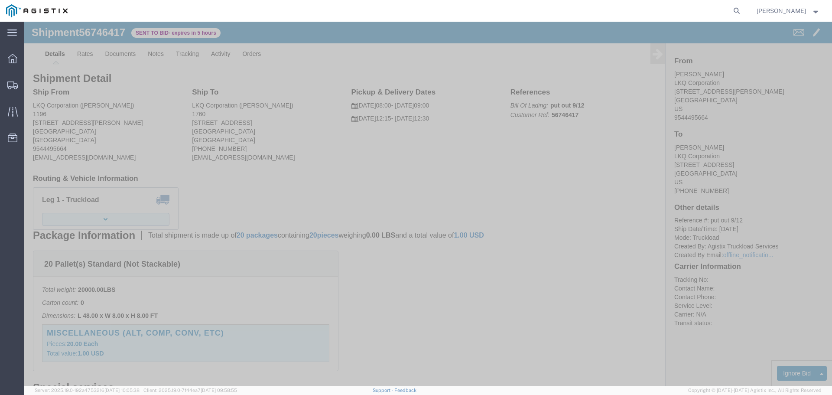
click button "button"
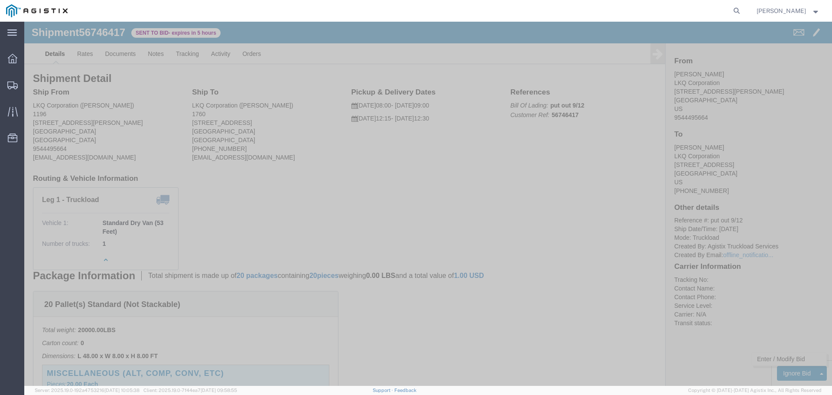
click link "Enter / Modify Bid"
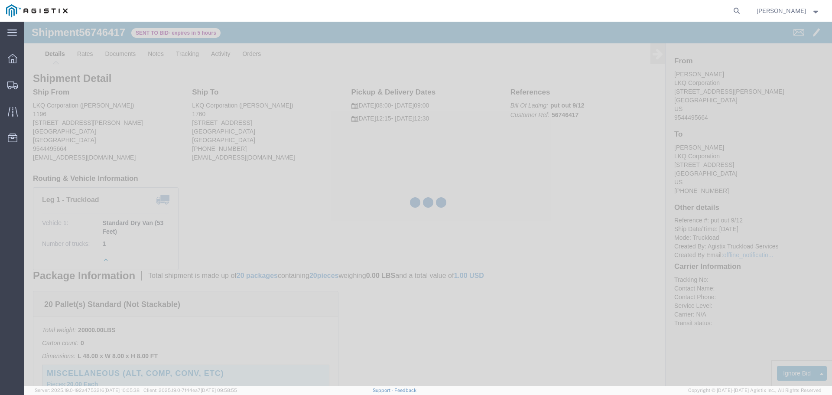
select select "22593"
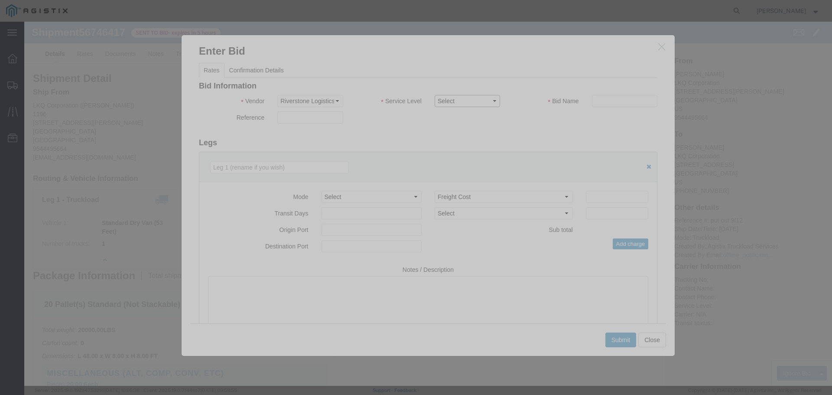
click select "Select Rail TL Standard 3 - 5 Day"
select select "41882"
click select "Select Rail TL Standard 3 - 5 Day"
click input "text"
type input "RLX"
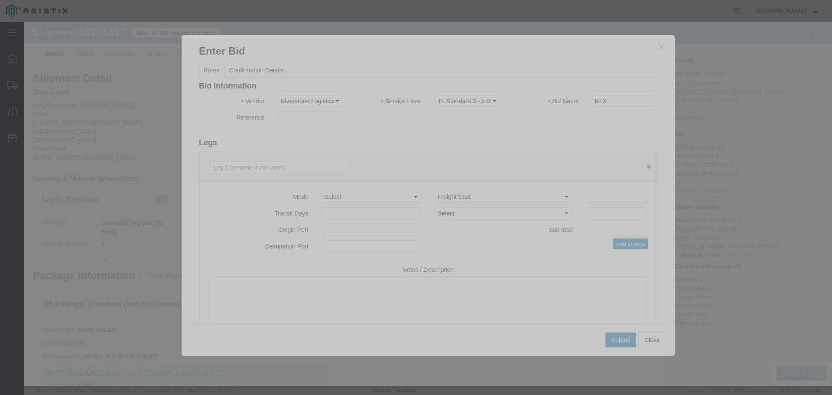
click div "Reference"
click select "Select Air Less than Truckload Multi-Leg Ocean Freight Rail Small Parcel Truckl…"
select select "TL"
click select "Select Air Less than Truckload Multi-Leg Ocean Freight Rail Small Parcel Truckl…"
click input "number"
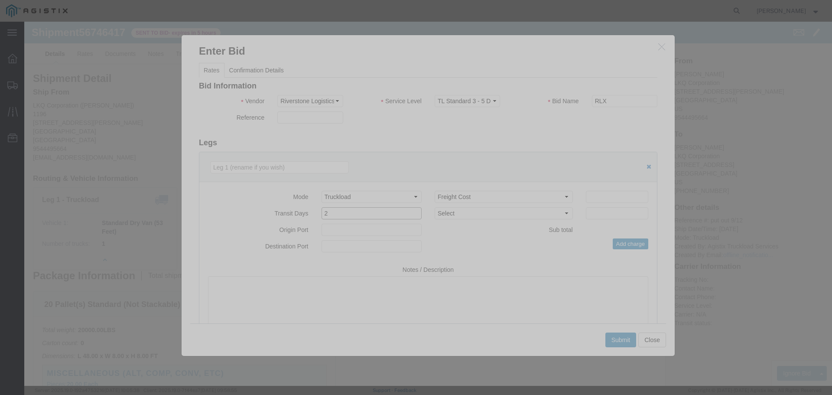
type input "2"
click input "number"
type input "1200"
click button "Submit"
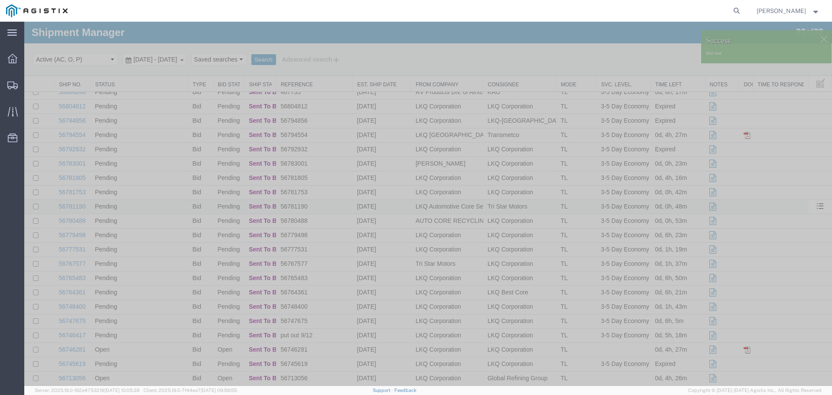
scroll to position [187, 0]
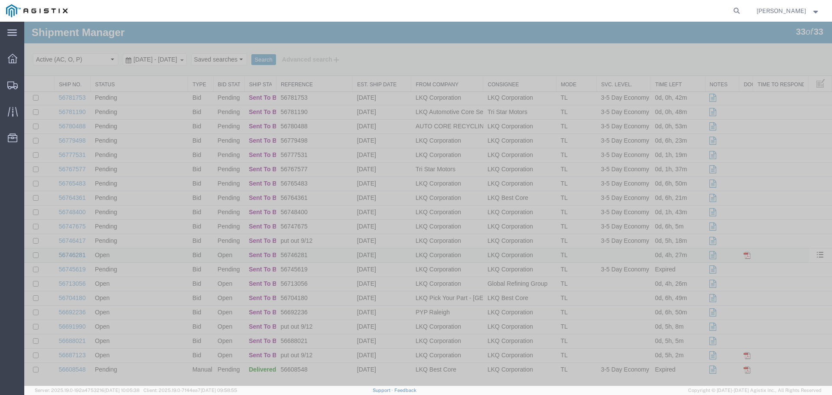
click at [78, 253] on link "56746281" at bounding box center [72, 254] width 27 height 7
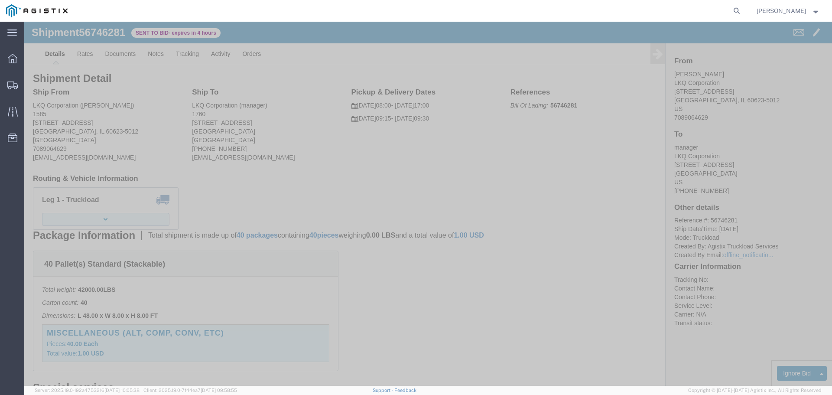
click button "button"
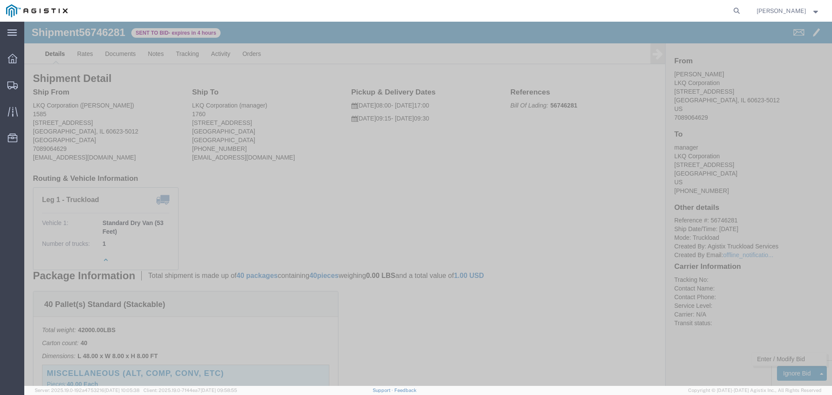
click link "Enter / Modify Bid"
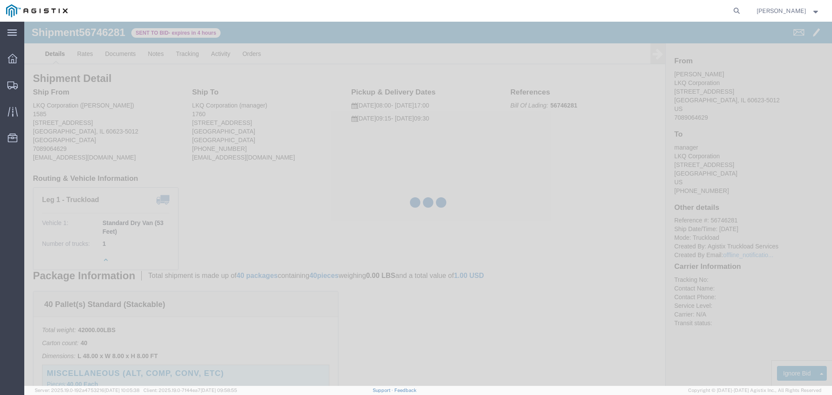
select select "22593"
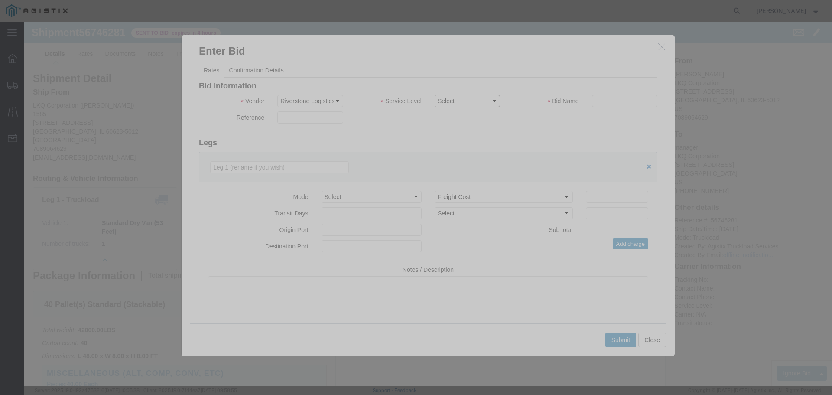
click select "Select Rail TL Standard 3 - 5 Day"
select select "41882"
click select "Select Rail TL Standard 3 - 5 Day"
click input "text"
type input "RLX"
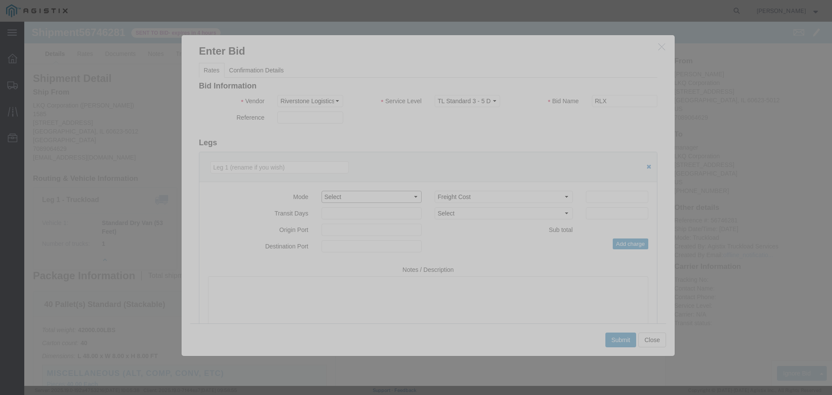
drag, startPoint x: 316, startPoint y: 175, endPoint x: 317, endPoint y: 180, distance: 4.8
click select "Select Air Less than Truckload Multi-Leg Ocean Freight Rail Small Parcel Truckl…"
select select "TL"
click select "Select Air Less than Truckload Multi-Leg Ocean Freight Rail Small Parcel Truckl…"
click input "number"
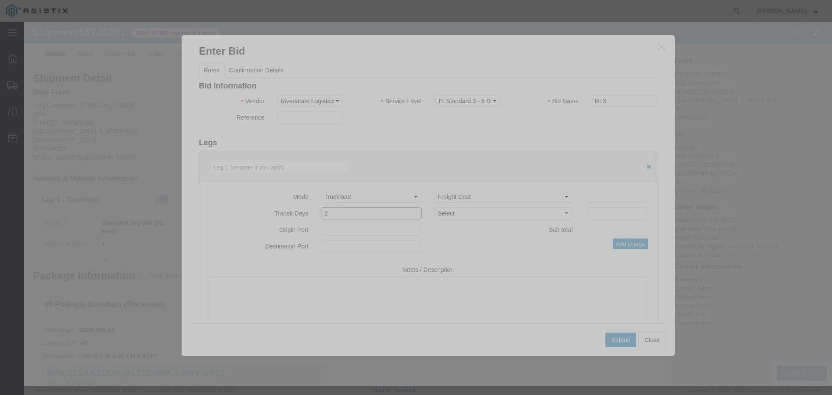
type input "2"
click input "number"
type input "1950"
click button "Submit"
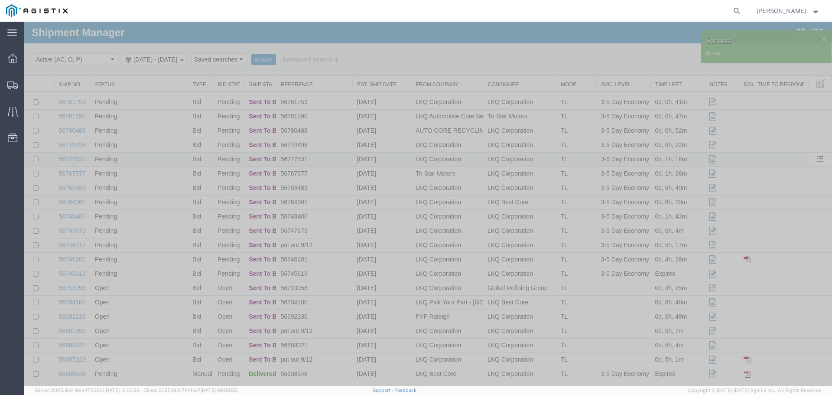
scroll to position [187, 0]
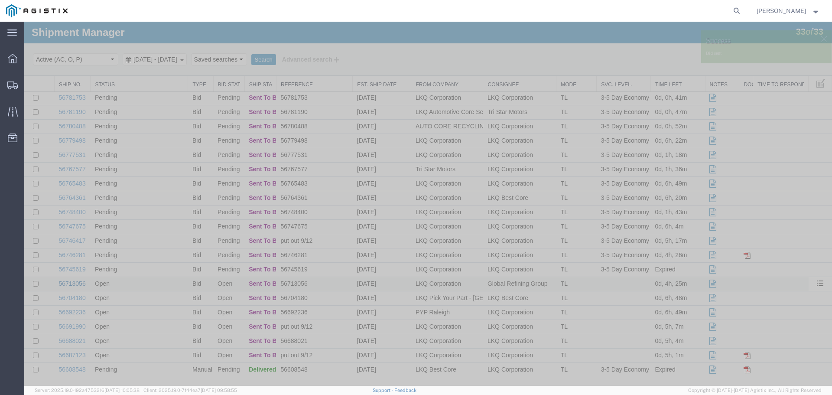
click at [72, 284] on link "56713056" at bounding box center [72, 283] width 27 height 7
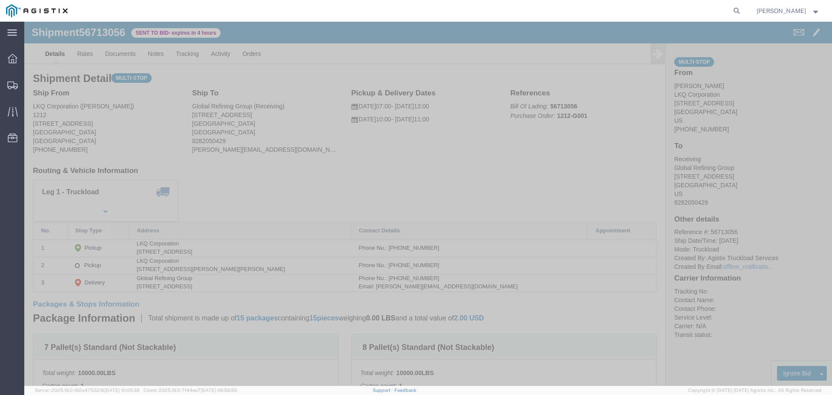
click link "Enter / Modify Bid"
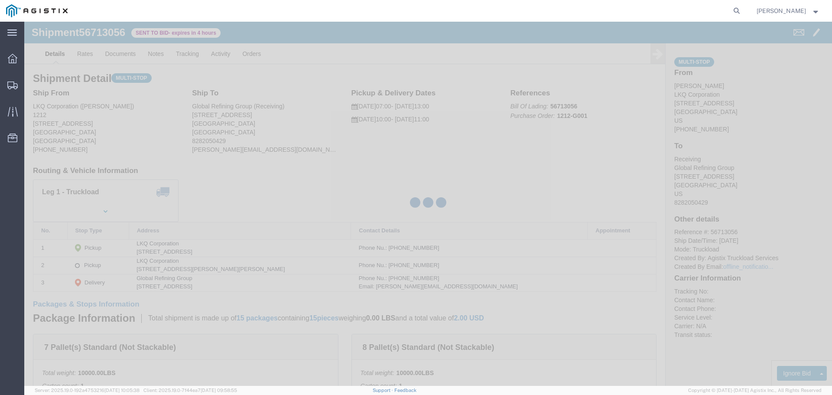
select select "22593"
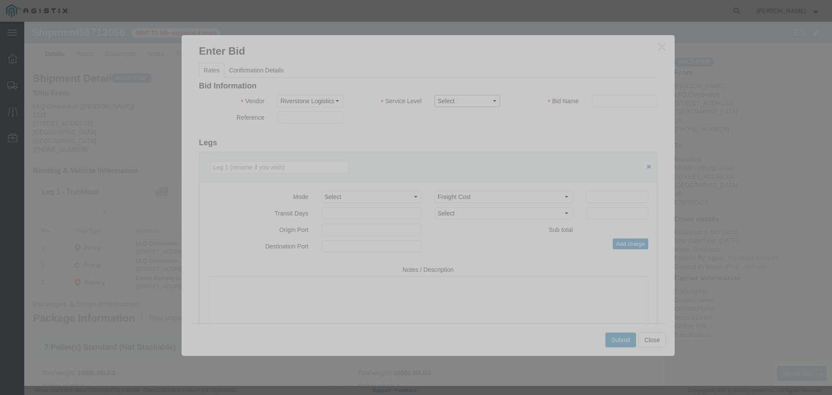
click select "Select Rail TL Standard 3 - 5 Day"
select select "41882"
click select "Select Rail TL Standard 3 - 5 Day"
click div "Bid Information Vendor Select Riverstone Logistics LLC Service Level Select Rai…"
drag, startPoint x: 597, startPoint y: 79, endPoint x: 601, endPoint y: 84, distance: 6.2
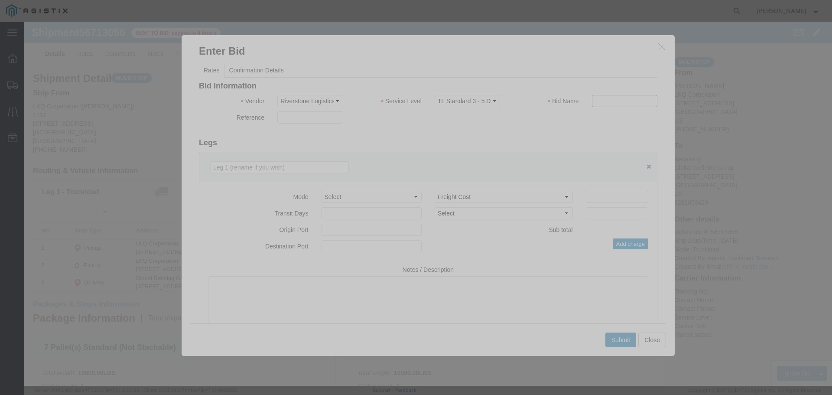
click input "text"
type input "RLX"
click select "Select Riverstone Logistics LLC"
click div "Bid Information Vendor Select Riverstone Logistics LLC Service Level Select Rai…"
click select "Select Air Less than Truckload Multi-Leg Ocean Freight Rail Small Parcel Truckl…"
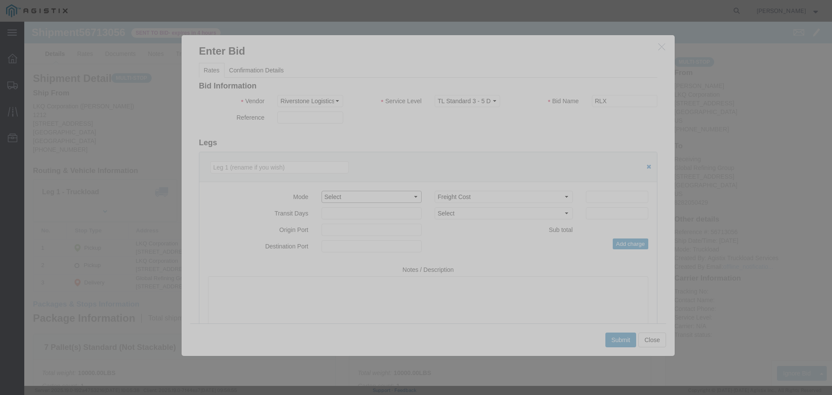
select select "TL"
click select "Select Air Less than Truckload Multi-Leg Ocean Freight Rail Small Parcel Truckl…"
click input "number"
type input "1"
click input "number"
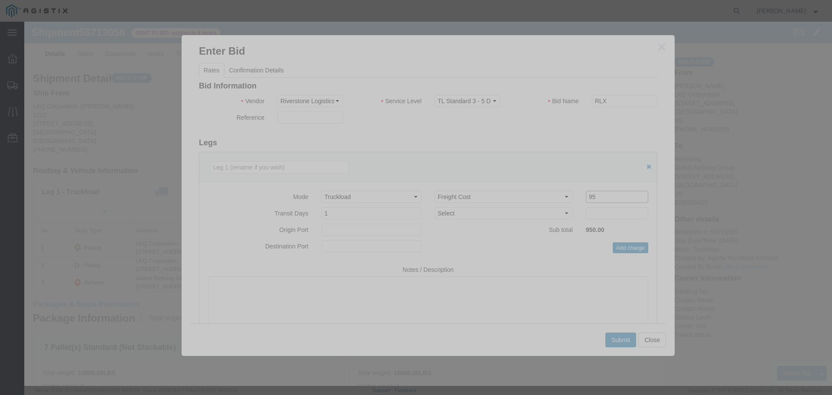
type input "9"
type input "1100"
click div "Add charge"
click button "Submit"
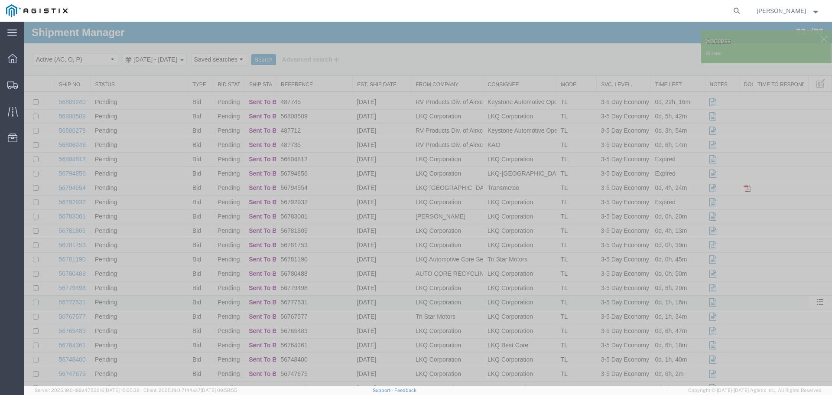
scroll to position [187, 0]
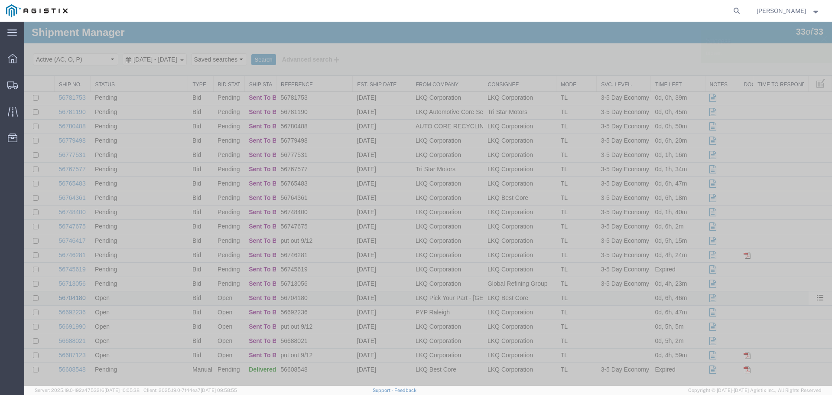
click at [68, 296] on link "56704180" at bounding box center [72, 297] width 27 height 7
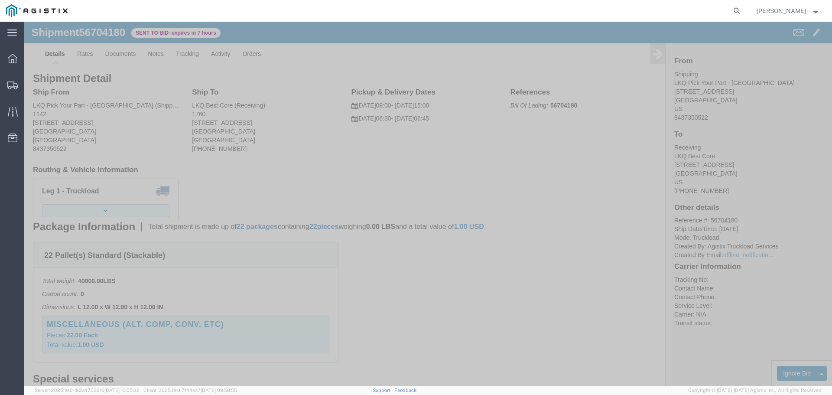
click button "button"
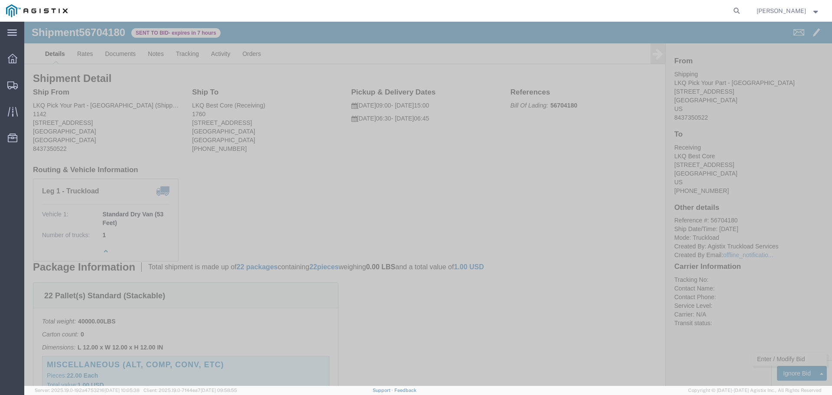
click link "Enter / Modify Bid"
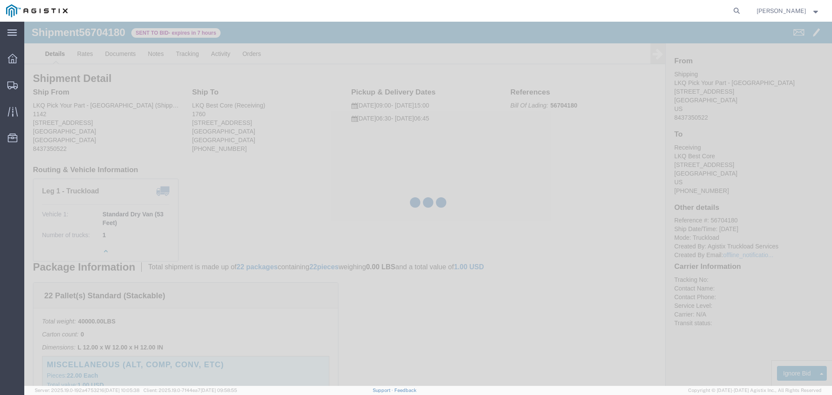
select select "22593"
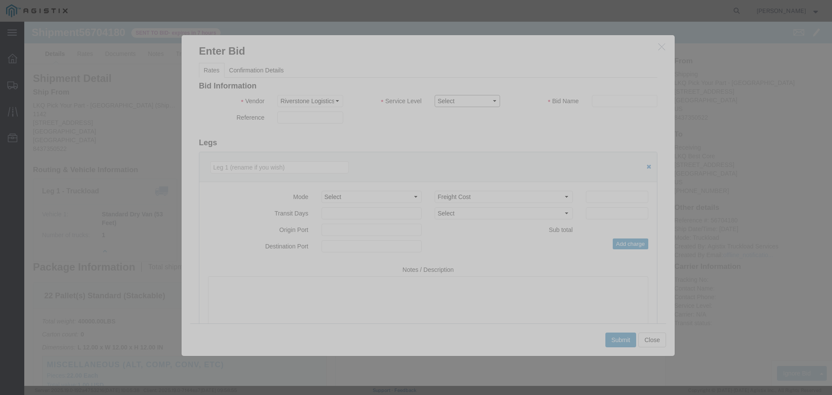
click select "Select Rail TL Standard 3 - 5 Day"
select select "41882"
click select "Select Rail TL Standard 3 - 5 Day"
click input "text"
type input "RLX"
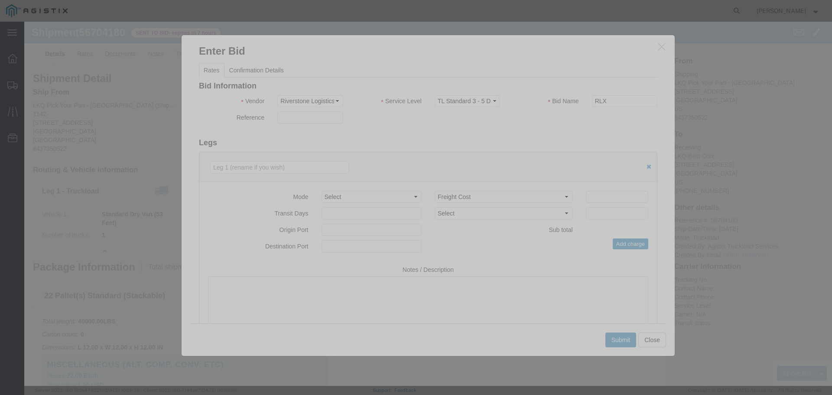
click div "Reference"
click select "Select Air Less than Truckload Multi-Leg Ocean Freight Rail Small Parcel Truckl…"
select select "TL"
click select "Select Air Less than Truckload Multi-Leg Ocean Freight Rail Small Parcel Truckl…"
click input "number"
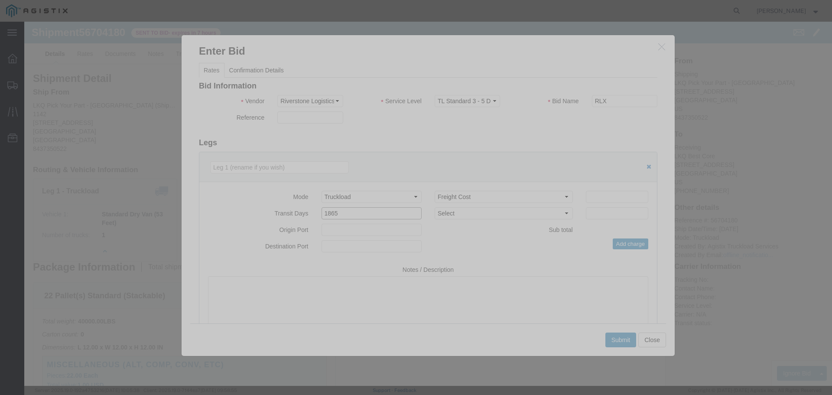
type input "1865"
click input "number"
type input "1870"
click input "1865"
type input "1"
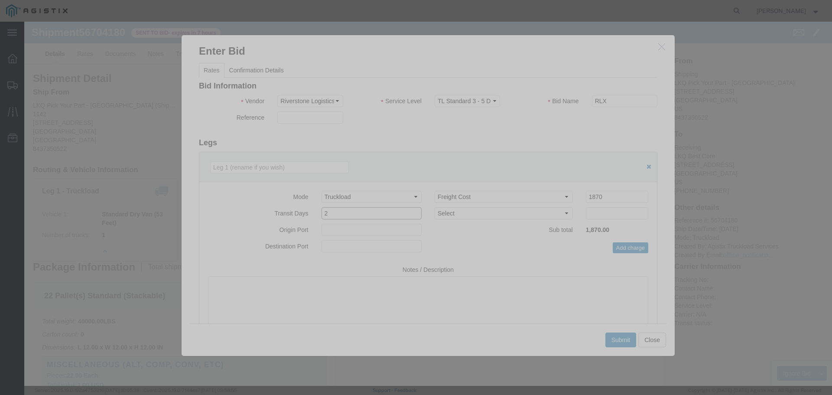
type input "2"
click div "Add charge"
click button "Submit"
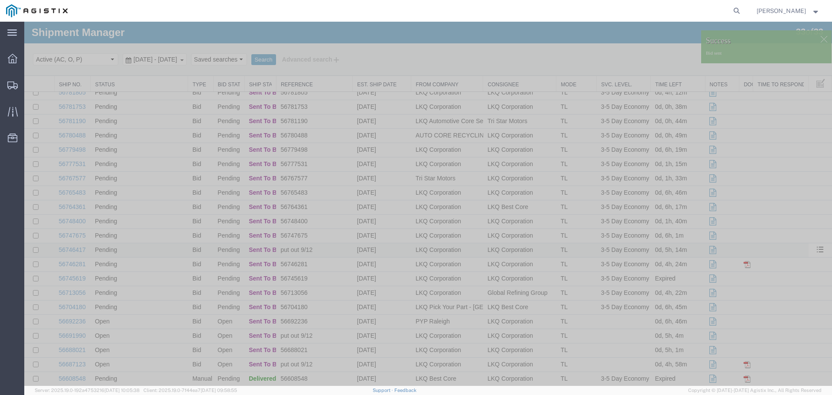
scroll to position [187, 0]
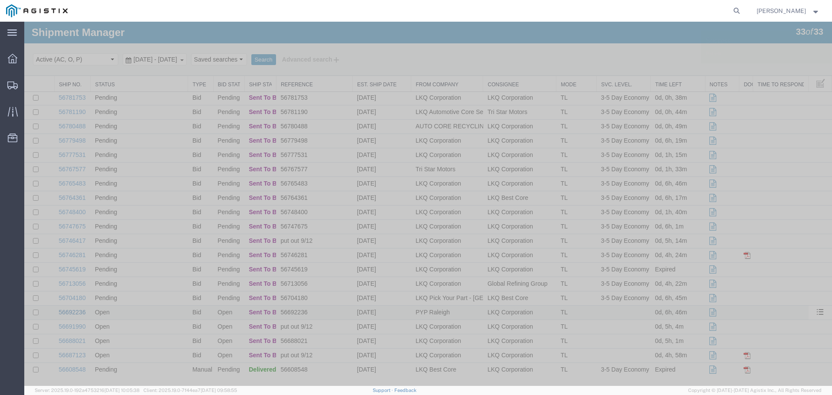
click at [75, 312] on link "56692236" at bounding box center [72, 312] width 27 height 7
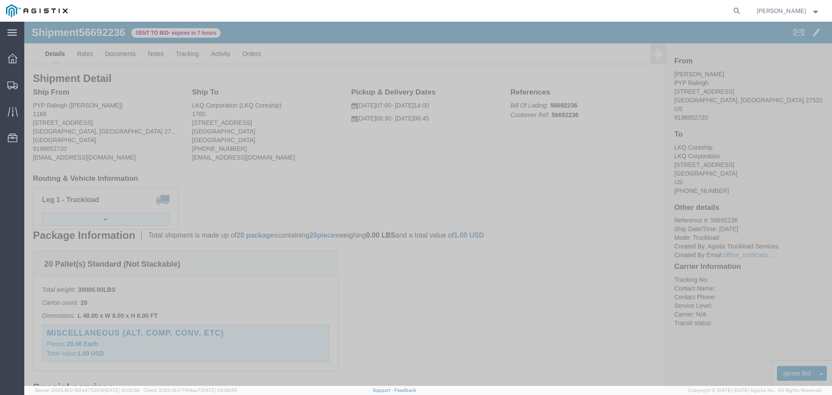
click icon "button"
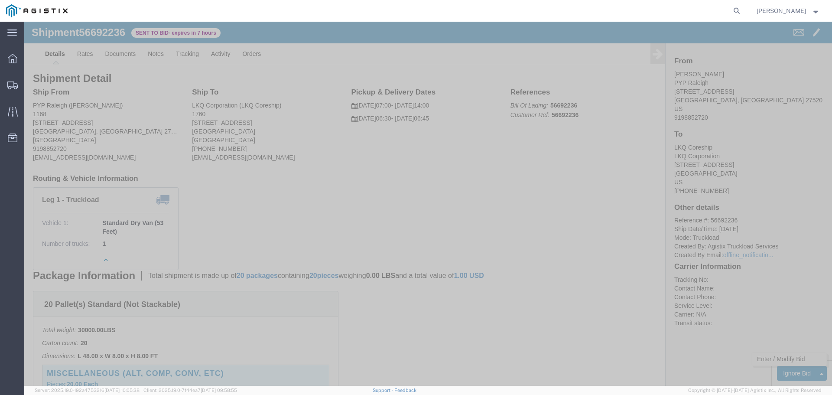
click link "Enter / Modify Bid"
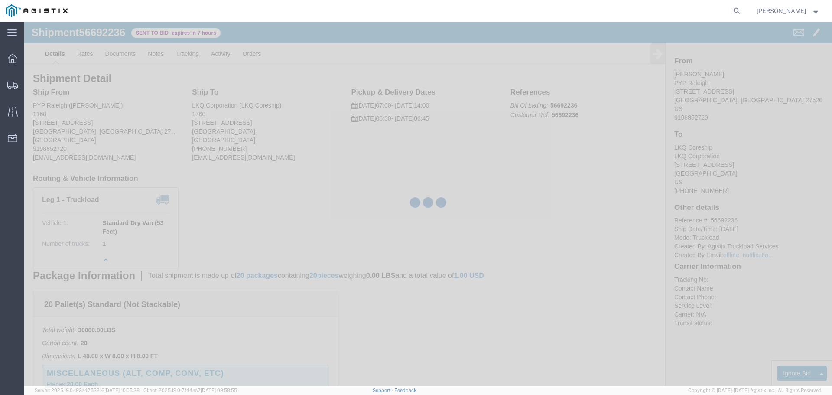
select select "22593"
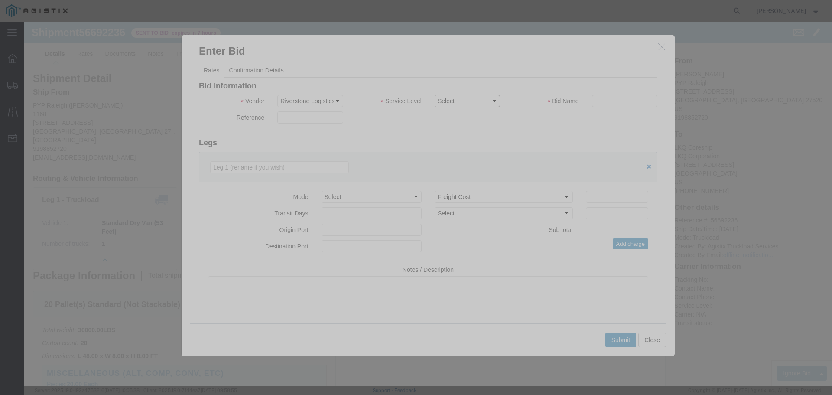
click select "Select Rail TL Standard 3 - 5 Day"
select select "41882"
click select "Select Rail TL Standard 3 - 5 Day"
drag, startPoint x: 572, startPoint y: 81, endPoint x: 576, endPoint y: 85, distance: 6.4
click input "text"
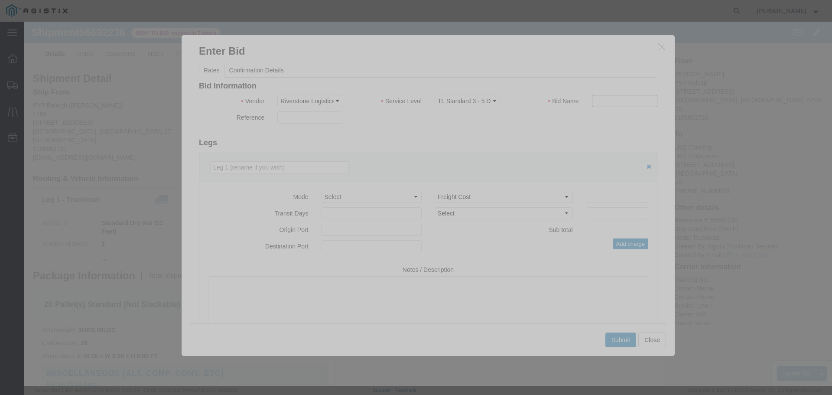
type input "RLX"
click select "Select Air Less than Truckload Multi-Leg Ocean Freight Rail Small Parcel Truckl…"
select select "TL"
click select "Select Air Less than Truckload Multi-Leg Ocean Freight Rail Small Parcel Truckl…"
click input "number"
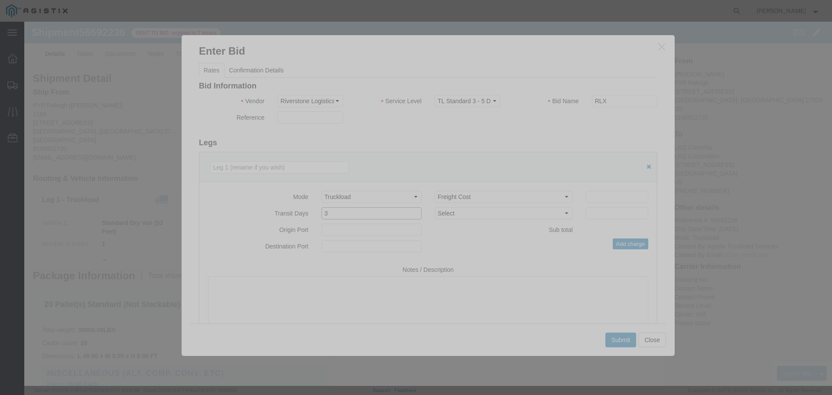
type input "3"
click input "number"
type input "1910"
click div "Mode Select Air Less than Truckload Multi-Leg Ocean Freight Rail Small Parcel T…"
click button "Submit"
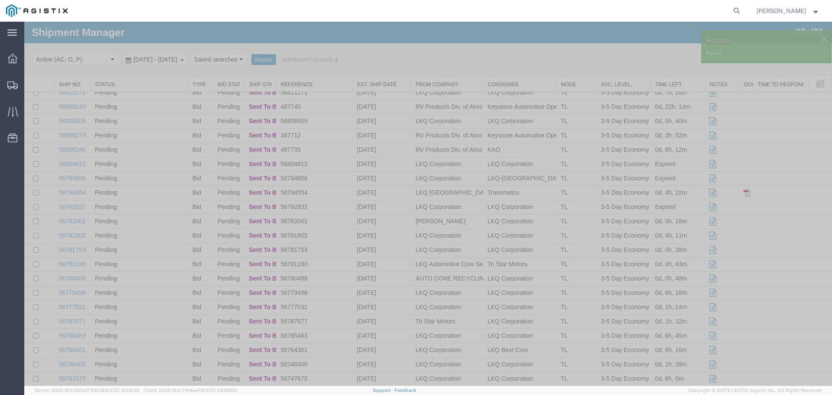
scroll to position [187, 0]
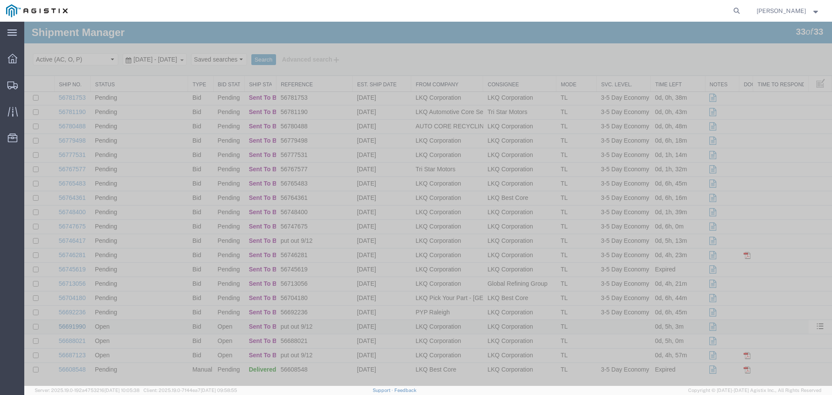
click at [75, 325] on link "56691990" at bounding box center [72, 326] width 27 height 7
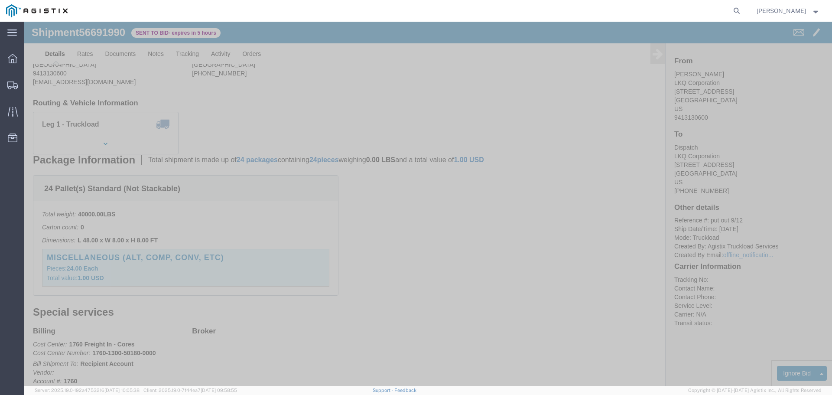
scroll to position [87, 0]
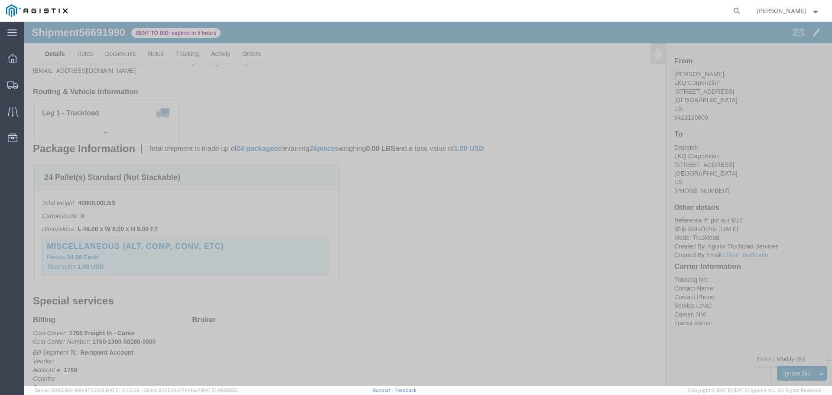
click link "Enter / Modify Bid"
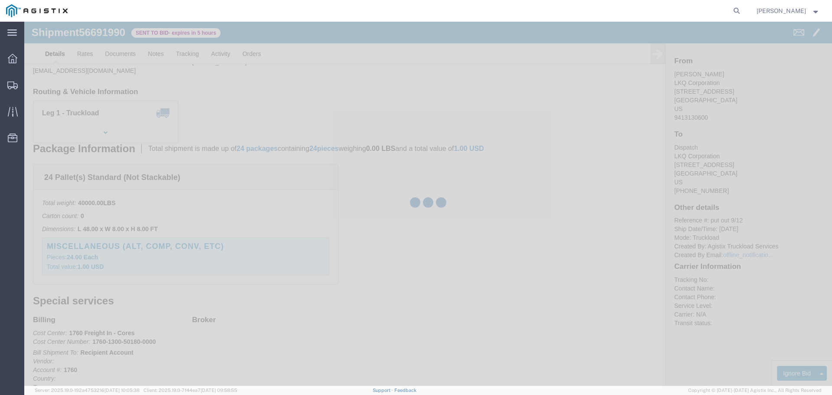
select select "22593"
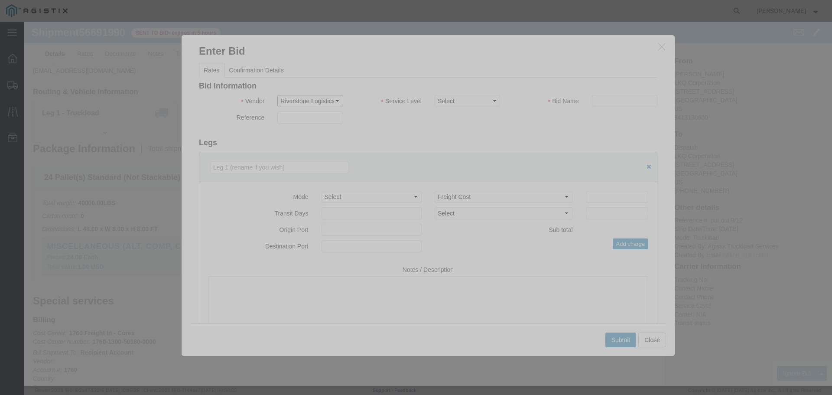
click select "Select Riverstone Logistics LLC"
click div "Reference"
click select "Select Rail TL Standard 3 - 5 Day"
select select "41882"
click select "Select Rail TL Standard 3 - 5 Day"
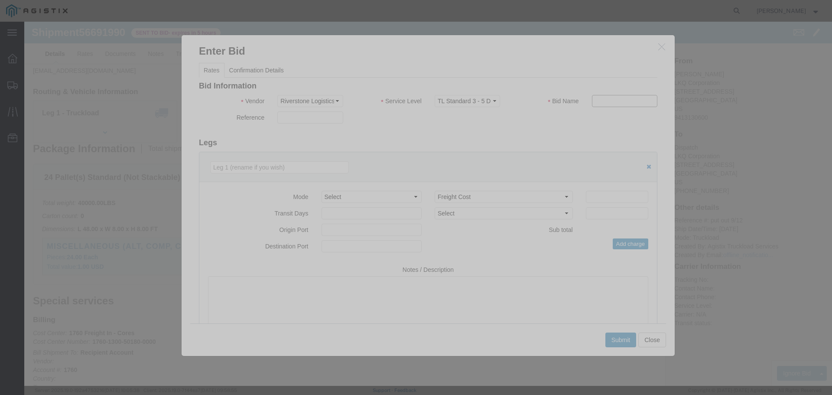
click input "text"
type input "RLX"
click select "Select Air Less than Truckload Multi-Leg Ocean Freight Rail Small Parcel Truckl…"
select select "TL"
click select "Select Air Less than Truckload Multi-Leg Ocean Freight Rail Small Parcel Truckl…"
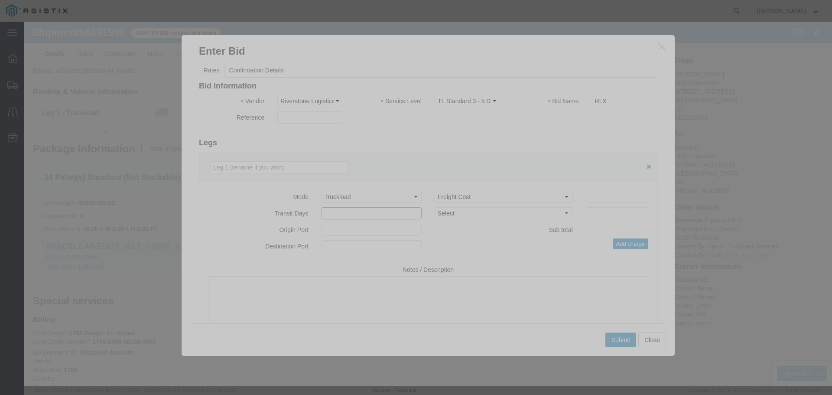
click input "number"
type input "2"
click input "number"
type input "1550"
click div "Add charge"
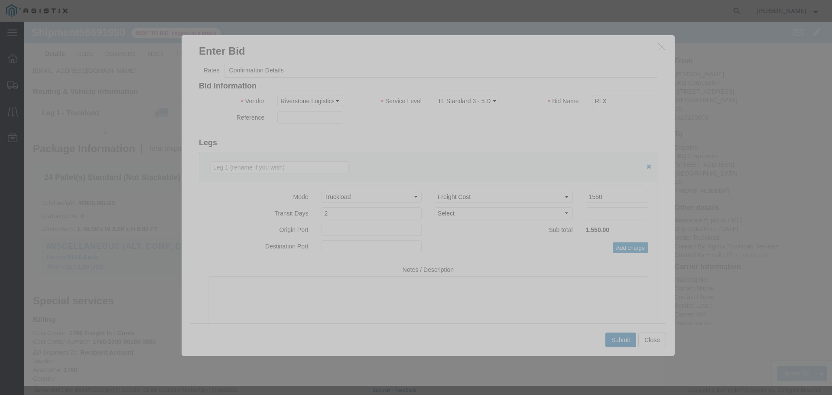
click button "Submit"
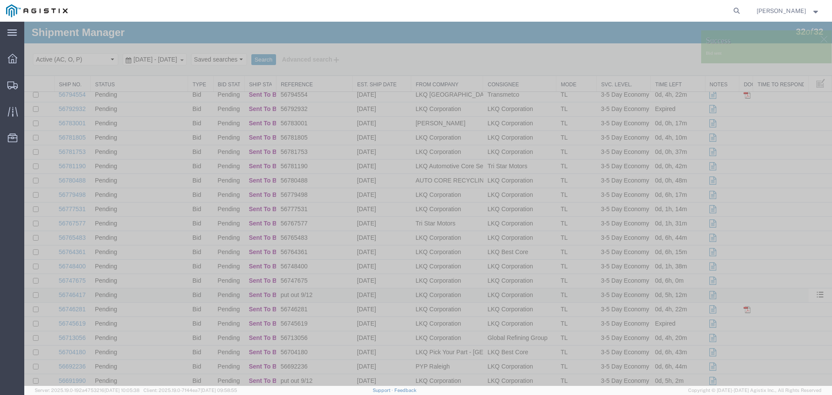
scroll to position [172, 0]
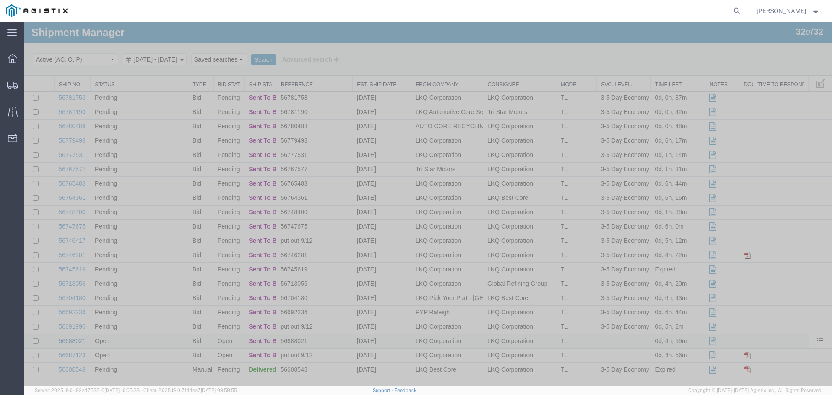
click at [66, 341] on link "56688021" at bounding box center [72, 340] width 27 height 7
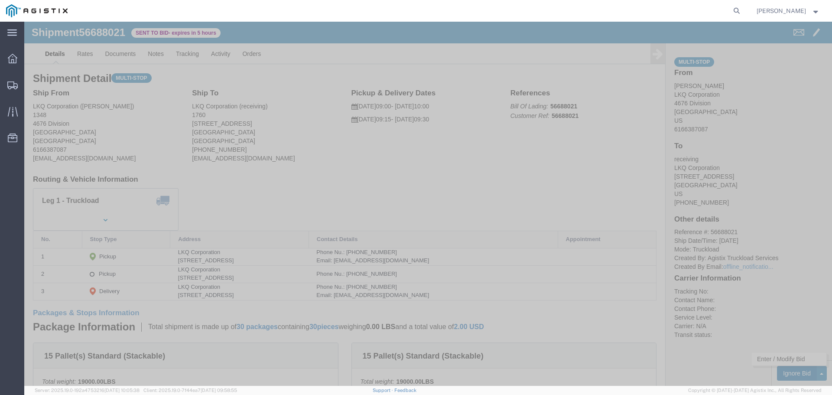
click button "Ignore Bid"
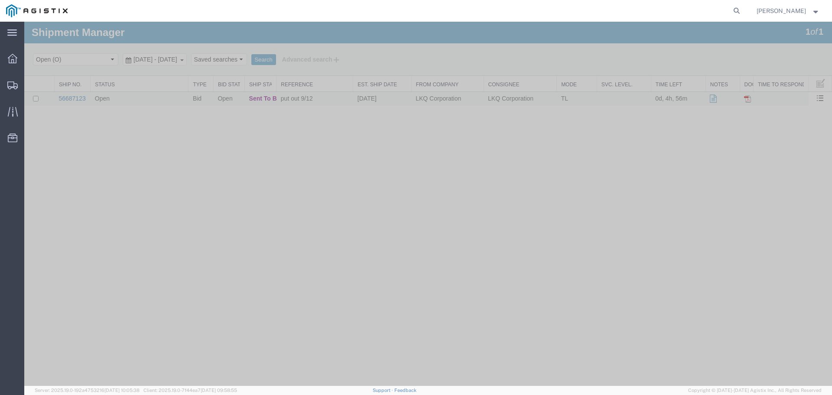
click at [74, 98] on link "56687123" at bounding box center [72, 98] width 27 height 7
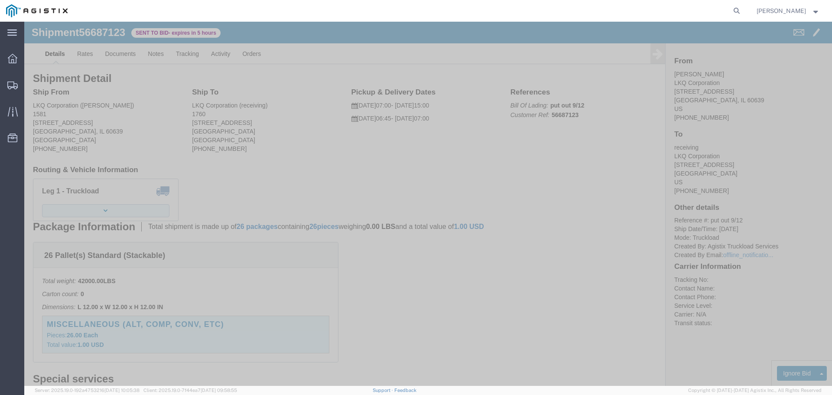
click button "button"
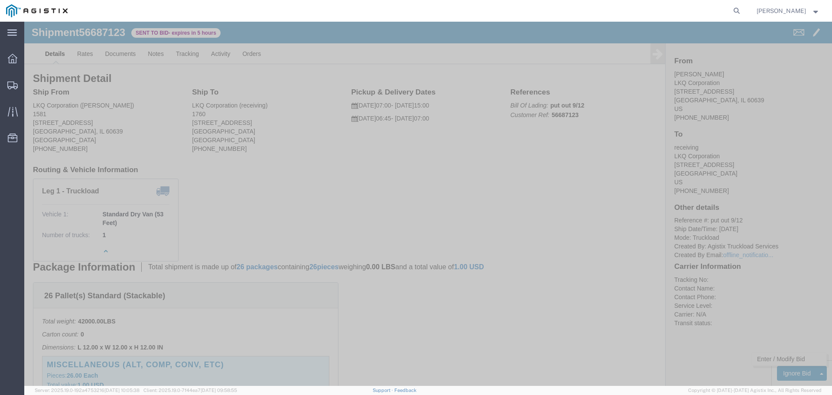
click link "Enter / Modify Bid"
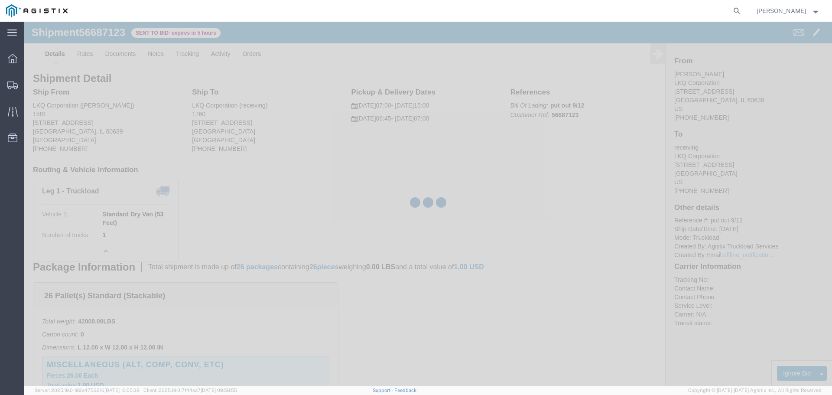
select select "22593"
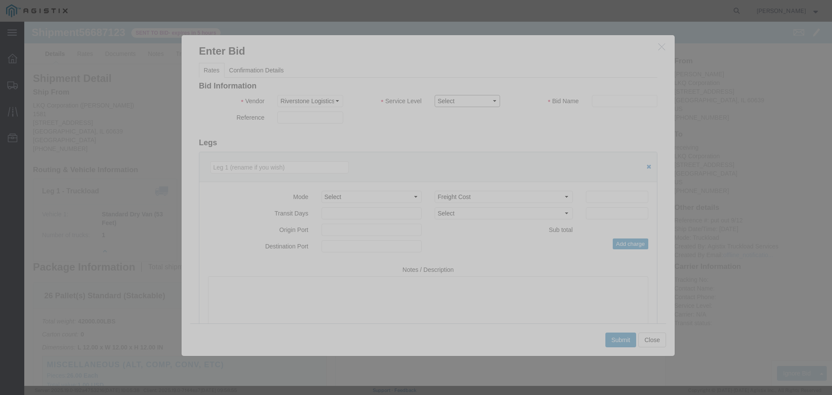
click select "Select Rail TL Standard 3 - 5 Day"
select select "41882"
click select "Select Rail TL Standard 3 - 5 Day"
click input "text"
type input "RLX"
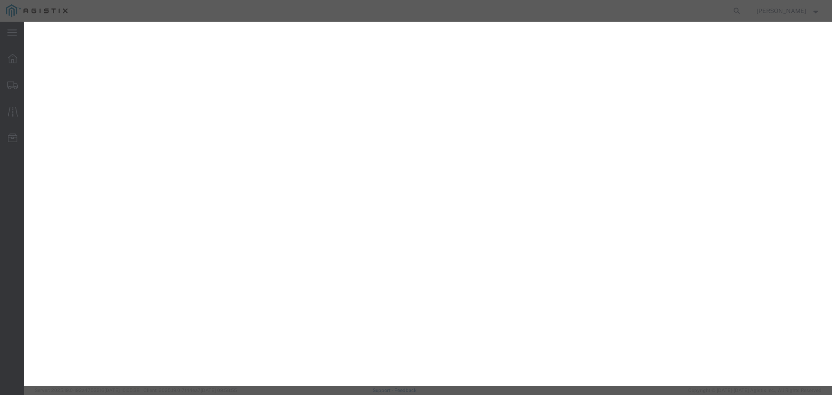
select select "22593"
select select "41882"
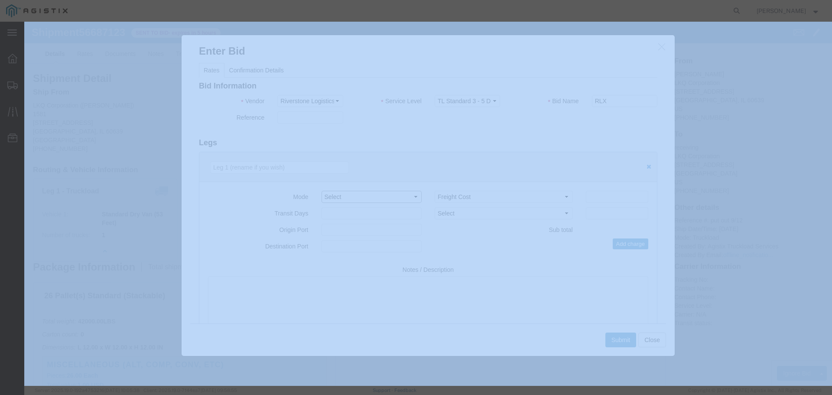
click select "Select Air Less than Truckload Multi-Leg Ocean Freight Rail Small Parcel Truckl…"
select select "TL"
click select "Select Air Less than Truckload Multi-Leg Ocean Freight Rail Small Parcel Truckl…"
click input "number"
type input "2"
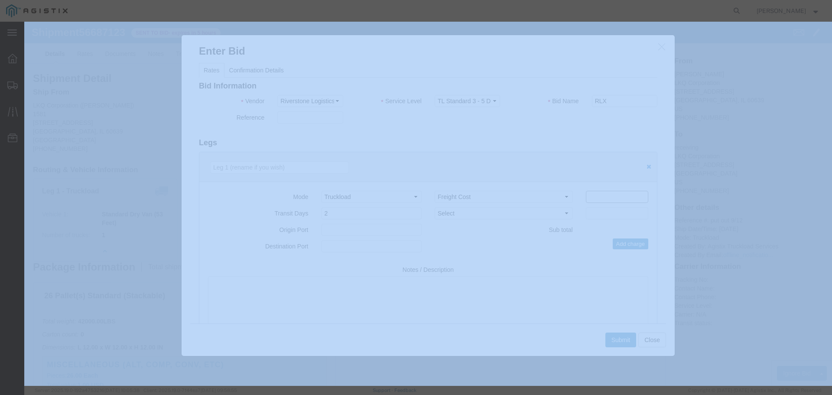
click input "number"
type input "1935"
click button "Submit"
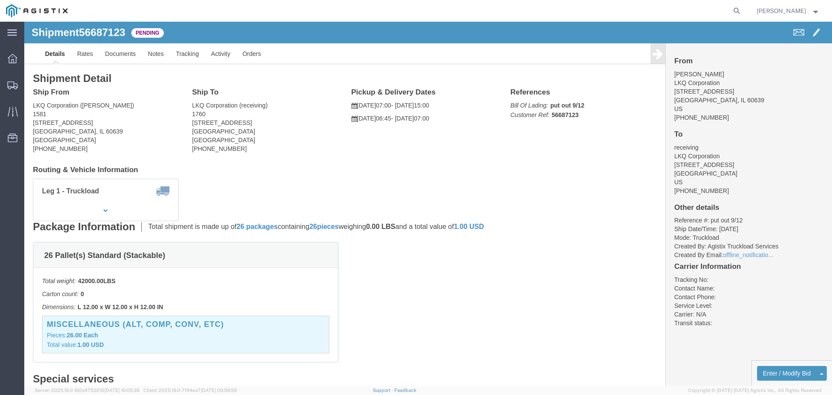
click at [45, 12] on img at bounding box center [37, 10] width 62 height 13
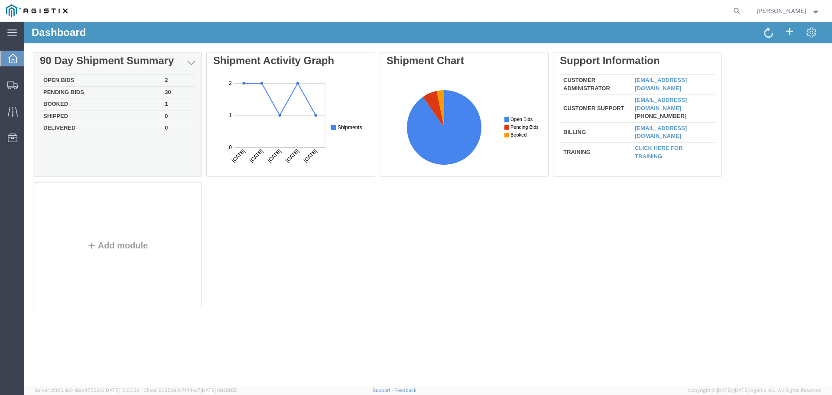
click at [65, 80] on td "Open Bids" at bounding box center [100, 81] width 121 height 12
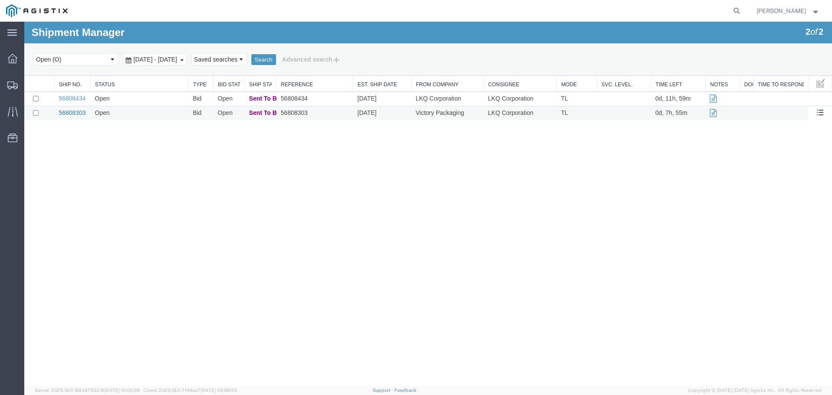
click at [77, 114] on link "56808303" at bounding box center [72, 112] width 27 height 7
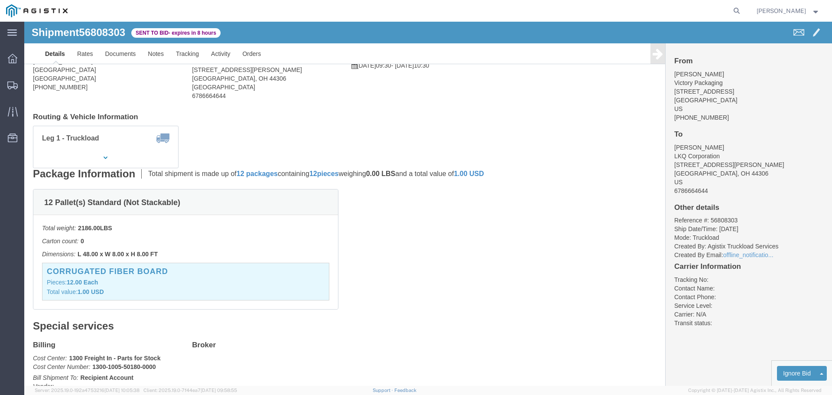
scroll to position [43, 0]
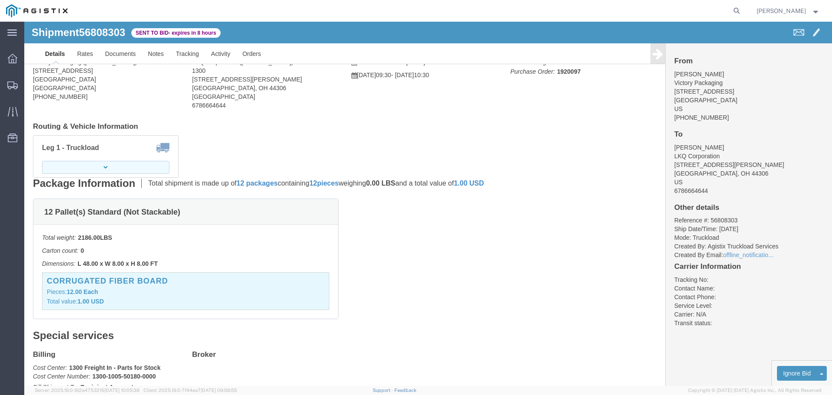
click button "button"
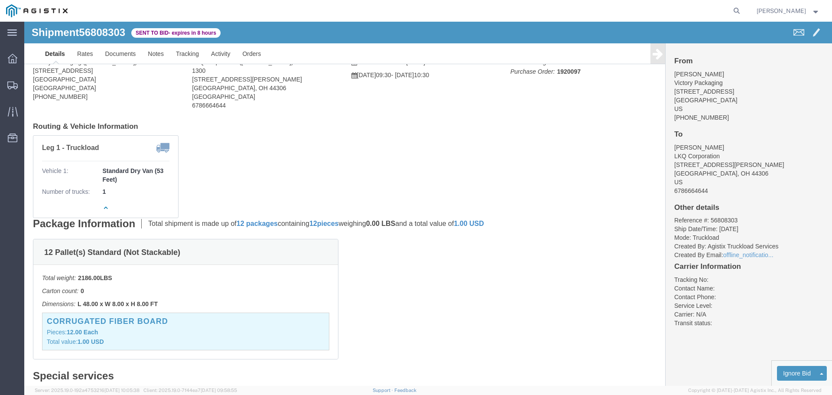
scroll to position [0, 0]
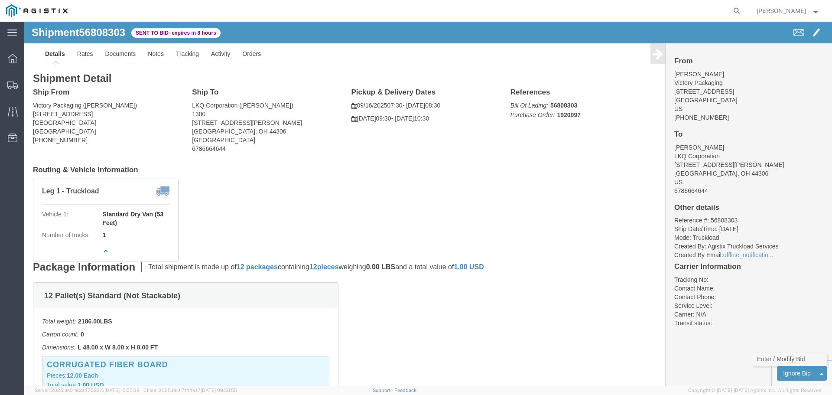
click link "Enter / Modify Bid"
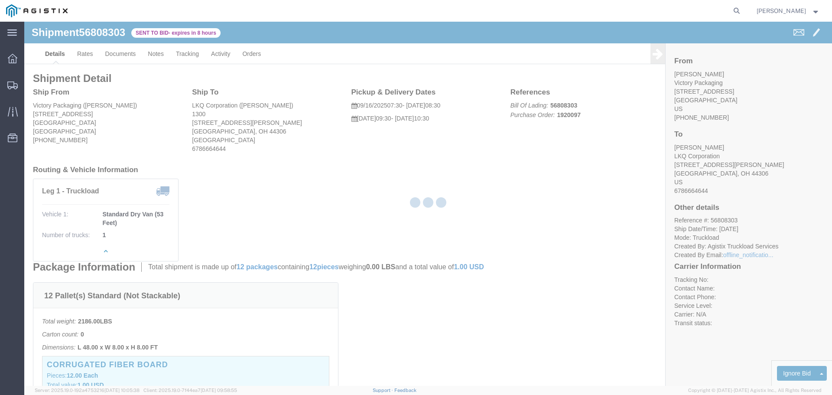
select select "22593"
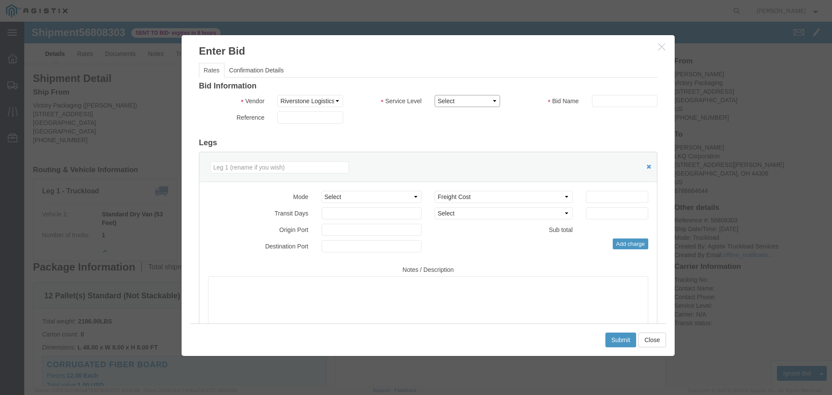
click select "Select Rail TL Standard 3 - 5 Day"
select select "41882"
click select "Select Rail TL Standard 3 - 5 Day"
click input "text"
type input "RLX"
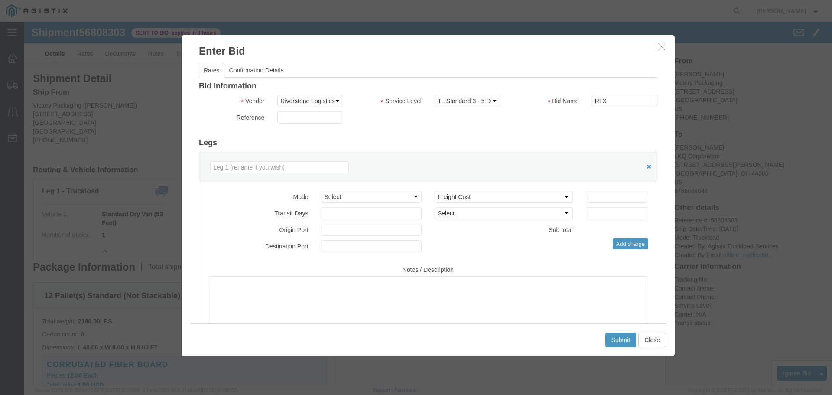
click div "Bid Information Vendor Select Riverstone Logistics LLC Service Level Select Rai…"
click select "Select Air Less than Truckload Multi-Leg Ocean Freight Rail Small Parcel Truckl…"
select select "TL"
click select "Select Air Less than Truckload Multi-Leg Ocean Freight Rail Small Parcel Truckl…"
click input "number"
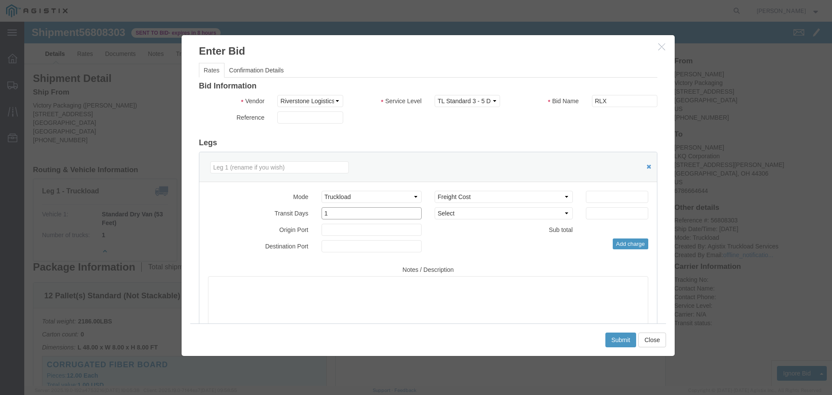
type input "1"
click input "number"
type input "700"
click div "Mode Select Air Less than Truckload Multi-Leg Ocean Freight Rail Small Parcel T…"
click button "Submit"
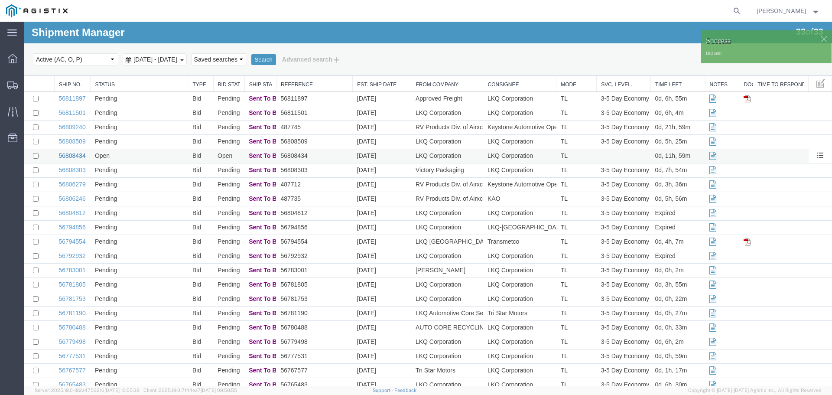
click at [74, 156] on link "56808434" at bounding box center [72, 155] width 27 height 7
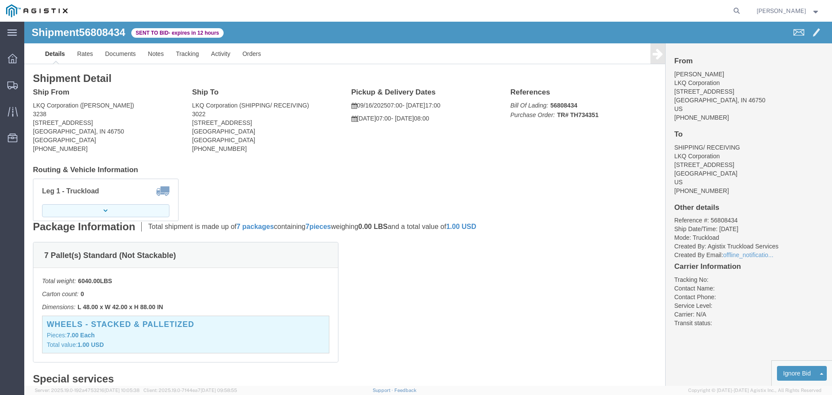
click button "button"
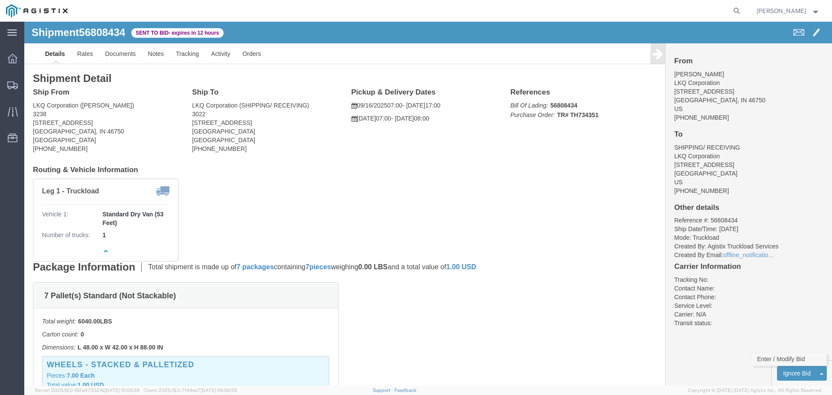
click link "Enter / Modify Bid"
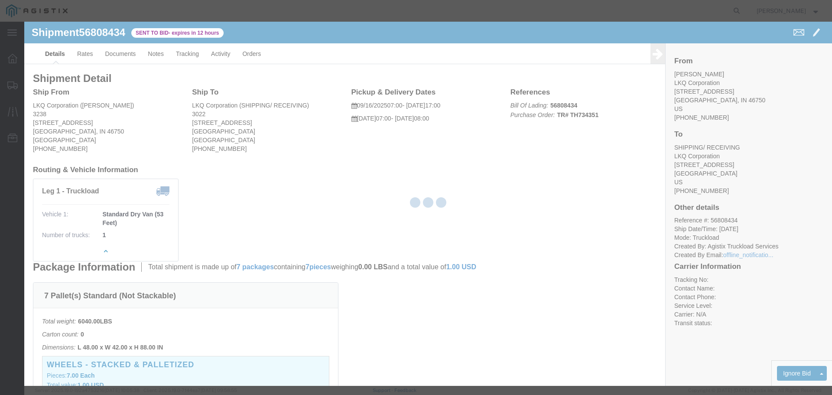
select select "22593"
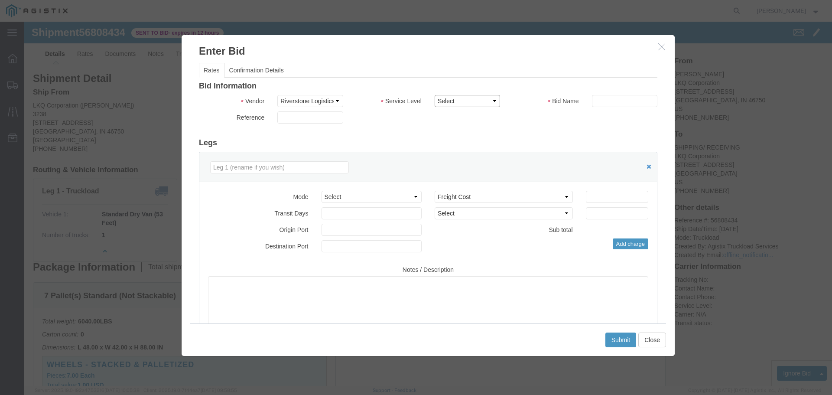
click select "Select Rail TL Standard 3 - 5 Day"
select select "41882"
click select "Select Rail TL Standard 3 - 5 Day"
click input "text"
type input "RLX"
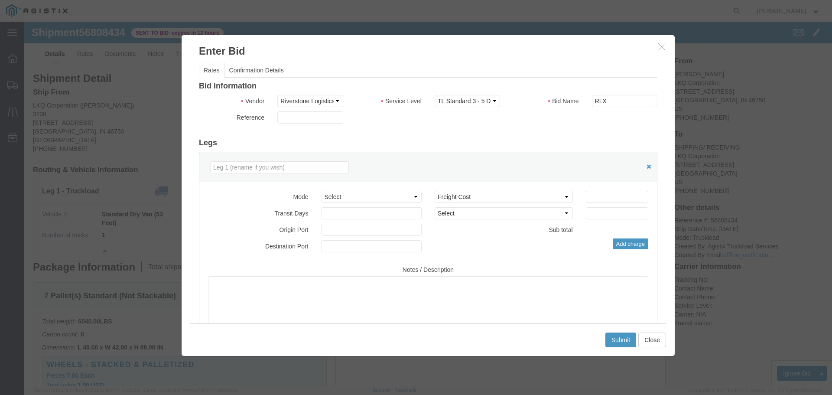
click div "Reference"
click select "Select Air Less than Truckload Multi-Leg Ocean Freight Rail Small Parcel Truckl…"
select select "TL"
click select "Select Air Less than Truckload Multi-Leg Ocean Freight Rail Small Parcel Truckl…"
click input "number"
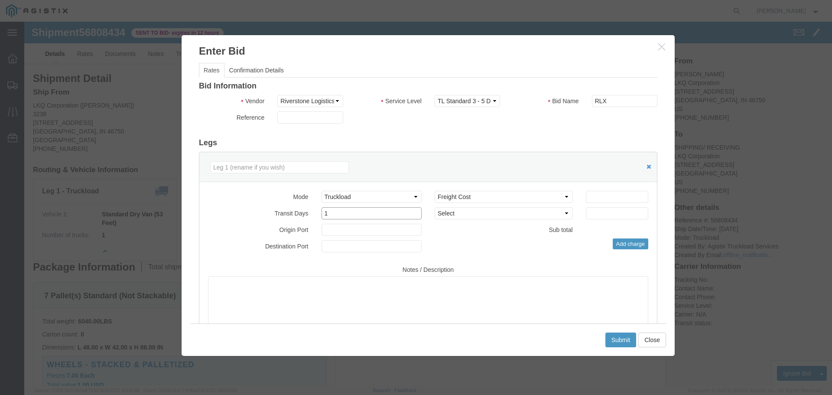
type input "1"
click input "number"
type input "2250"
click button "Submit"
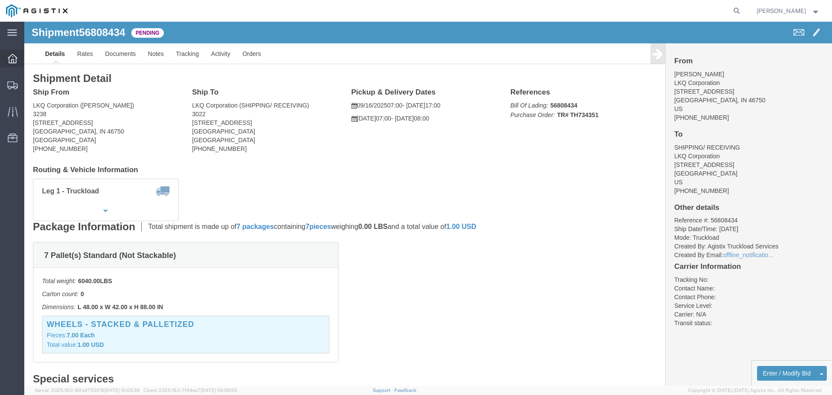
click at [12, 58] on icon at bounding box center [13, 59] width 10 height 10
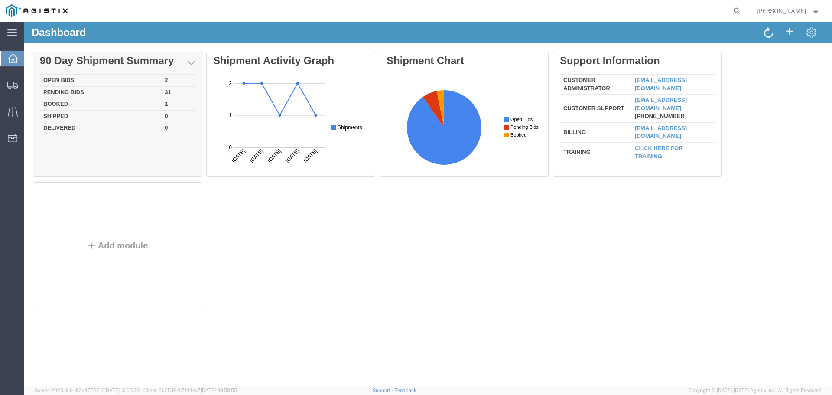
click at [75, 78] on td "Open Bids" at bounding box center [100, 81] width 121 height 12
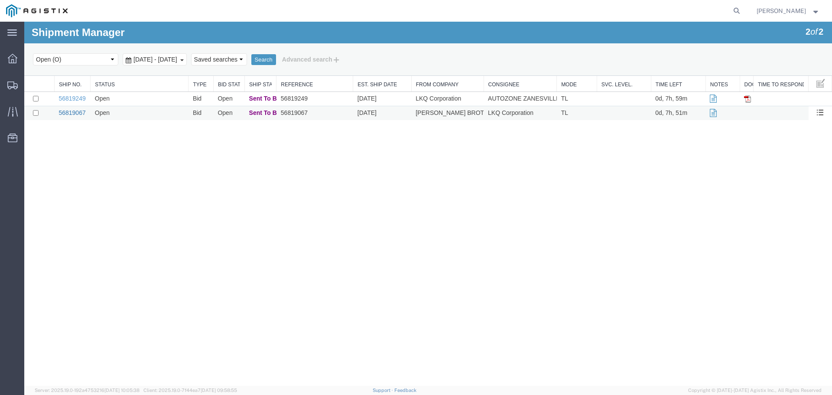
click at [72, 113] on link "56819067" at bounding box center [72, 112] width 27 height 7
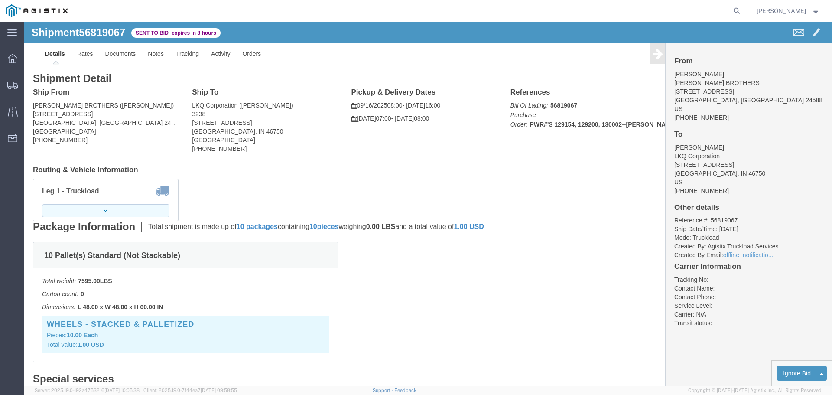
click button "button"
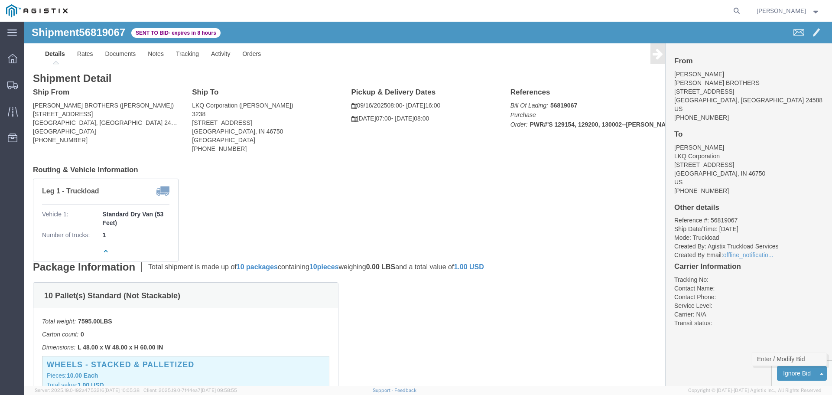
click link "Enter / Modify Bid"
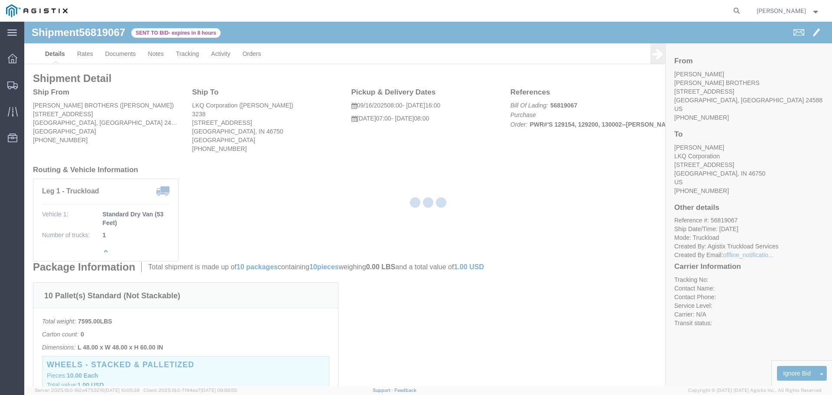
select select "22593"
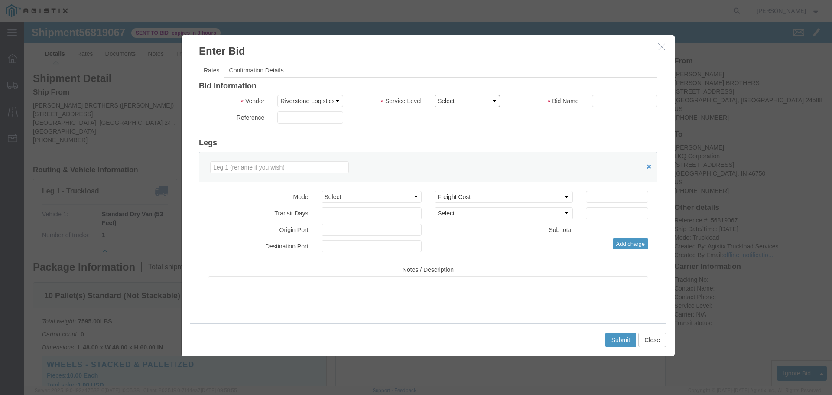
click select "Select Rail TL Standard 3 - 5 Day"
select select "41882"
click select "Select Rail TL Standard 3 - 5 Day"
click input "text"
type input "RLX"
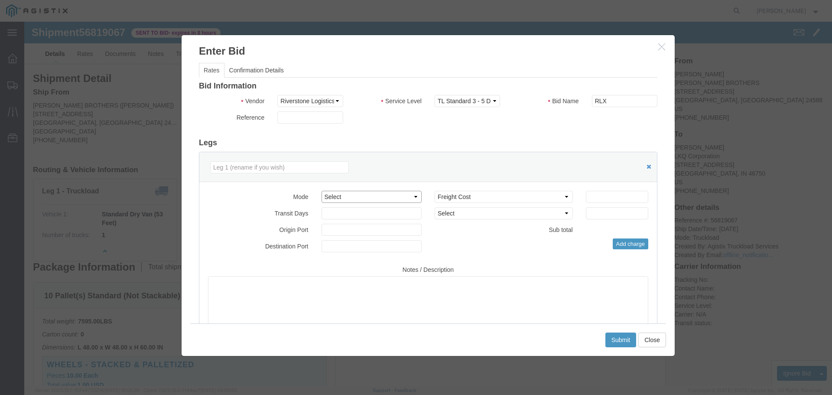
click select "Select Air Less than Truckload Multi-Leg Ocean Freight Rail Small Parcel Truckl…"
select select "TL"
click select "Select Air Less than Truckload Multi-Leg Ocean Freight Rail Small Parcel Truckl…"
click input "number"
type input "1"
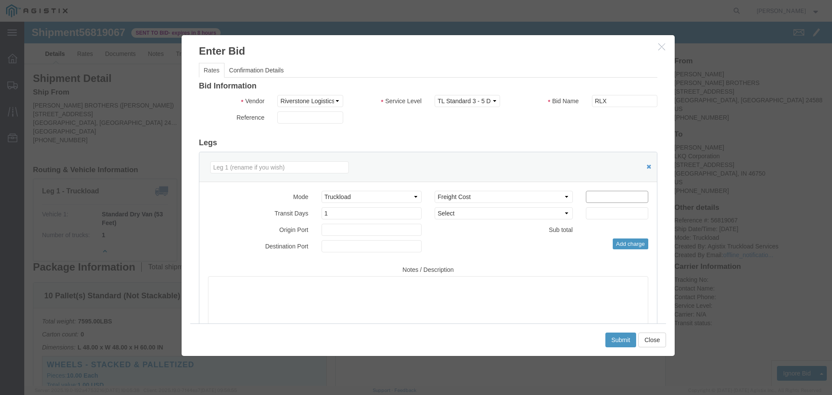
click input "number"
type input "1050"
click button "Submit"
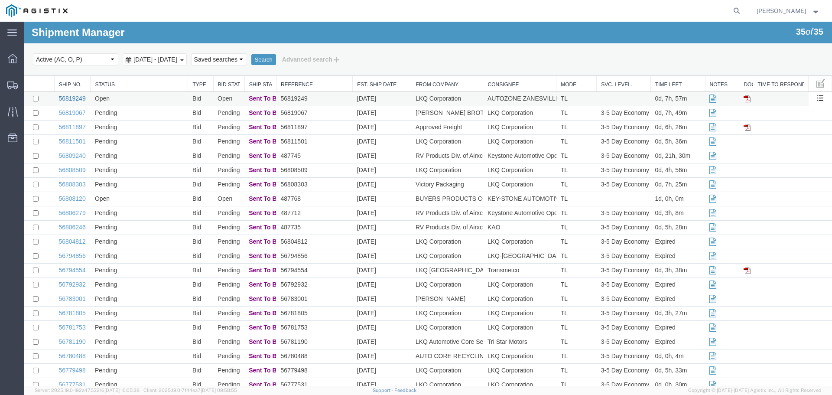
click at [77, 97] on link "56819249" at bounding box center [72, 98] width 27 height 7
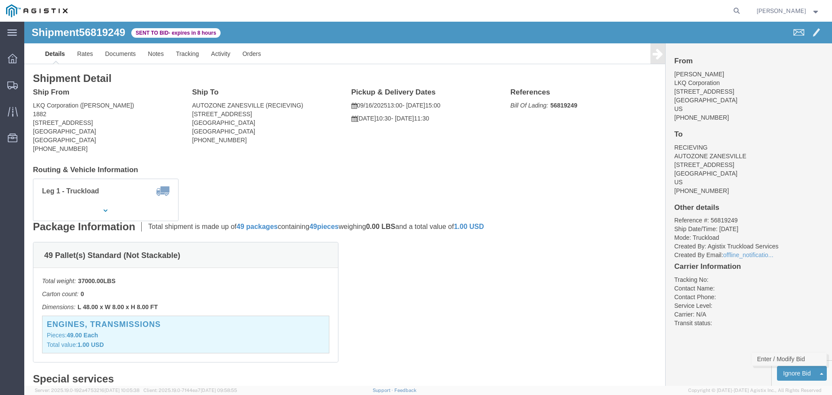
click link "Enter / Modify Bid"
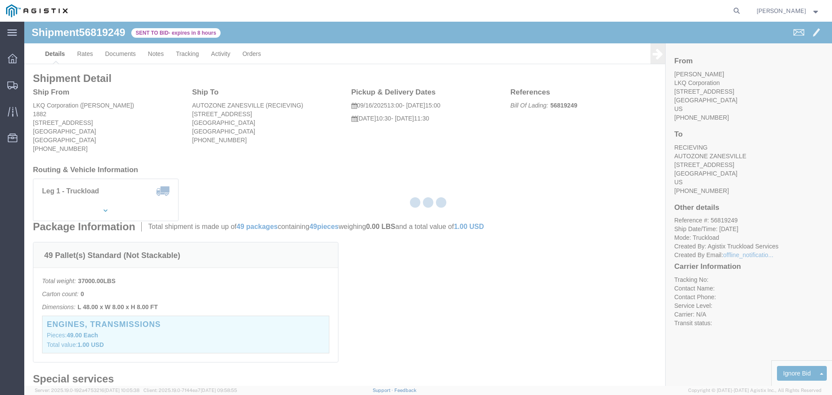
select select "22593"
